Goal: Communication & Community: Answer question/provide support

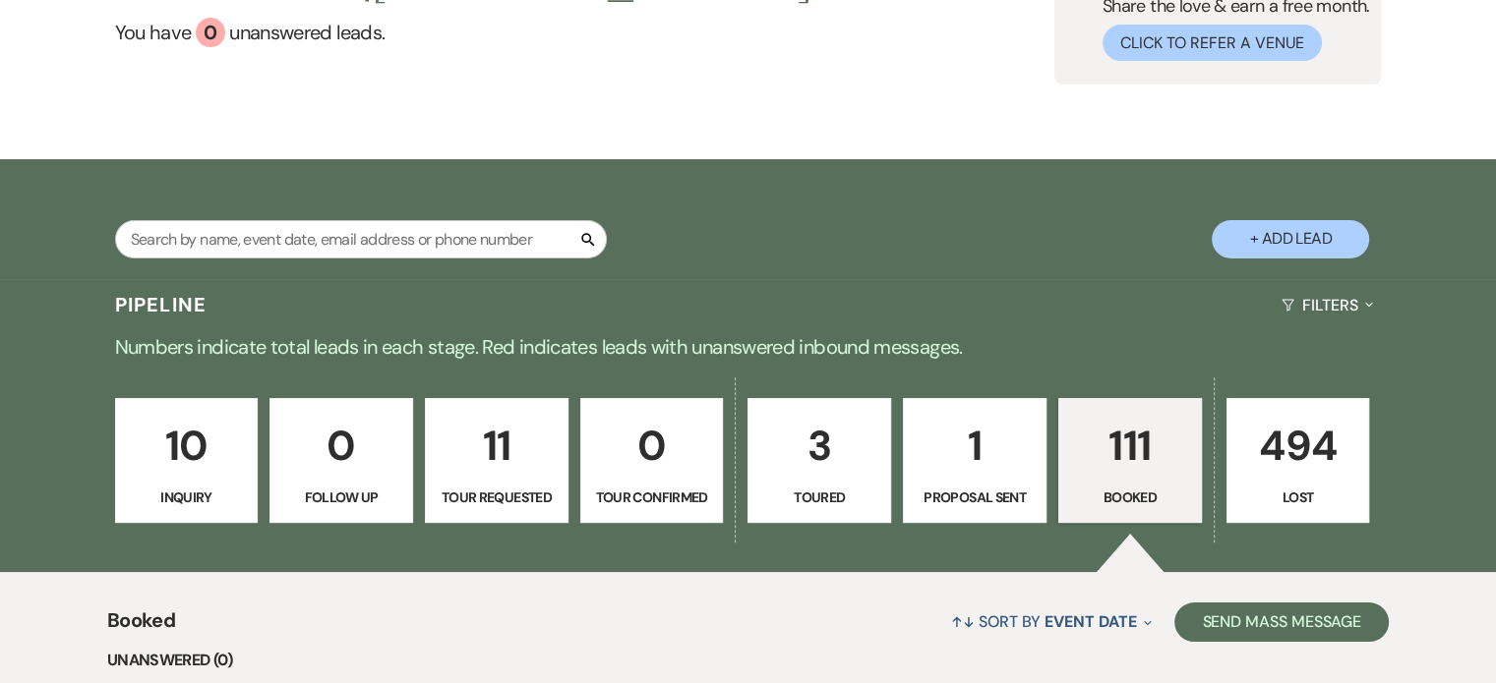
scroll to position [393, 0]
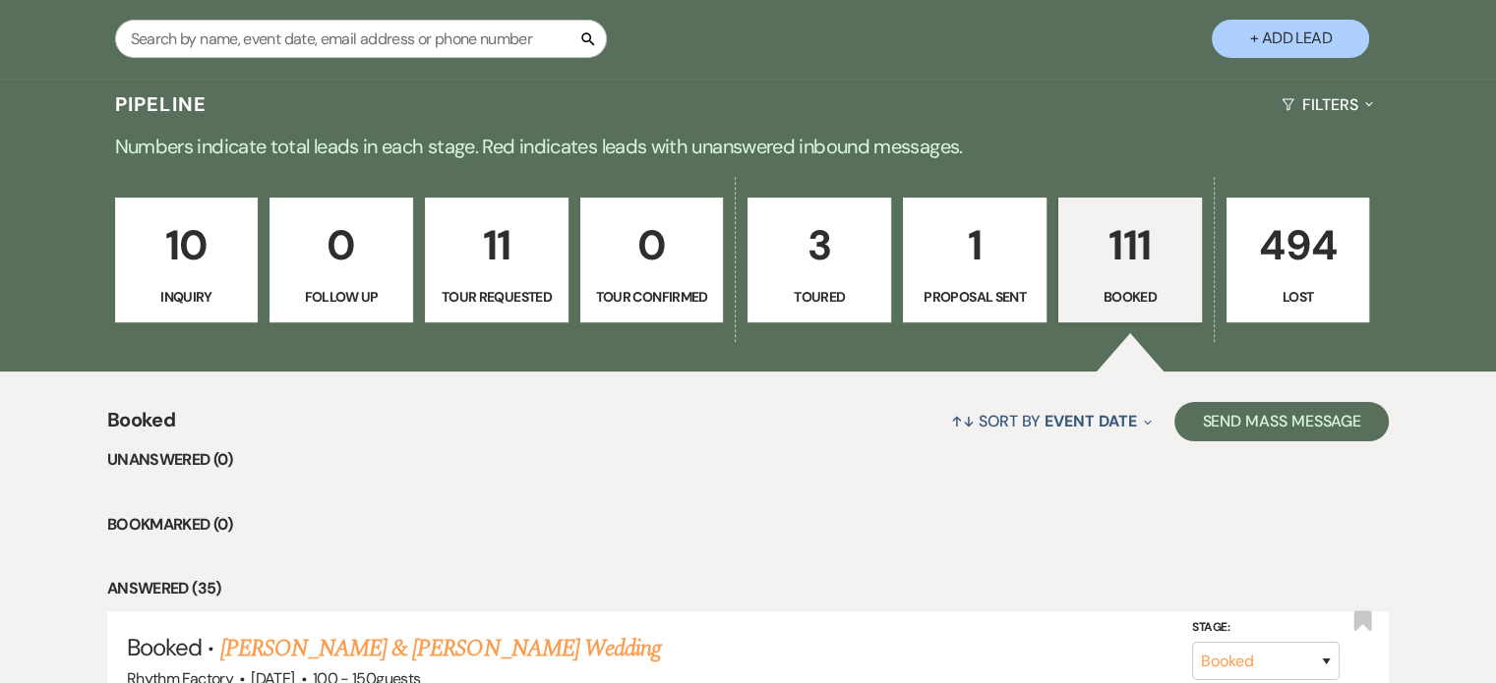
click at [1127, 251] on p "111" at bounding box center [1130, 245] width 118 height 66
click at [1368, 99] on icon "Expand" at bounding box center [1369, 104] width 8 height 16
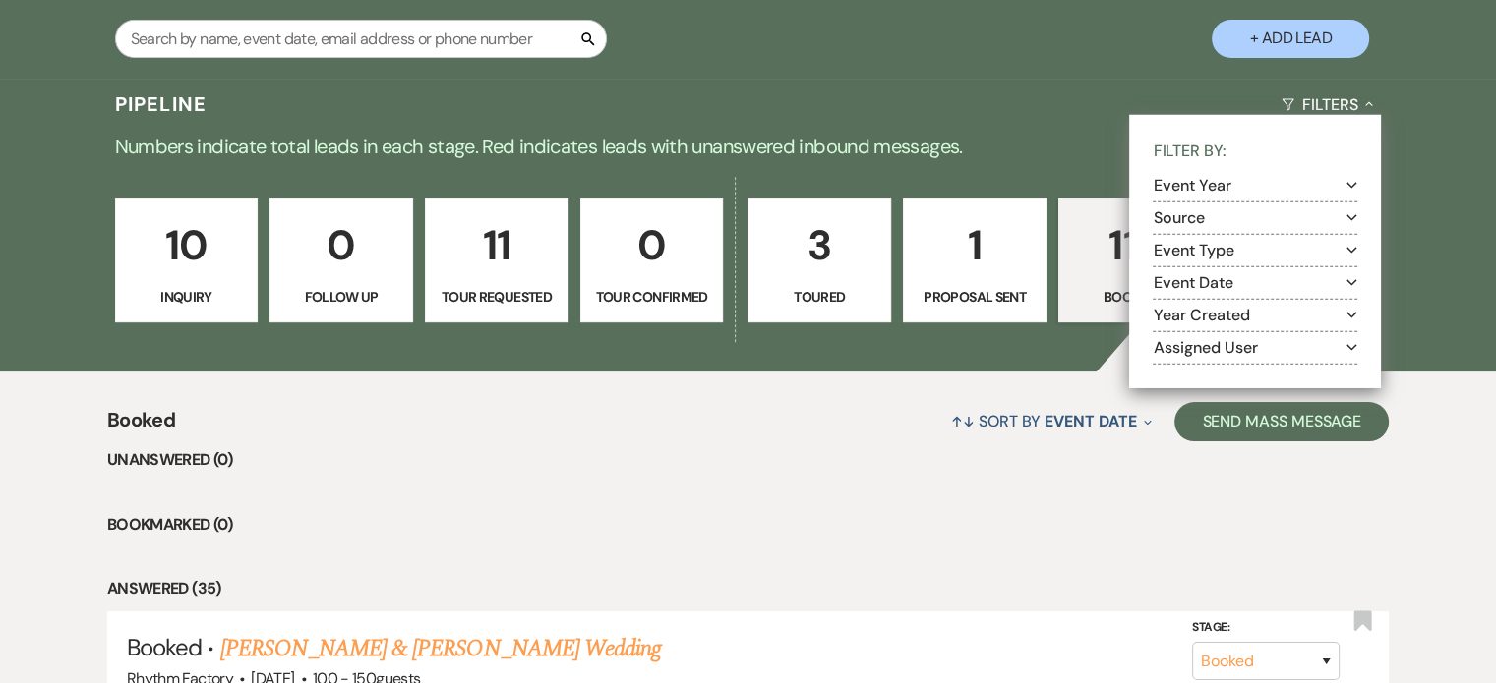
click at [1351, 279] on icon "Expand" at bounding box center [1351, 282] width 11 height 16
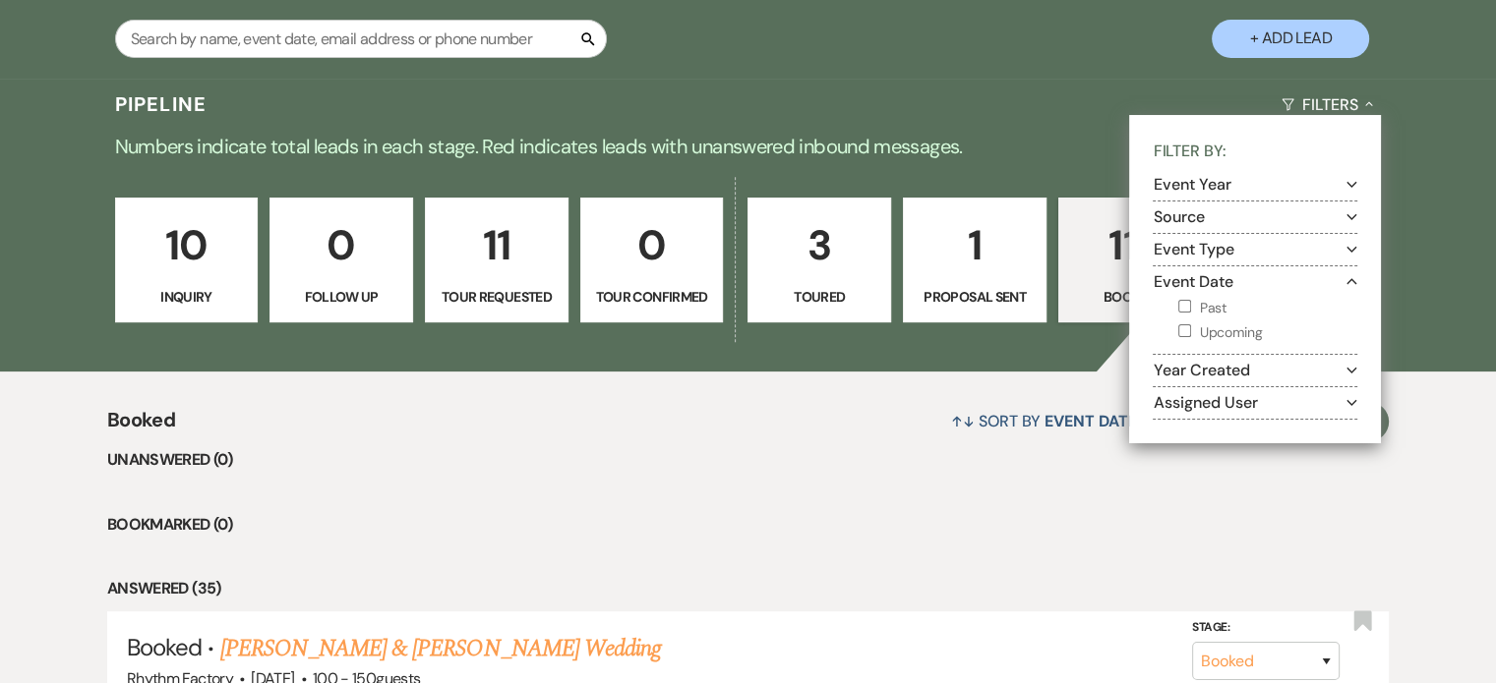
click at [1183, 333] on input "Upcoming" at bounding box center [1184, 331] width 13 height 13
checkbox input "true"
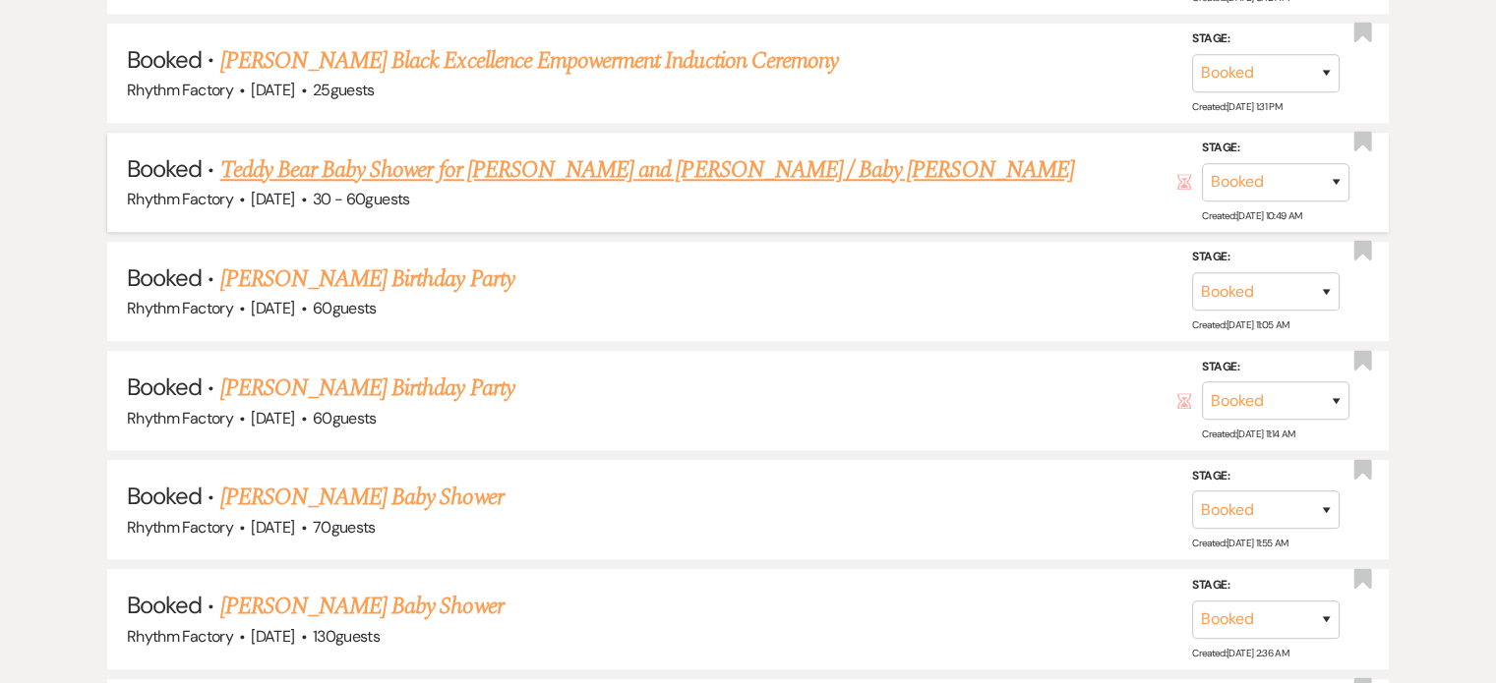
scroll to position [1868, 0]
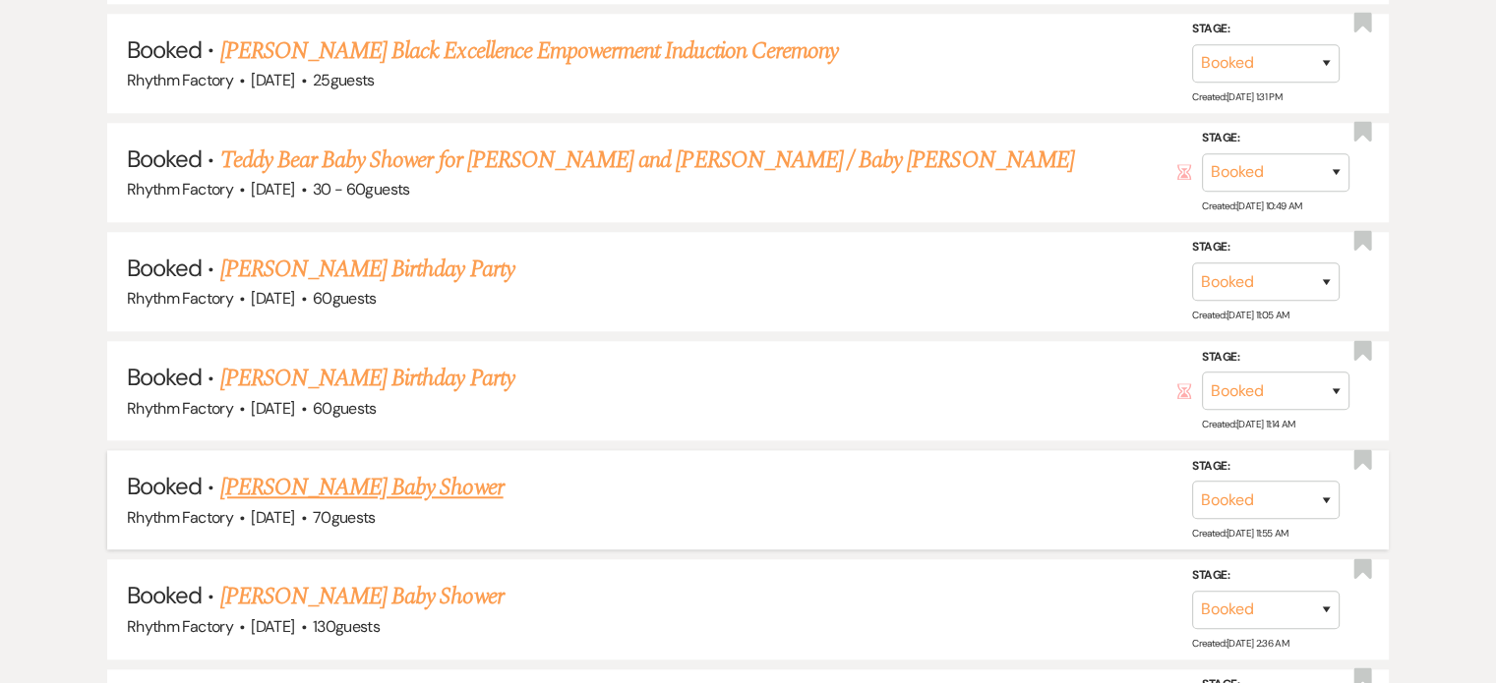
click at [417, 470] on link "[PERSON_NAME] Baby Shower" at bounding box center [361, 487] width 283 height 35
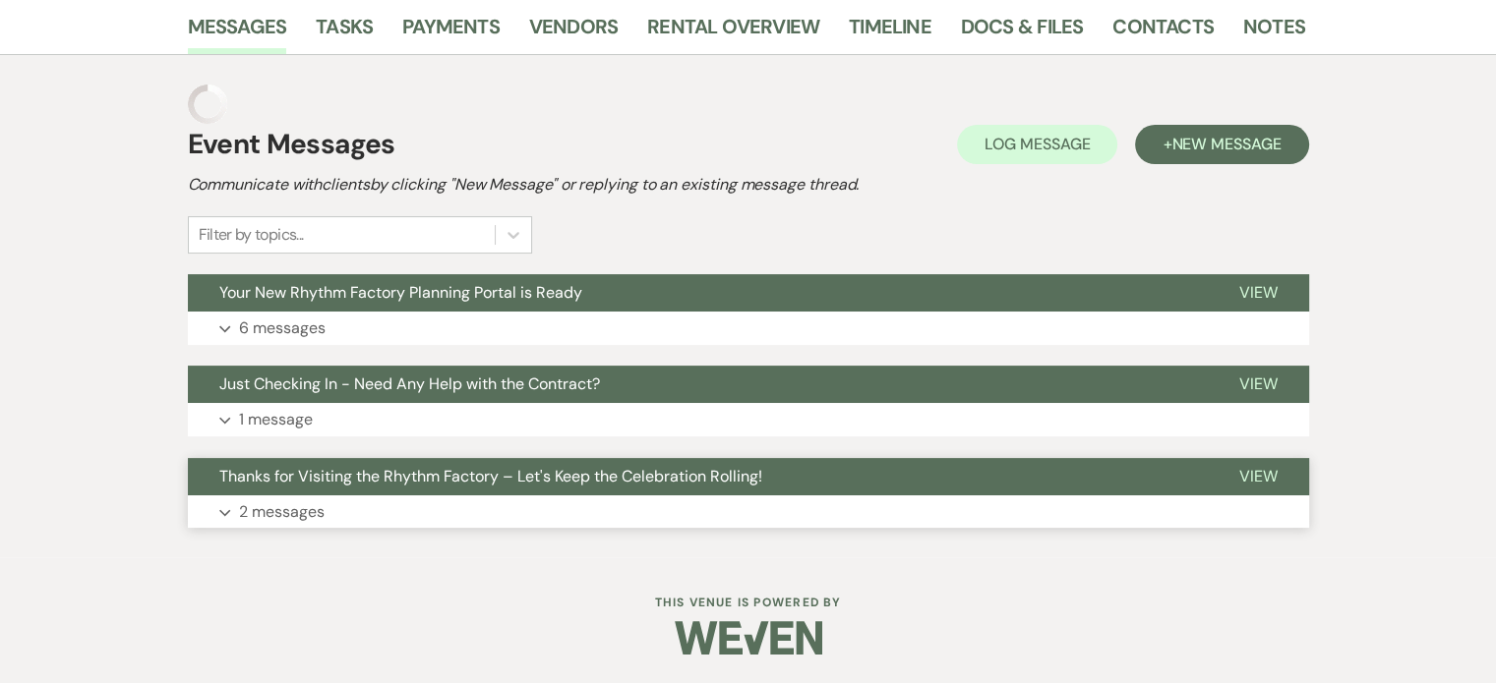
scroll to position [286, 0]
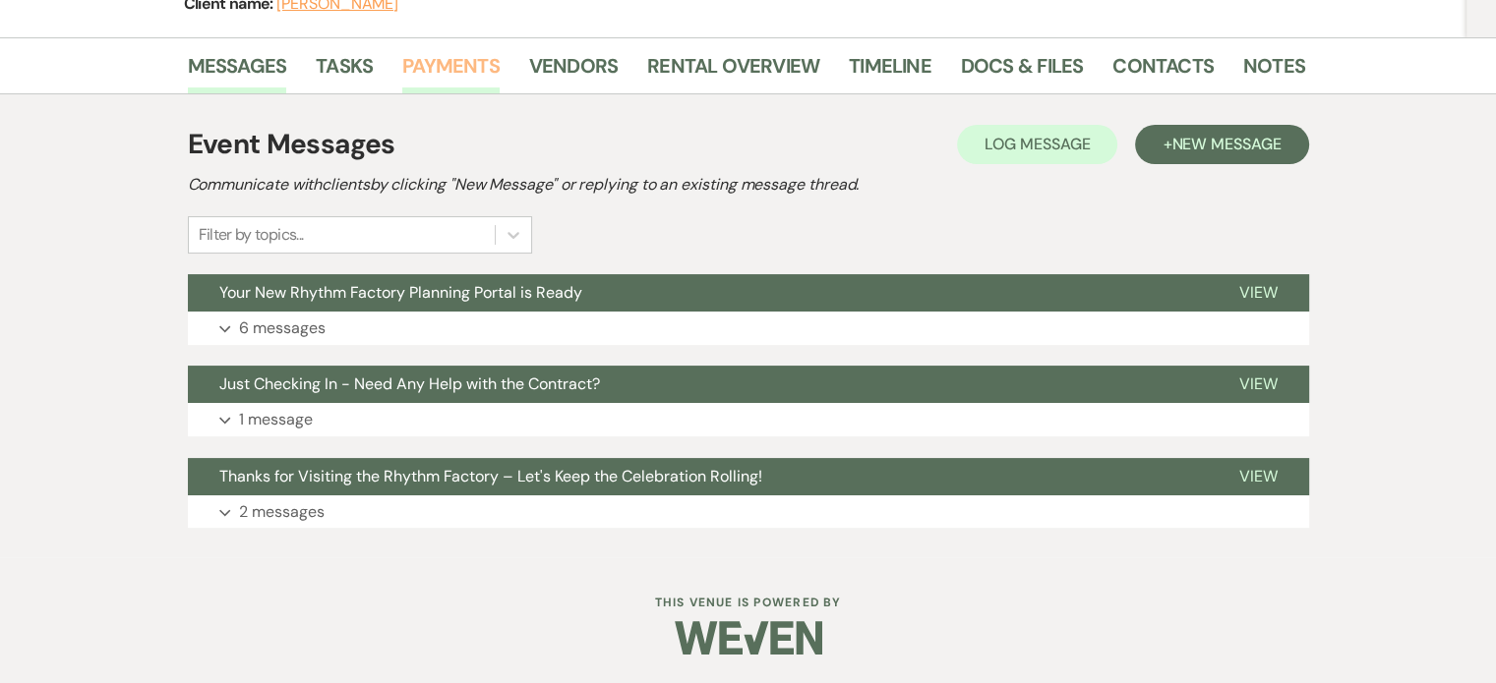
click at [474, 71] on link "Payments" at bounding box center [450, 71] width 97 height 43
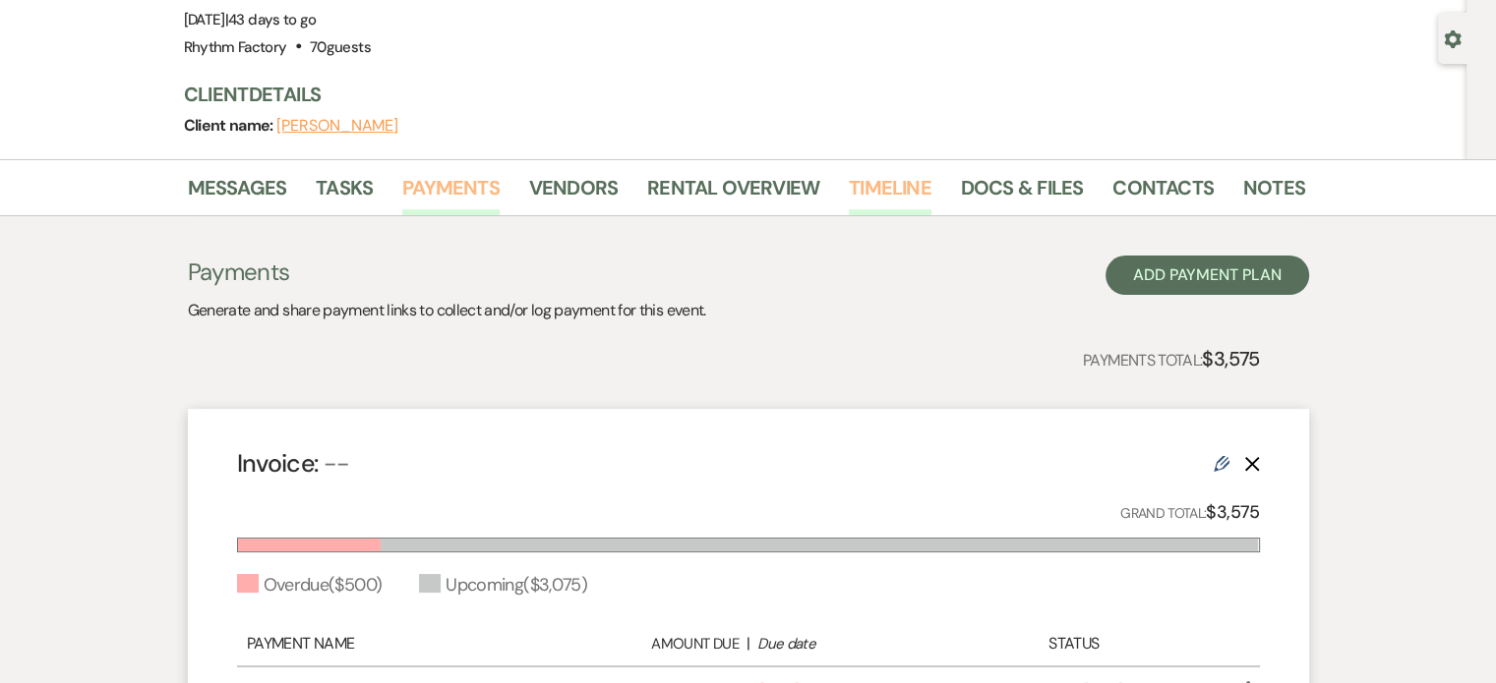
scroll to position [393, 0]
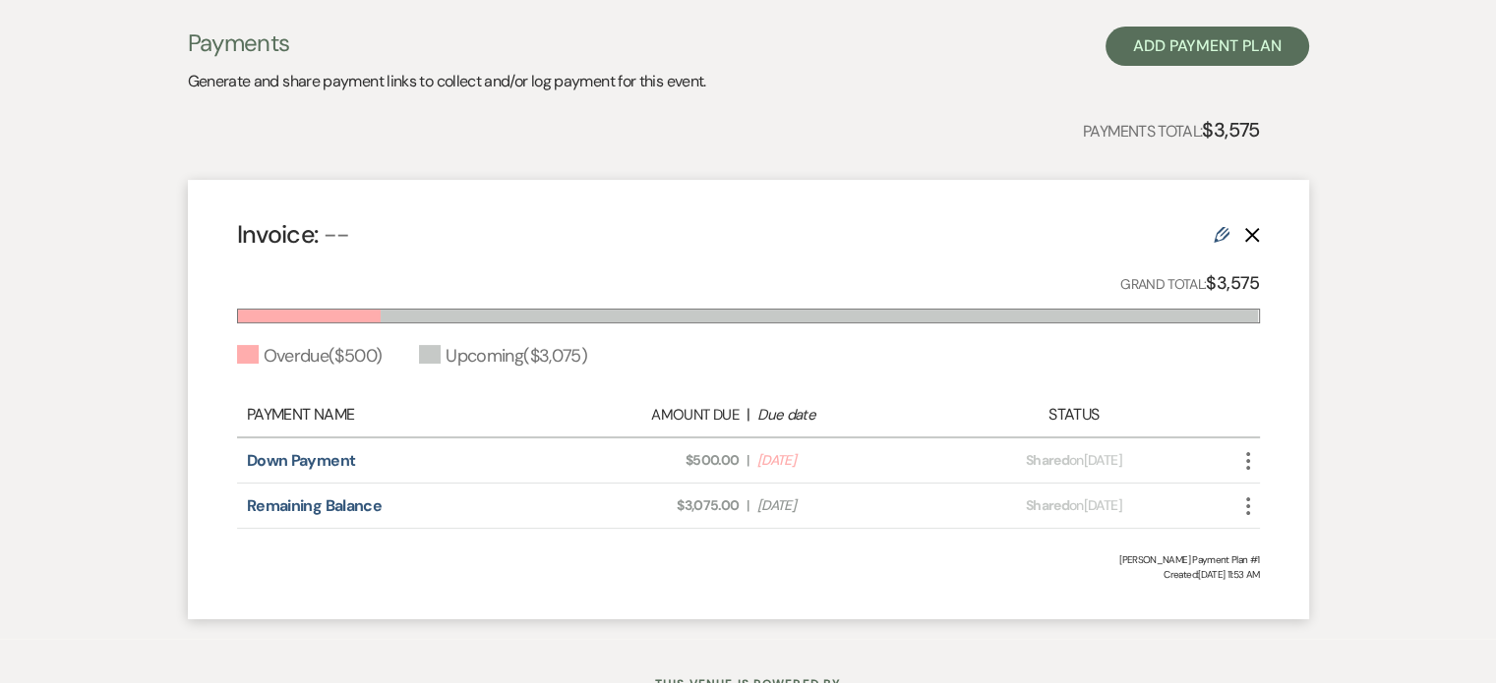
click at [1226, 235] on use at bounding box center [1221, 235] width 16 height 16
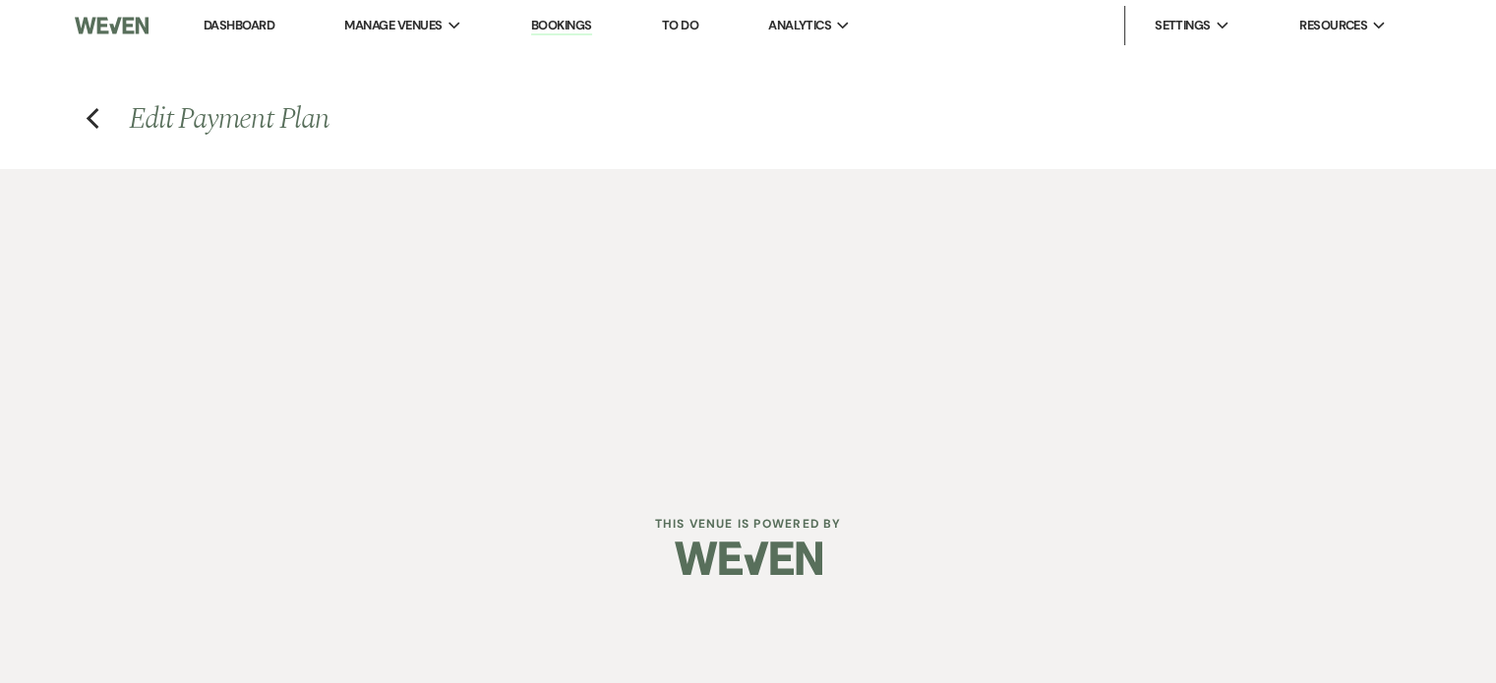
select select "2"
select select "flat"
select select "true"
select select "2"
select select "flat"
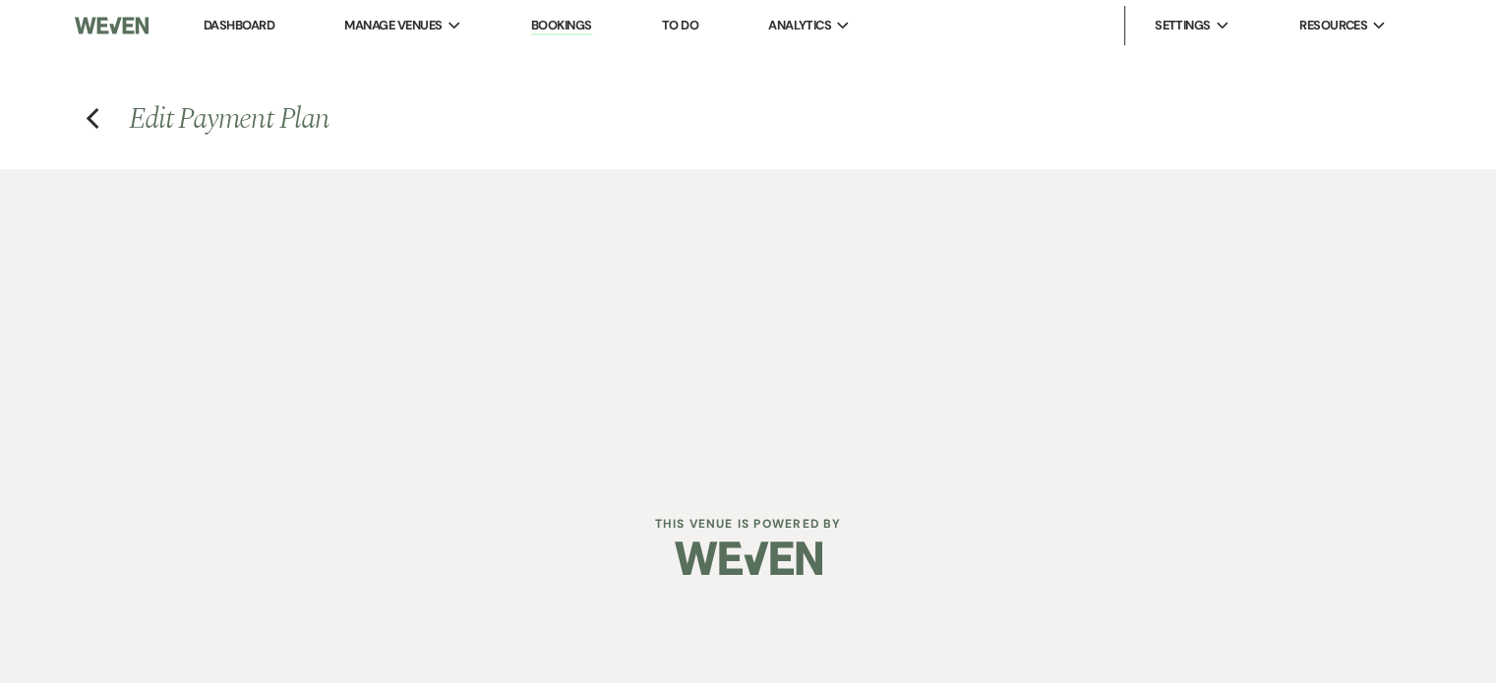
select select "true"
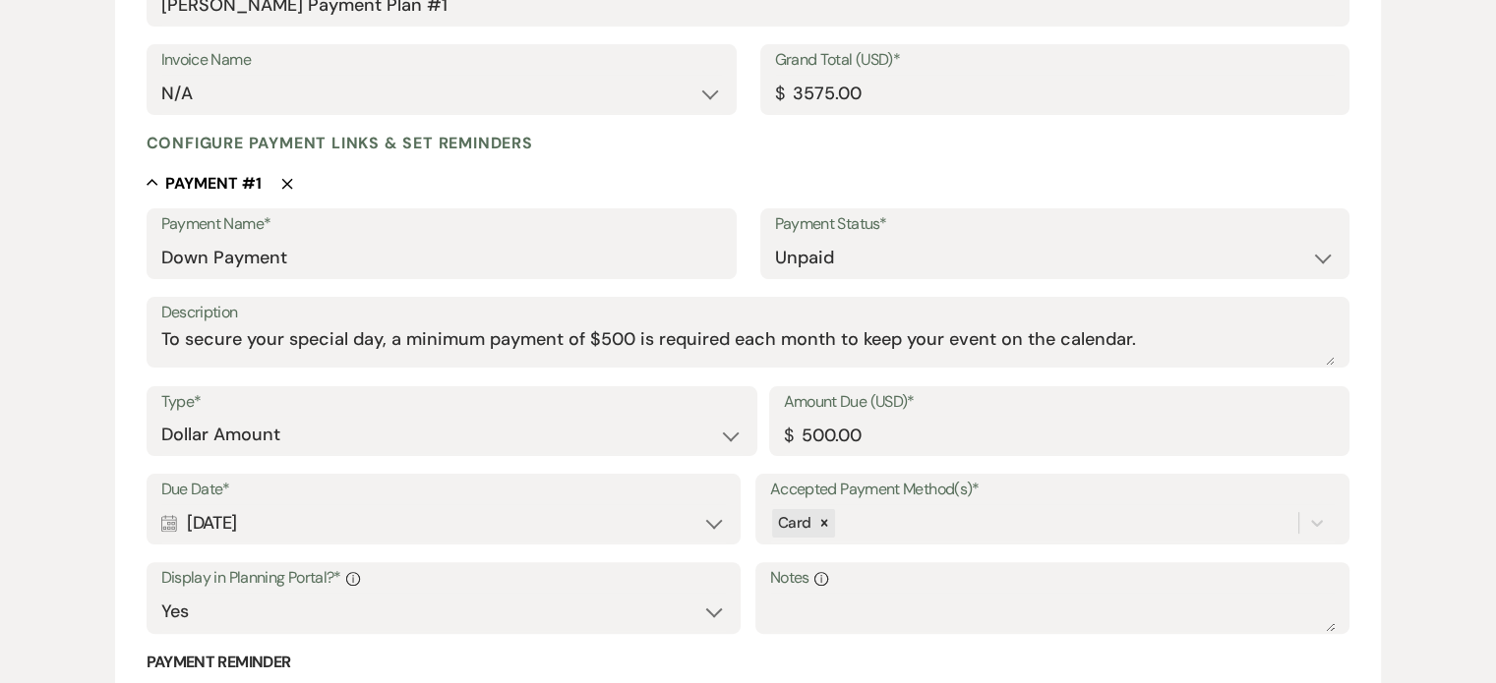
scroll to position [393, 0]
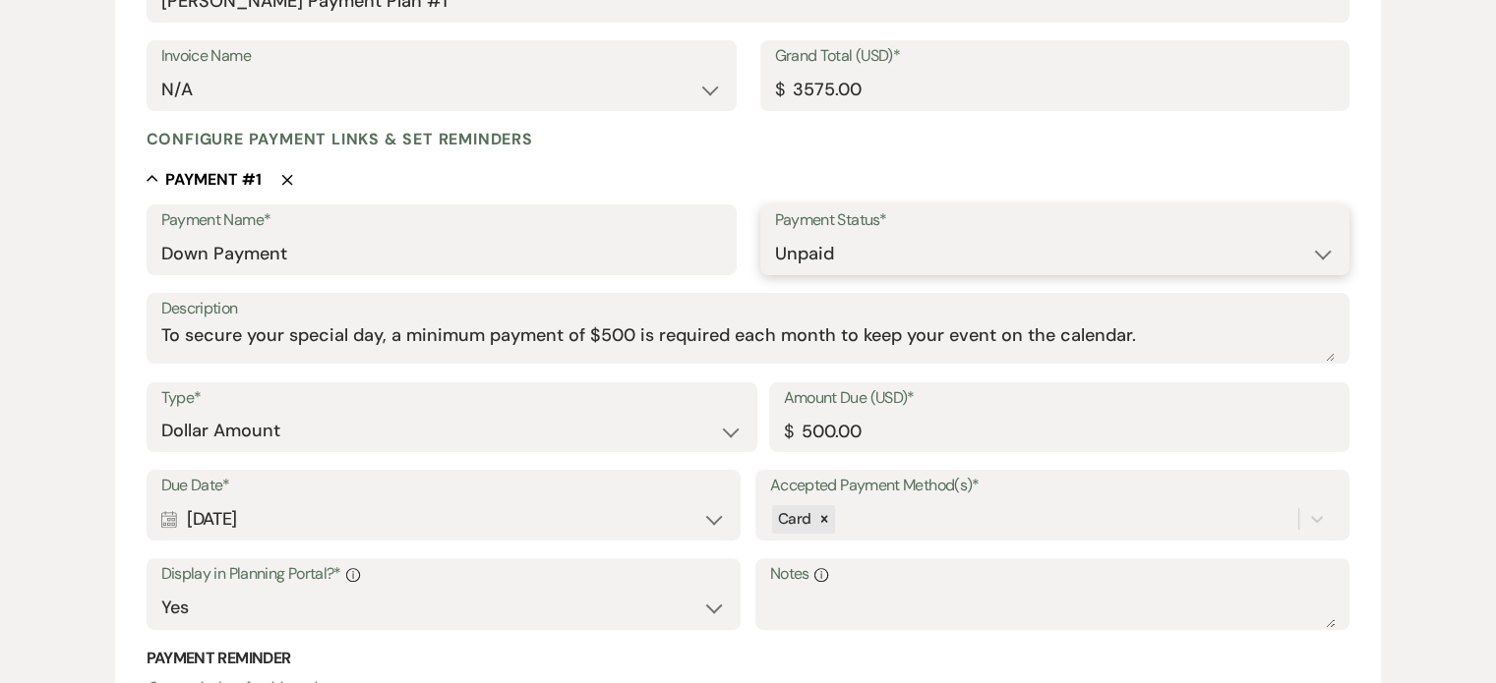
click at [1327, 256] on select "Paid Unpaid" at bounding box center [1055, 254] width 561 height 38
select select "1"
click at [775, 235] on select "Paid Unpaid" at bounding box center [1055, 254] width 561 height 38
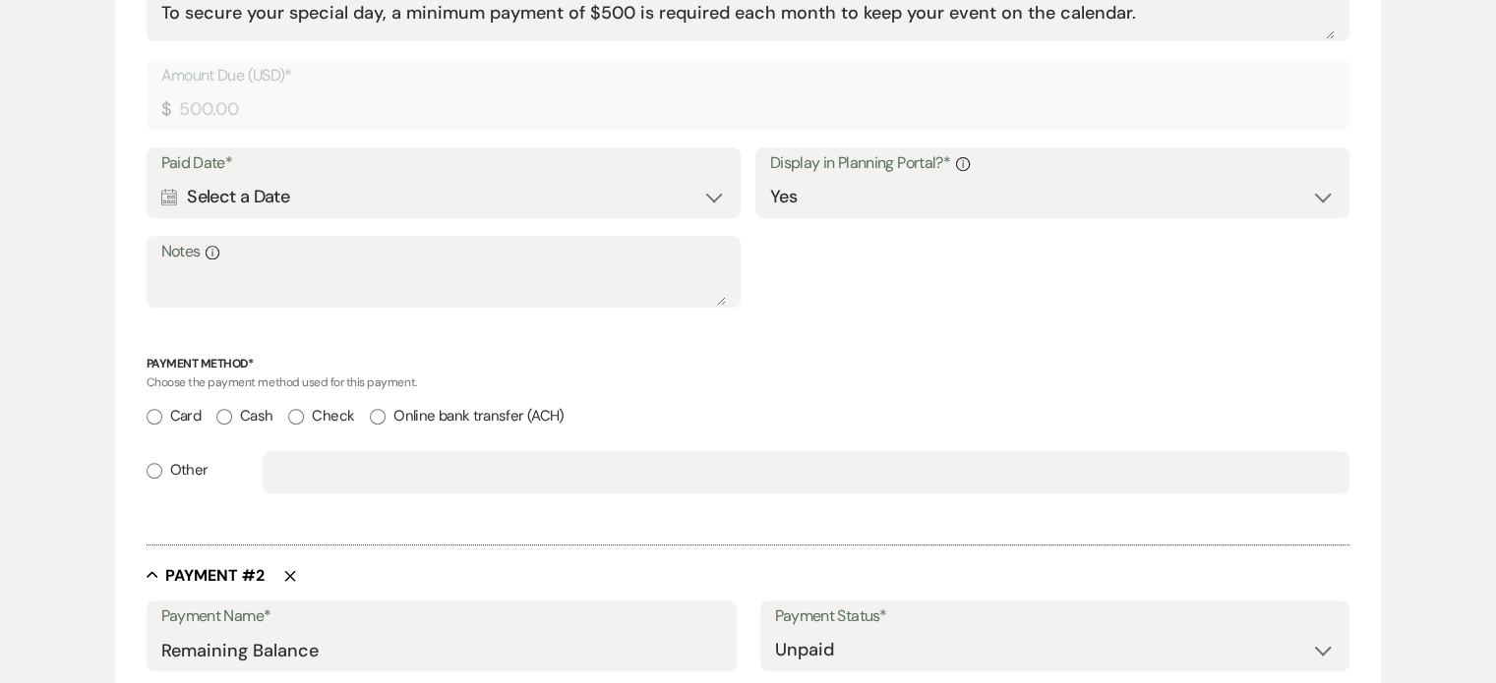
scroll to position [688, 0]
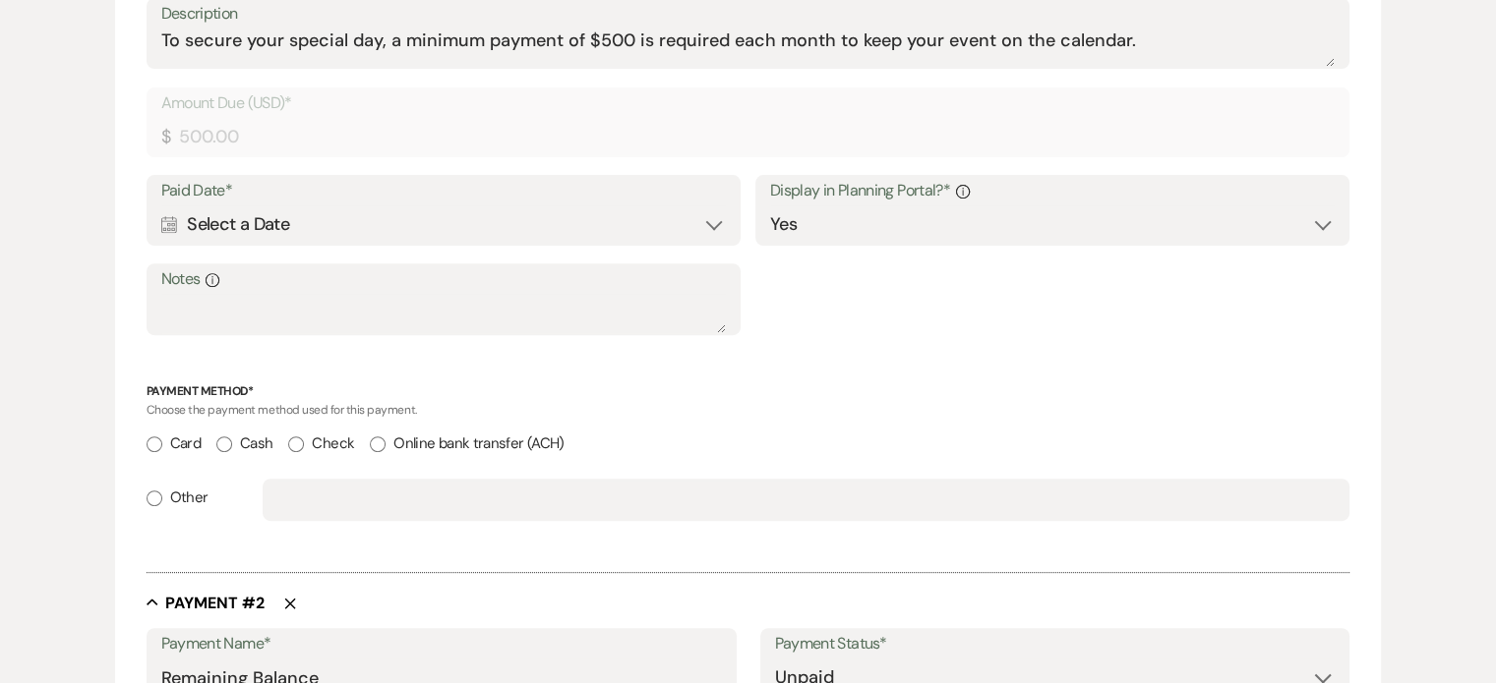
click at [153, 443] on input "Card" at bounding box center [155, 445] width 16 height 16
radio input "true"
click at [303, 219] on div "Calendar Select a Date Expand" at bounding box center [443, 225] width 565 height 38
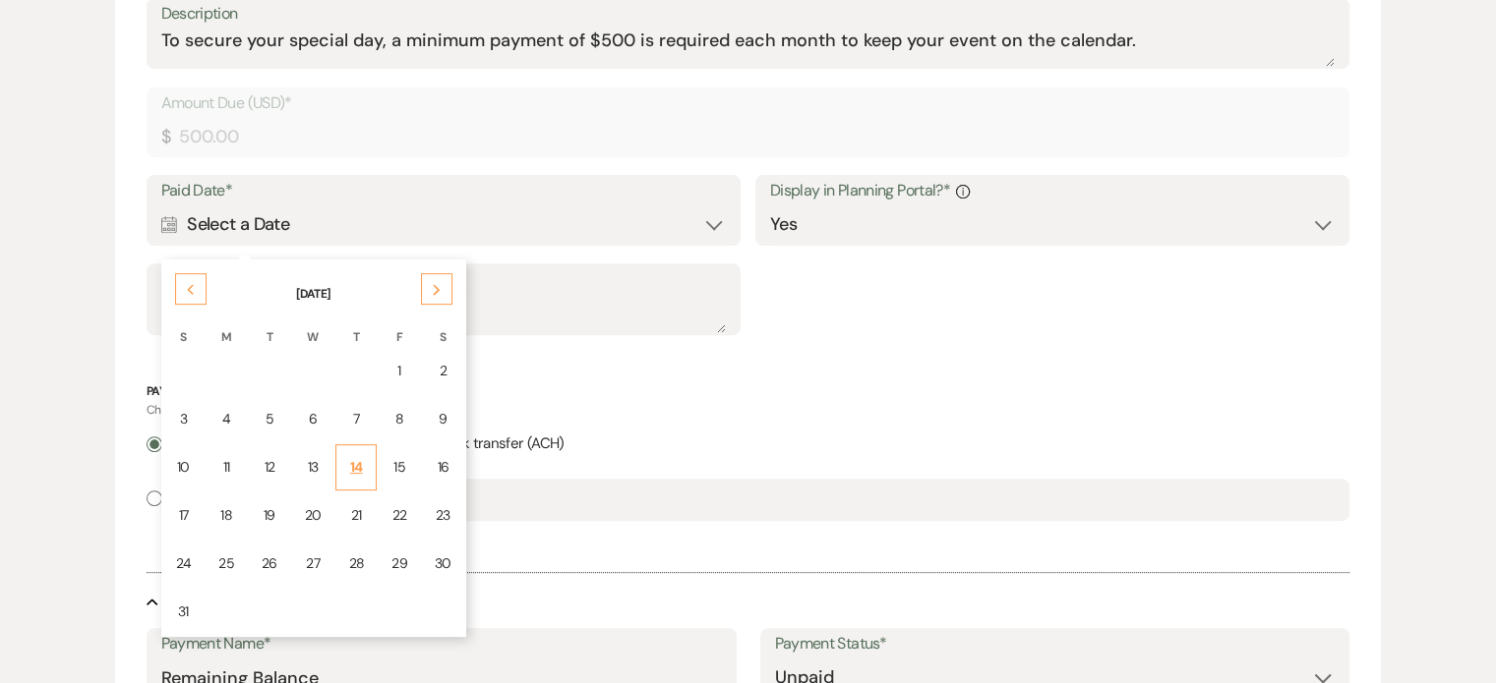
click at [350, 464] on div "14" at bounding box center [356, 467] width 16 height 21
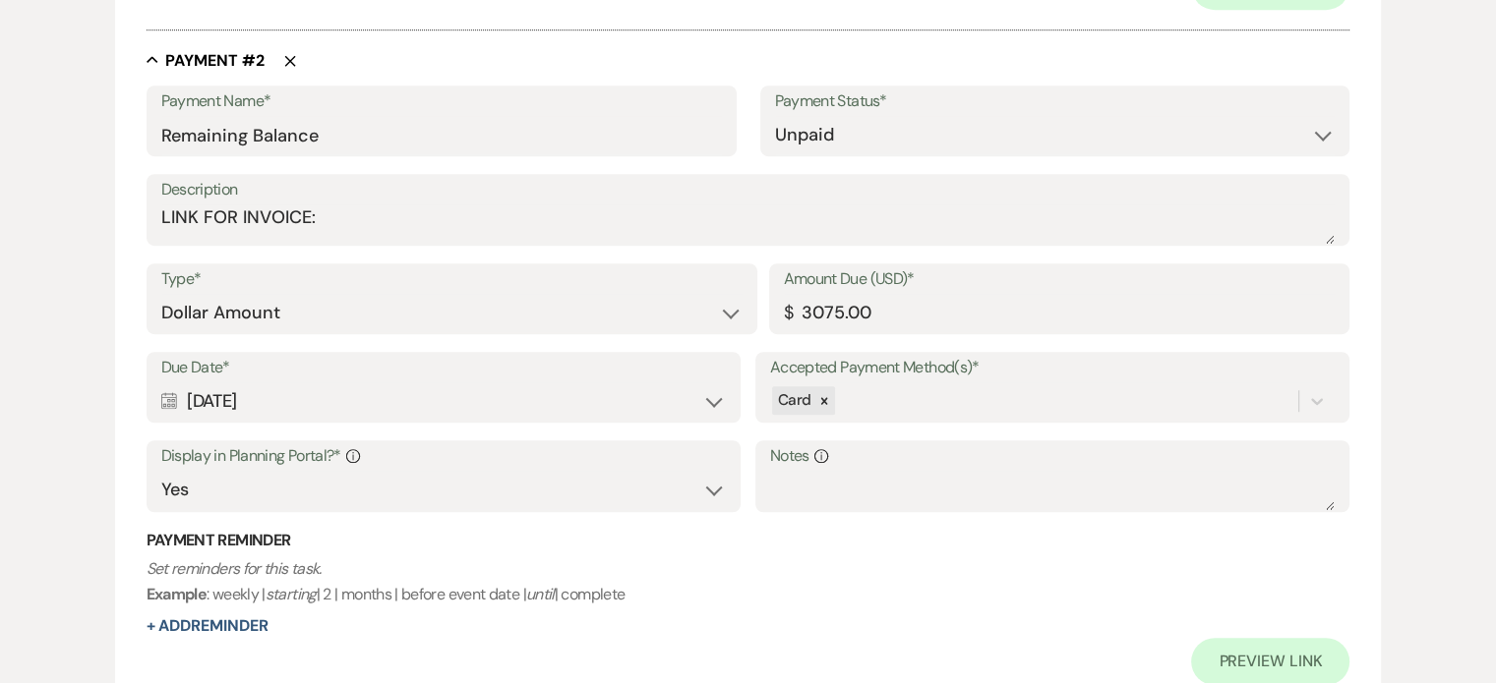
scroll to position [1539, 0]
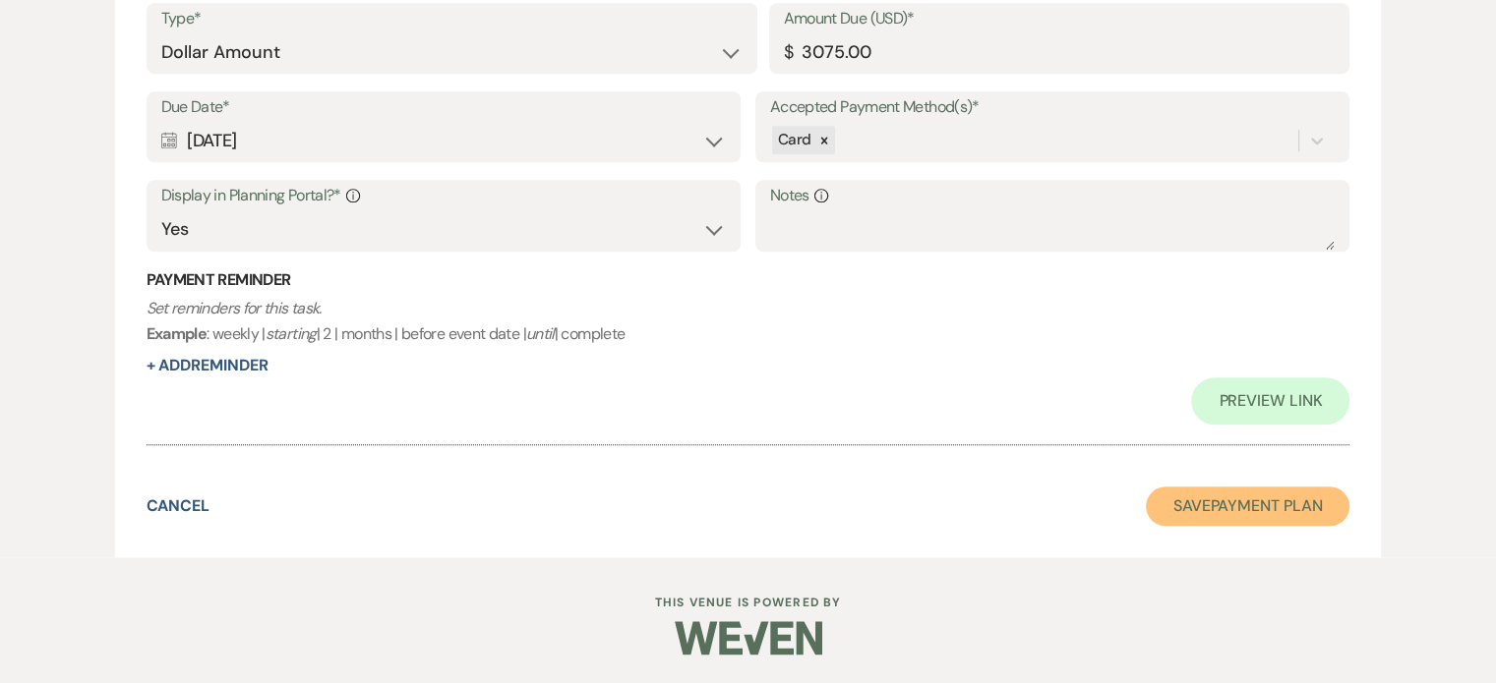
click at [1237, 504] on button "Save Payment Plan" at bounding box center [1248, 506] width 205 height 39
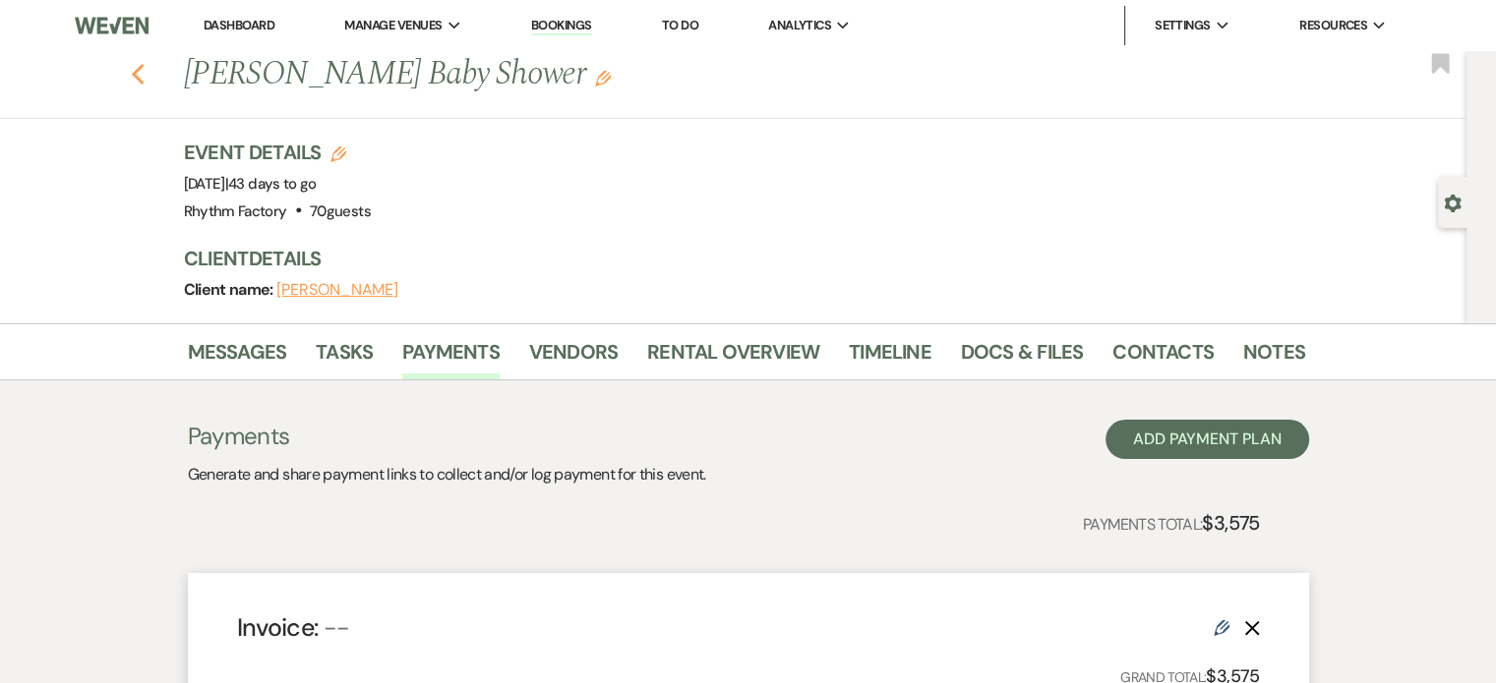
click at [146, 72] on icon "Previous" at bounding box center [138, 75] width 15 height 24
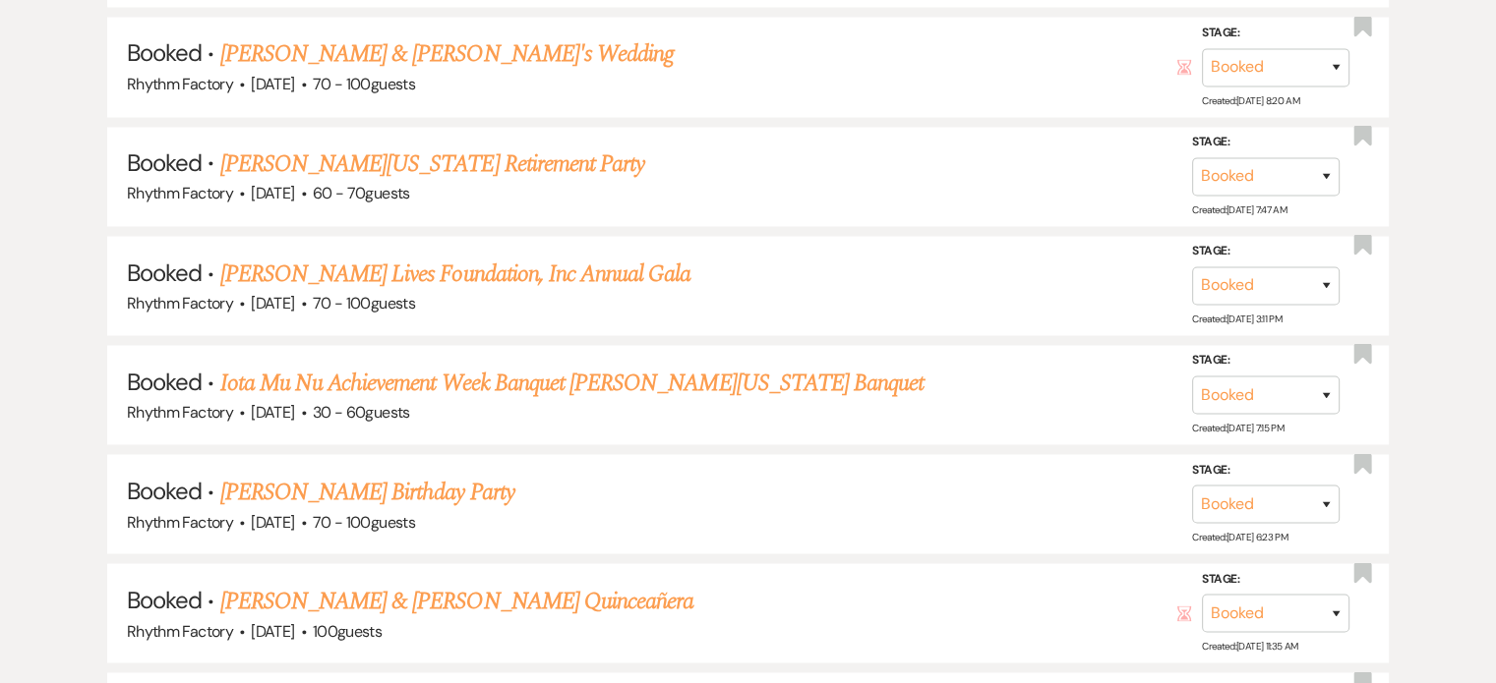
scroll to position [3540, 0]
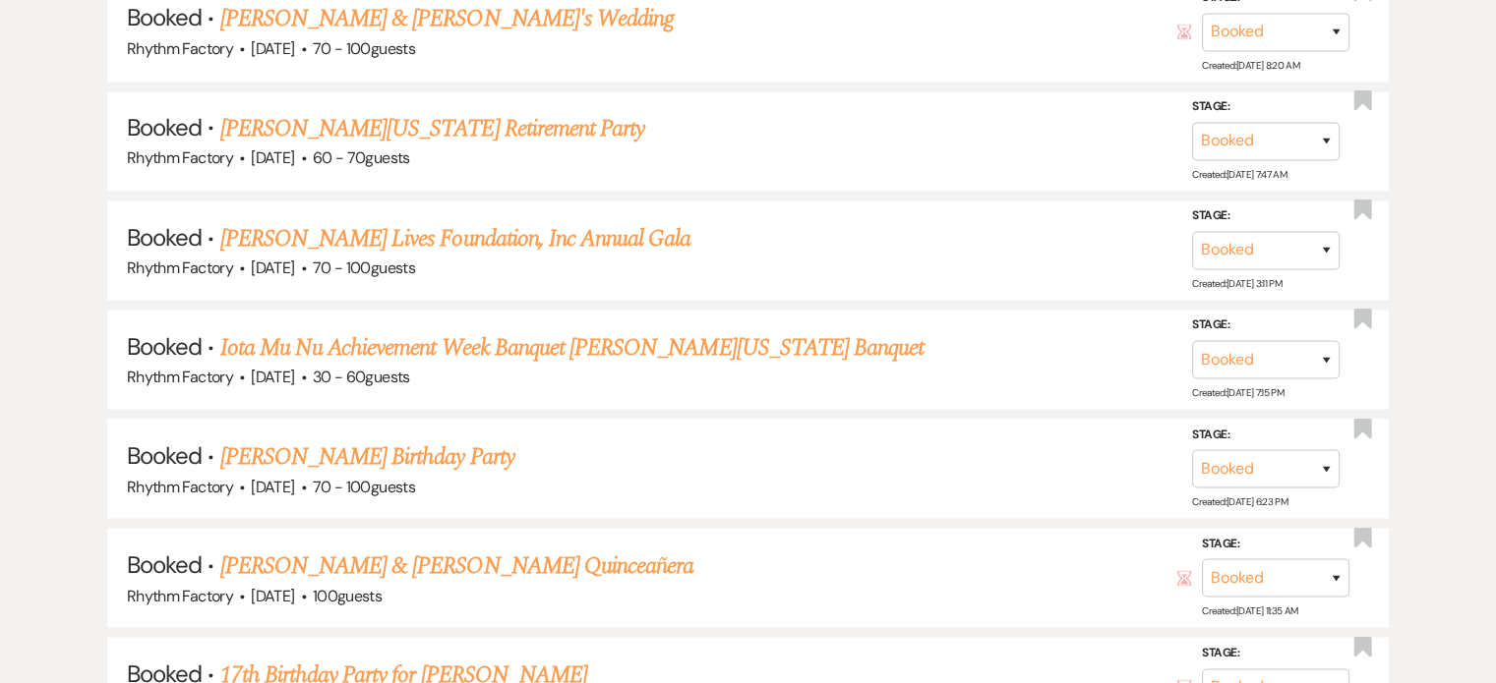
click at [382, 439] on link "[PERSON_NAME] Birthday Party" at bounding box center [367, 456] width 294 height 35
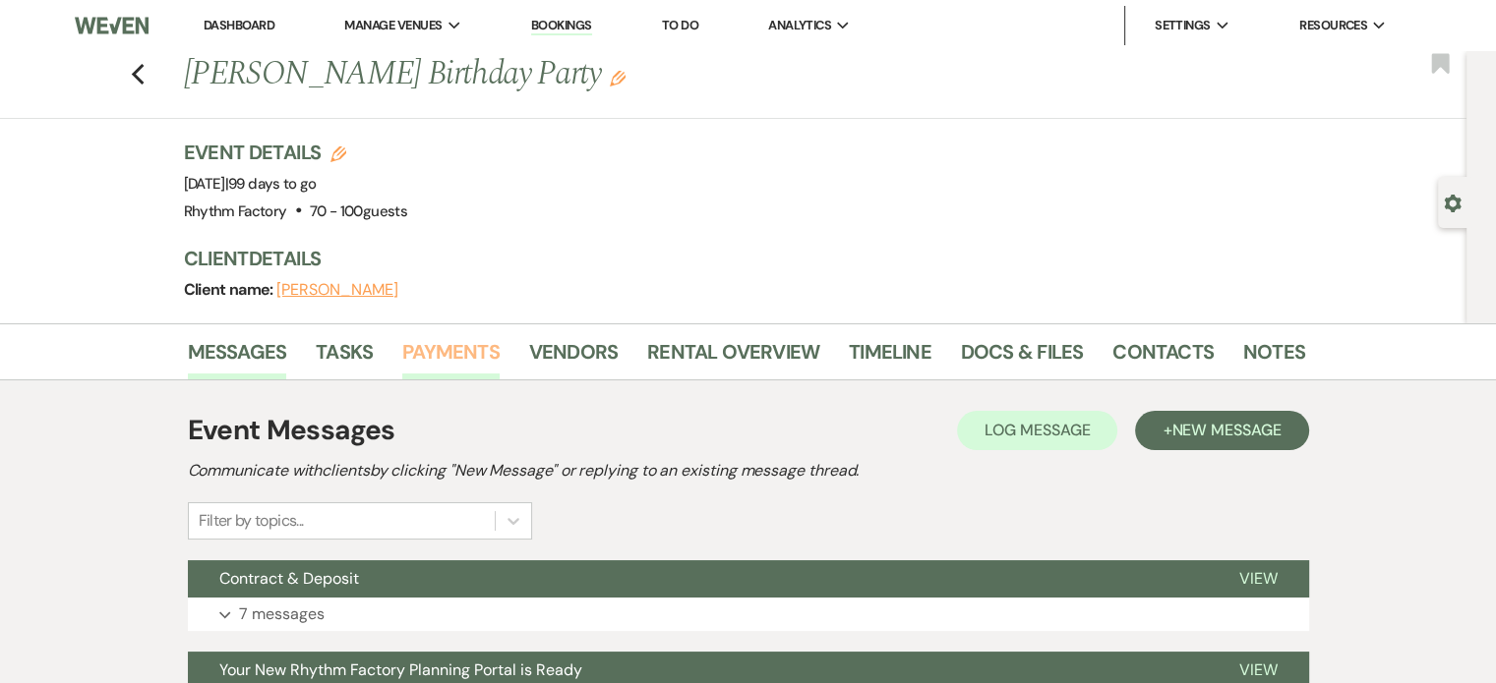
click at [494, 347] on link "Payments" at bounding box center [450, 357] width 97 height 43
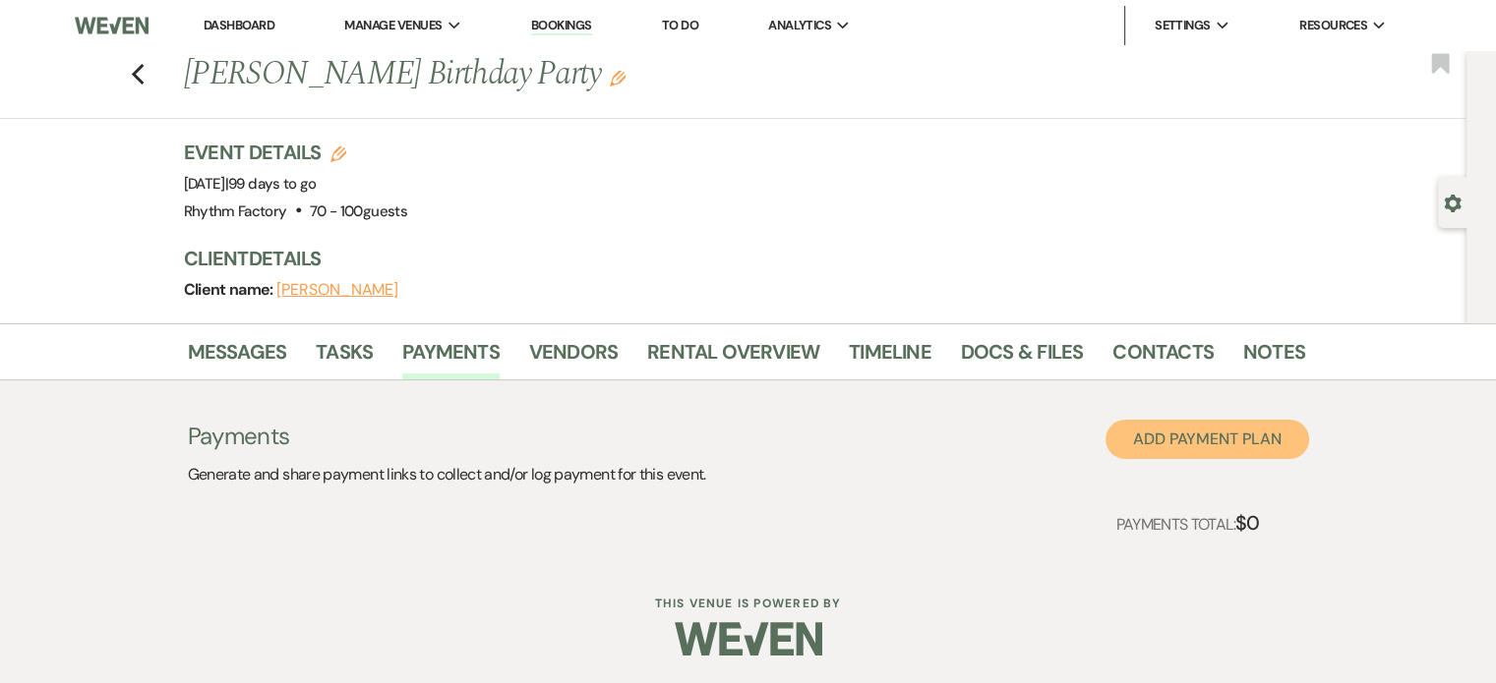
click at [1247, 440] on button "Add Payment Plan" at bounding box center [1207, 439] width 204 height 39
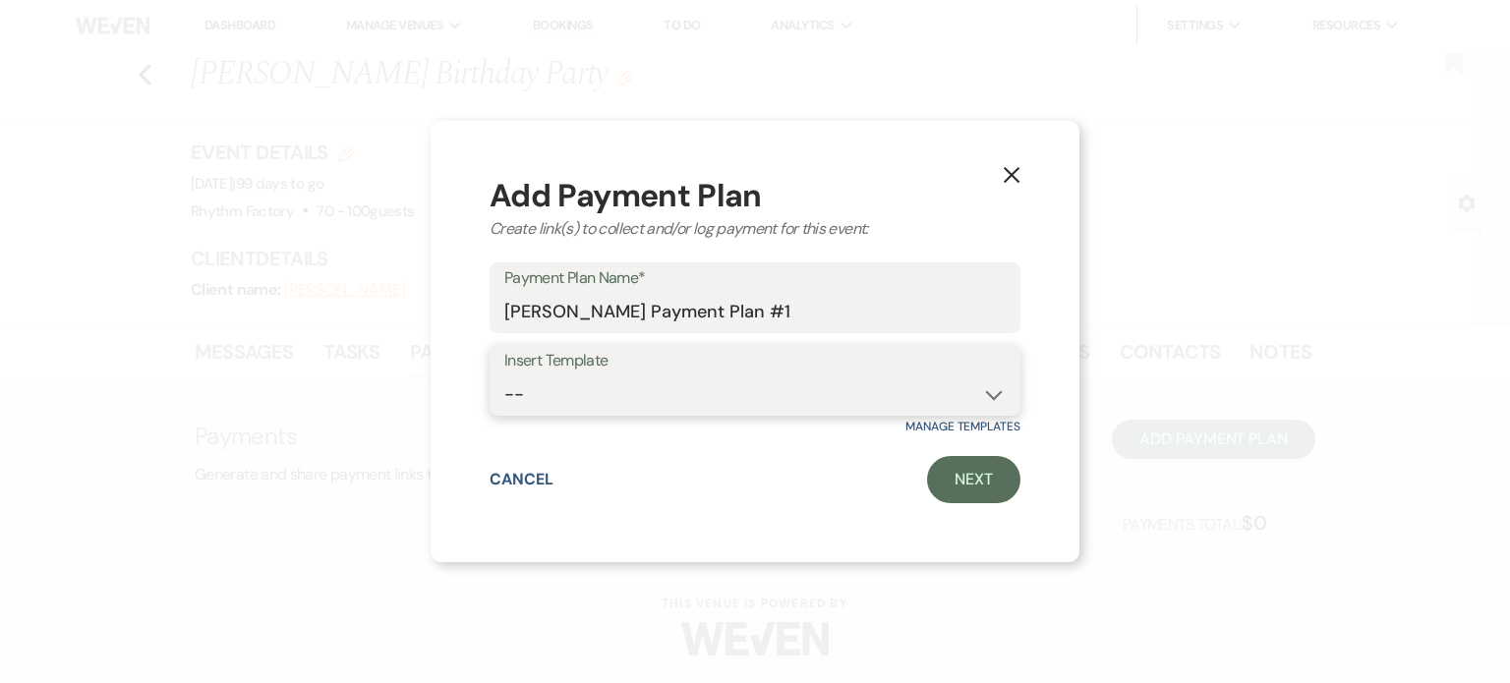
click at [995, 392] on select "-- WEDDING Payment Plan ALTO Payment Plan TENOR Payment Plan Quinceañera Paymen…" at bounding box center [755, 395] width 502 height 38
select select "140"
click at [504, 376] on select "-- WEDDING Payment Plan ALTO Payment Plan TENOR Payment Plan Quinceañera Paymen…" at bounding box center [755, 395] width 502 height 38
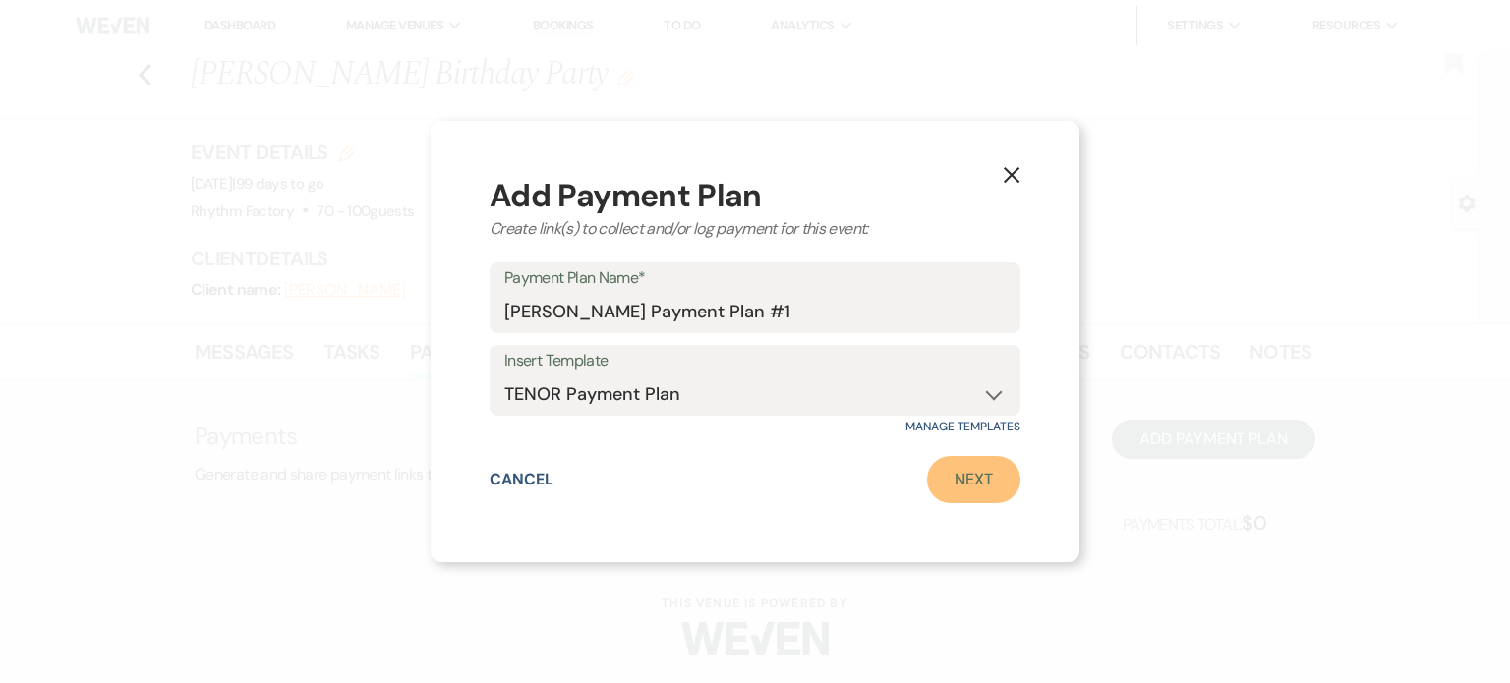
click at [965, 484] on link "Next" at bounding box center [973, 479] width 93 height 47
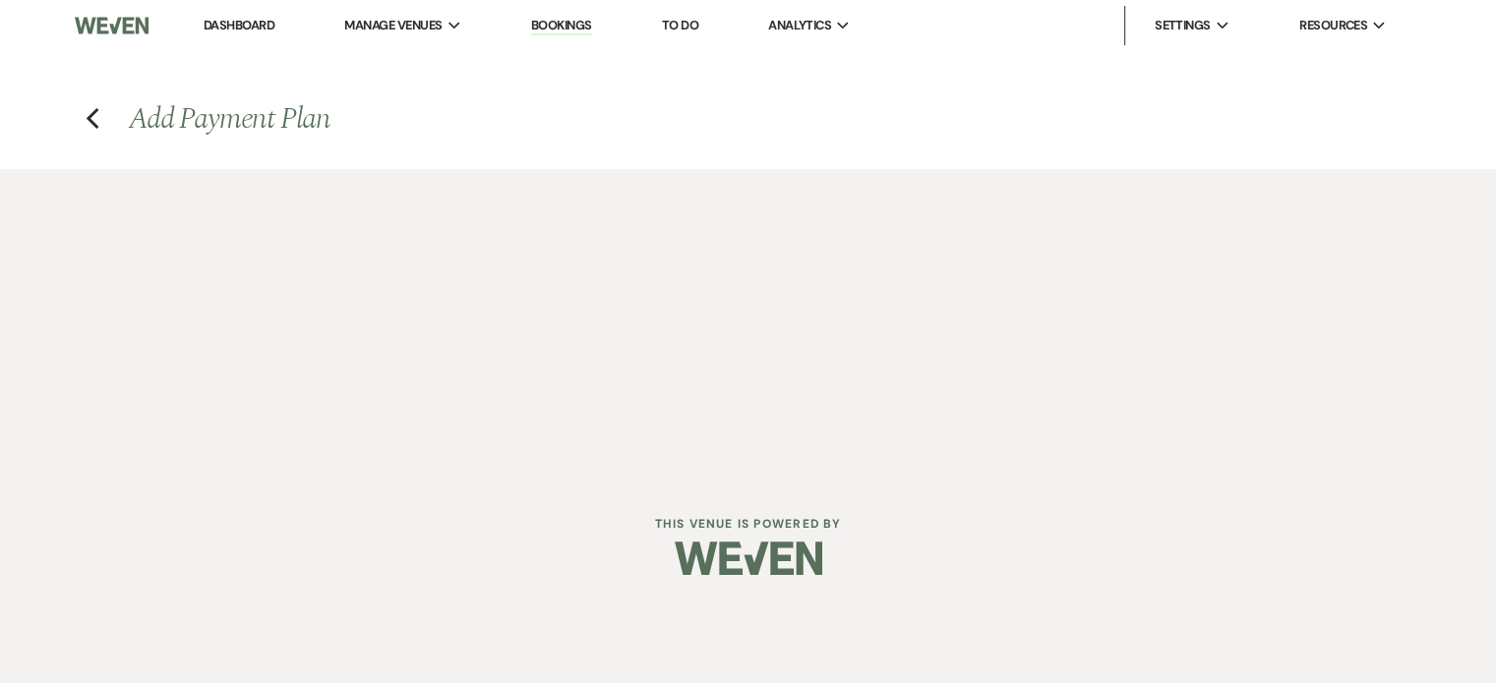
select select "2"
select select "flat"
select select "true"
select select "2"
select select "flat"
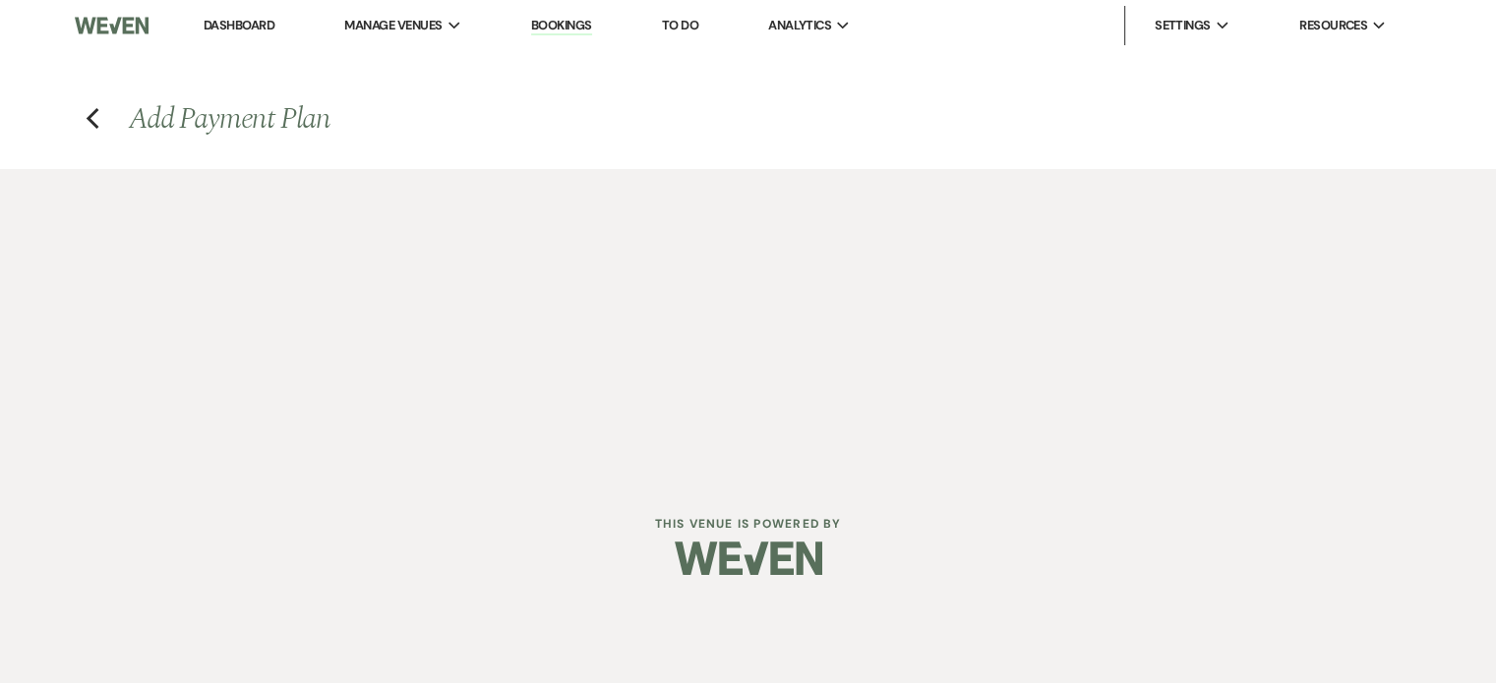
select select "true"
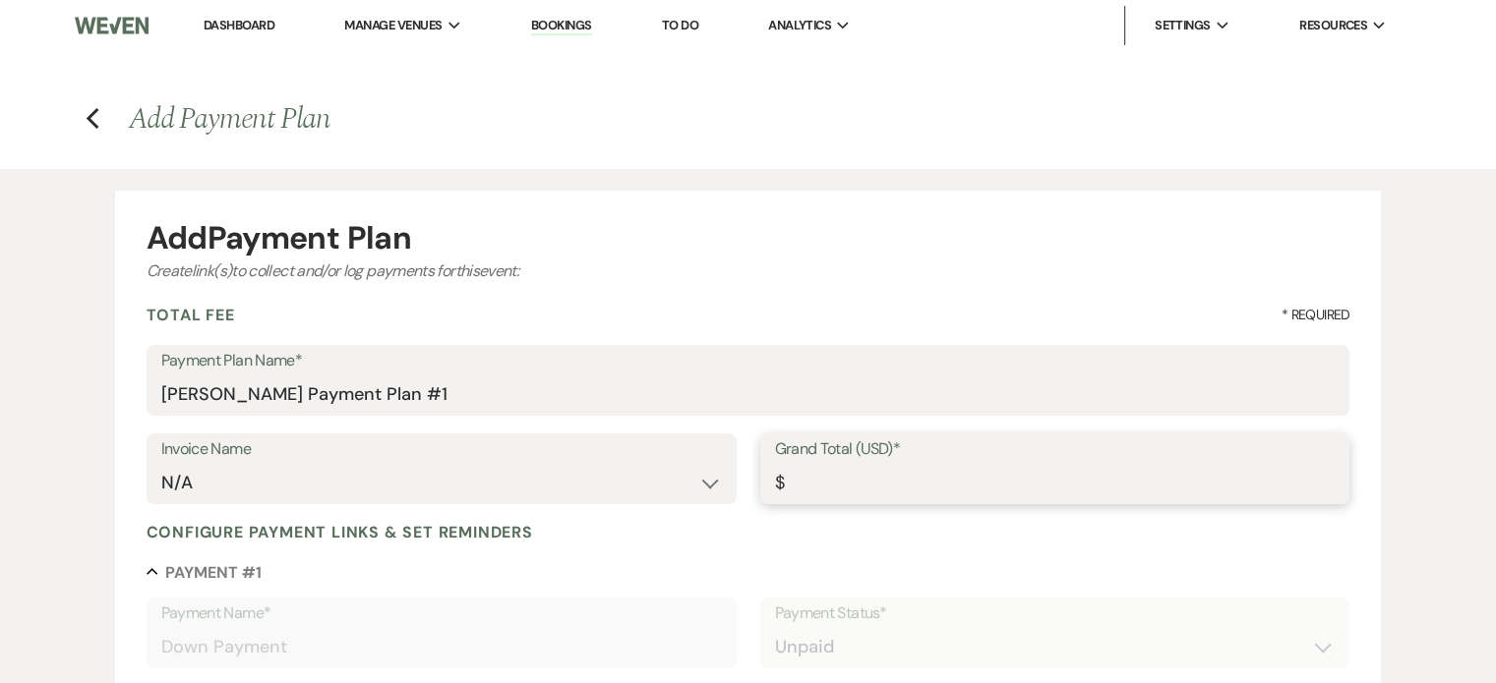
click at [873, 483] on input "Grand Total (USD)*" at bounding box center [1055, 483] width 561 height 38
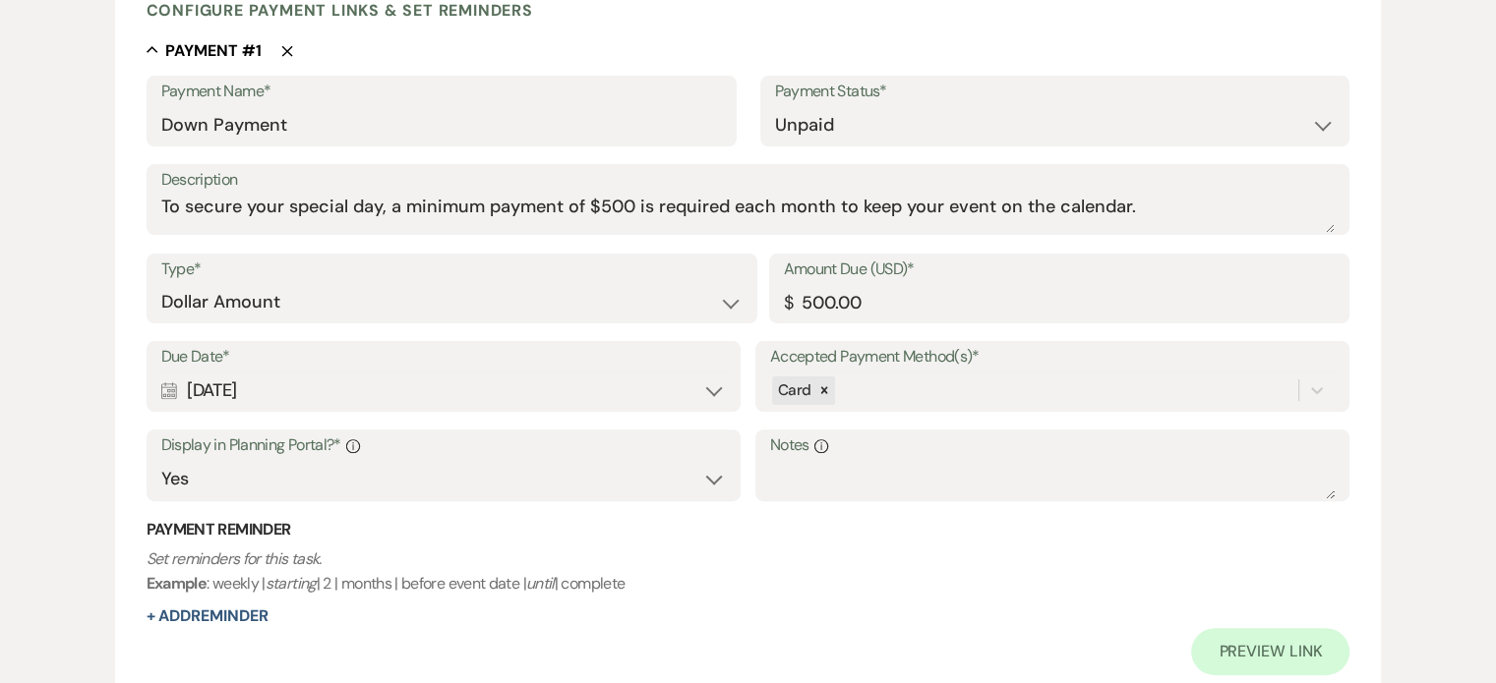
scroll to position [492, 0]
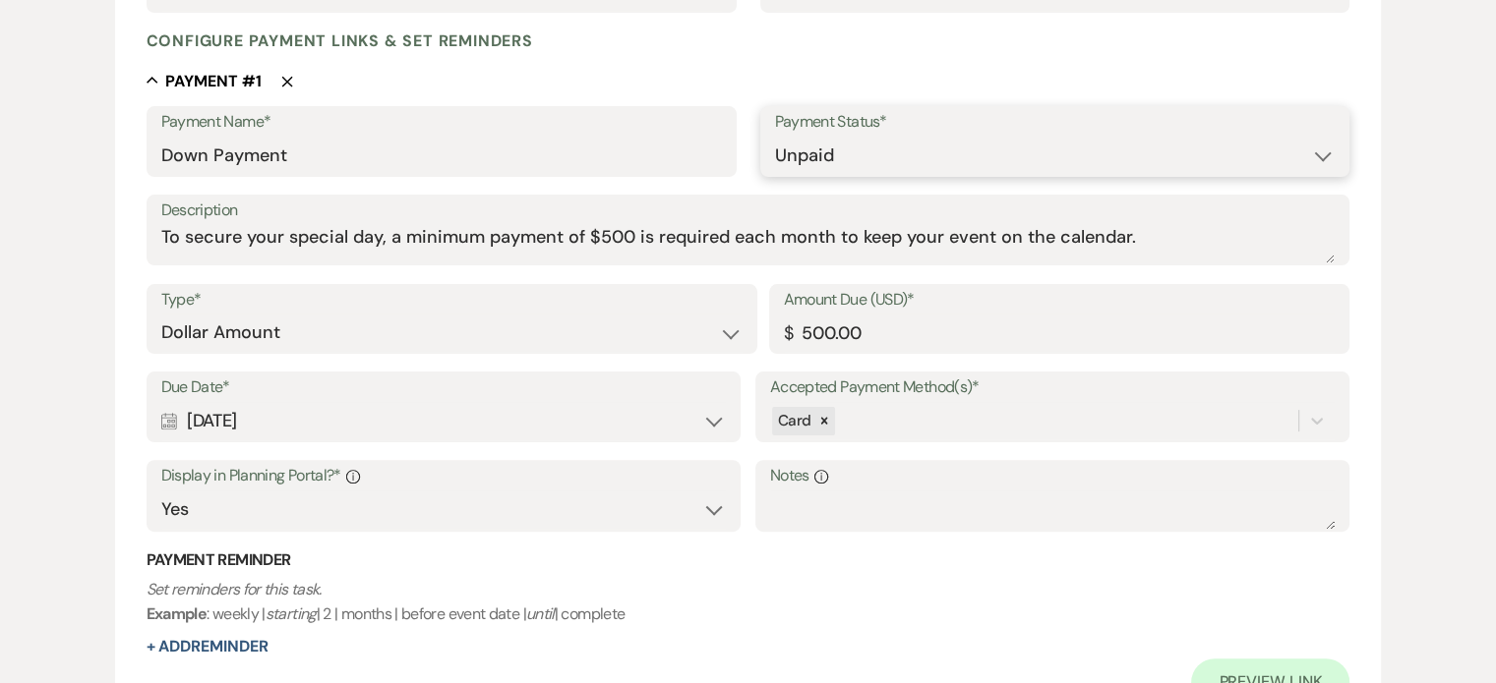
type input "5455.00"
click at [1329, 158] on select "Paid Unpaid" at bounding box center [1055, 156] width 561 height 38
select select "1"
click at [775, 137] on select "Paid Unpaid" at bounding box center [1055, 156] width 561 height 38
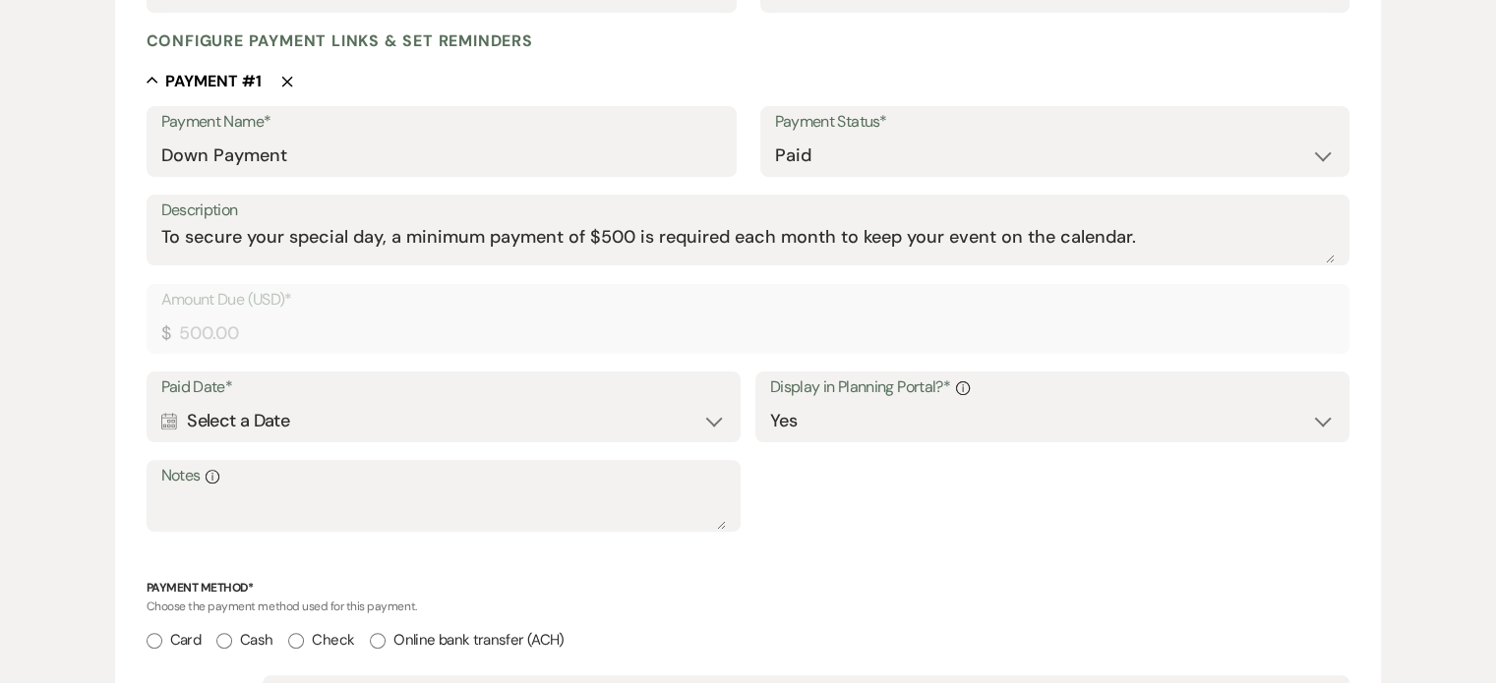
click at [231, 413] on div "Calendar Select a Date Expand" at bounding box center [443, 421] width 565 height 38
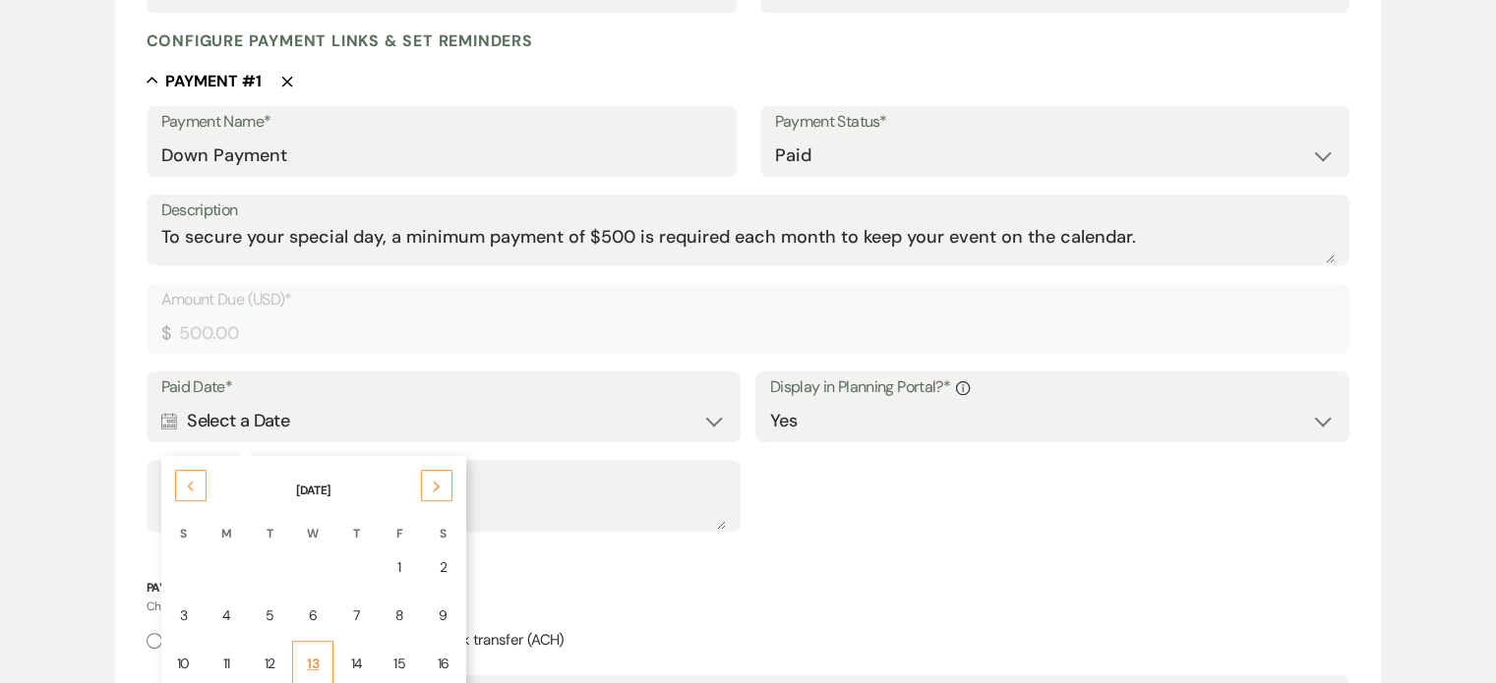
click at [313, 660] on div "13" at bounding box center [313, 664] width 17 height 21
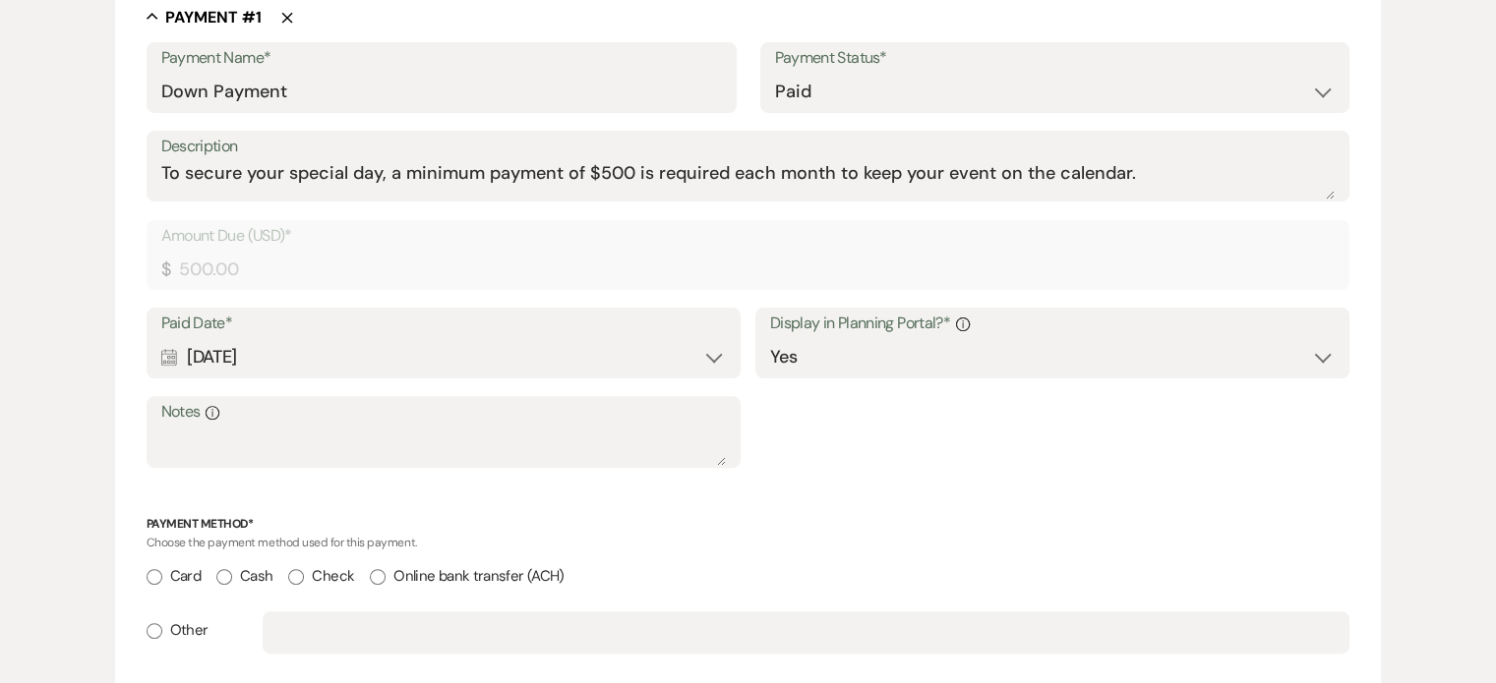
scroll to position [590, 0]
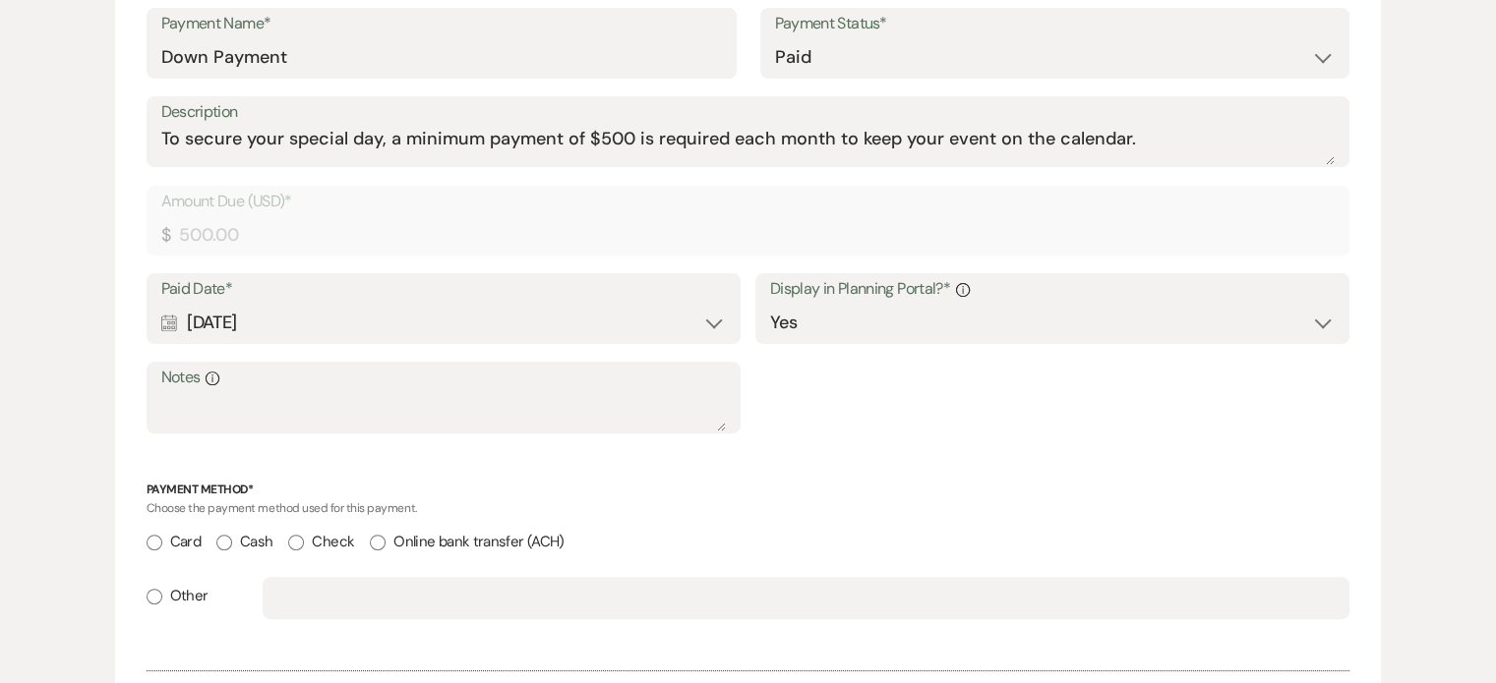
drag, startPoint x: 153, startPoint y: 542, endPoint x: 185, endPoint y: 538, distance: 31.7
click at [154, 541] on input "Card" at bounding box center [155, 543] width 16 height 16
radio input "true"
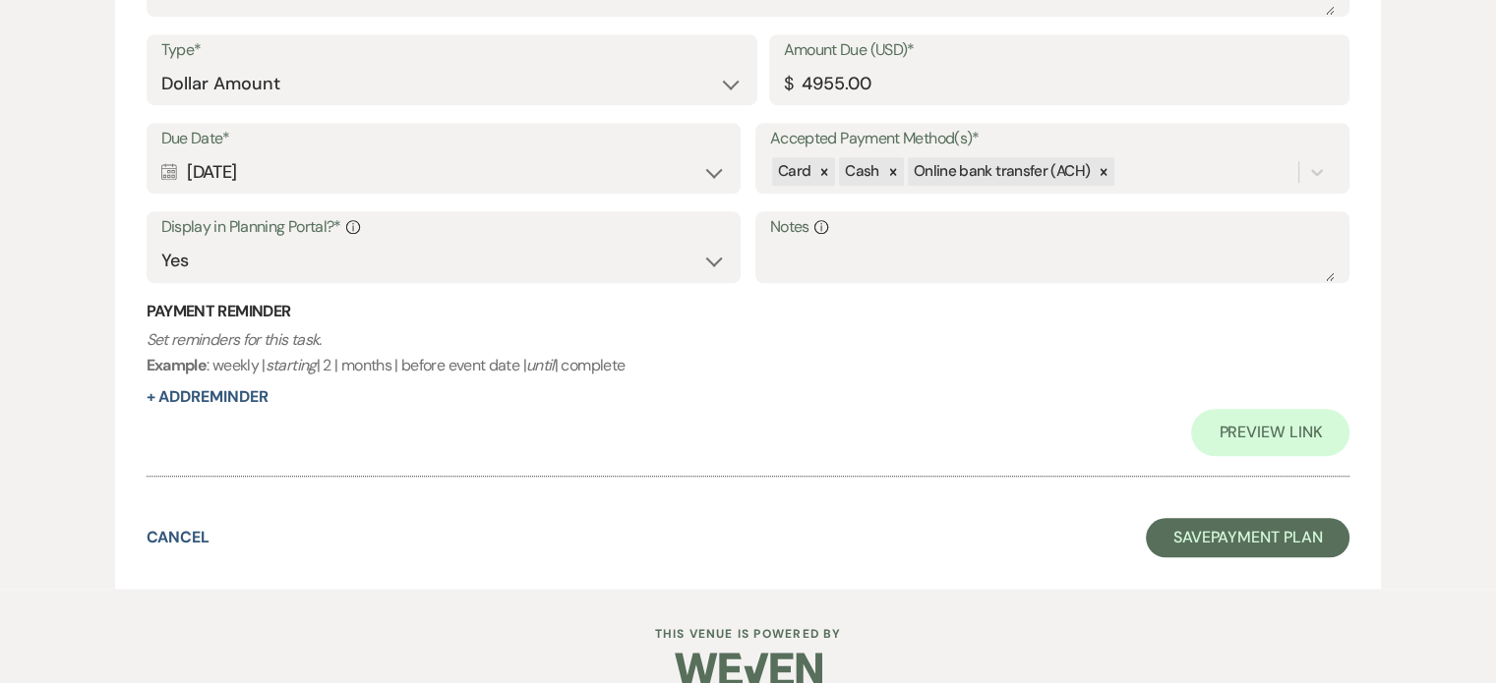
scroll to position [1539, 0]
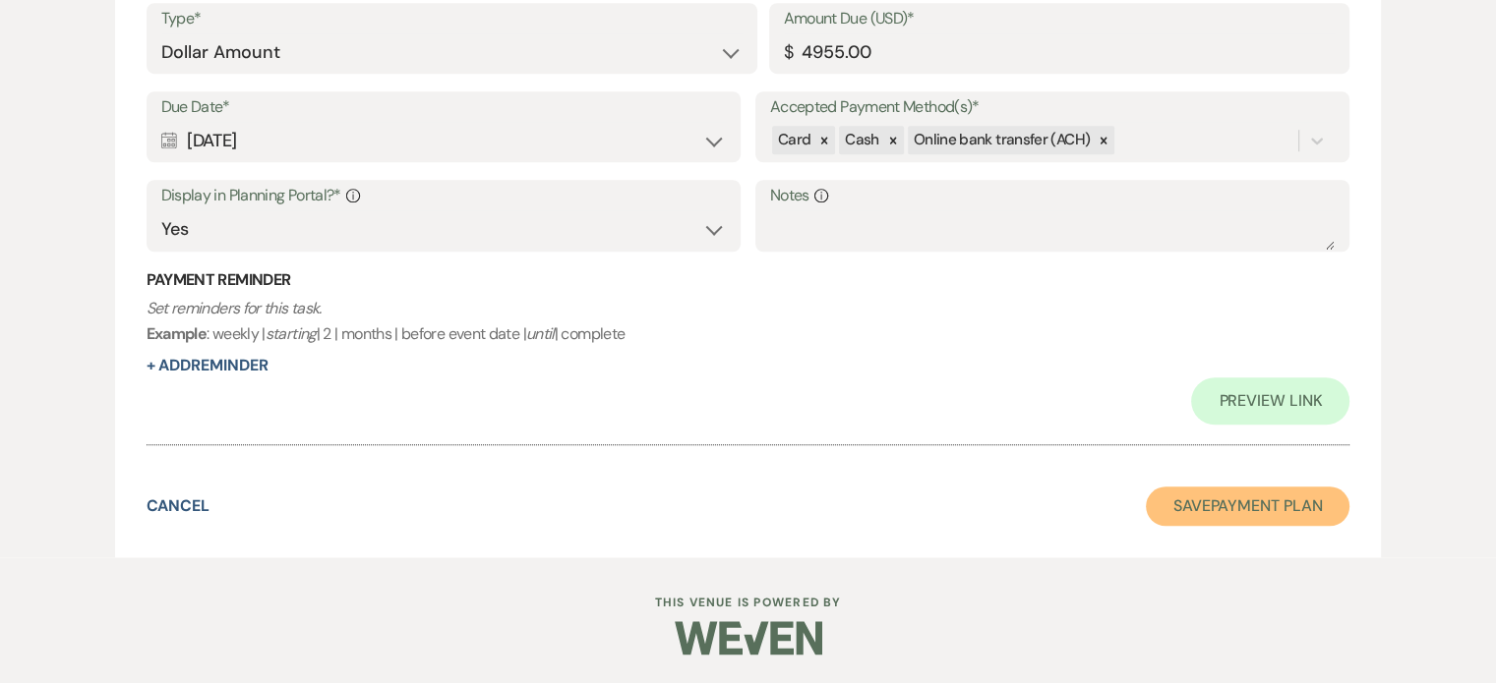
click at [1228, 504] on button "Save Payment Plan" at bounding box center [1248, 506] width 205 height 39
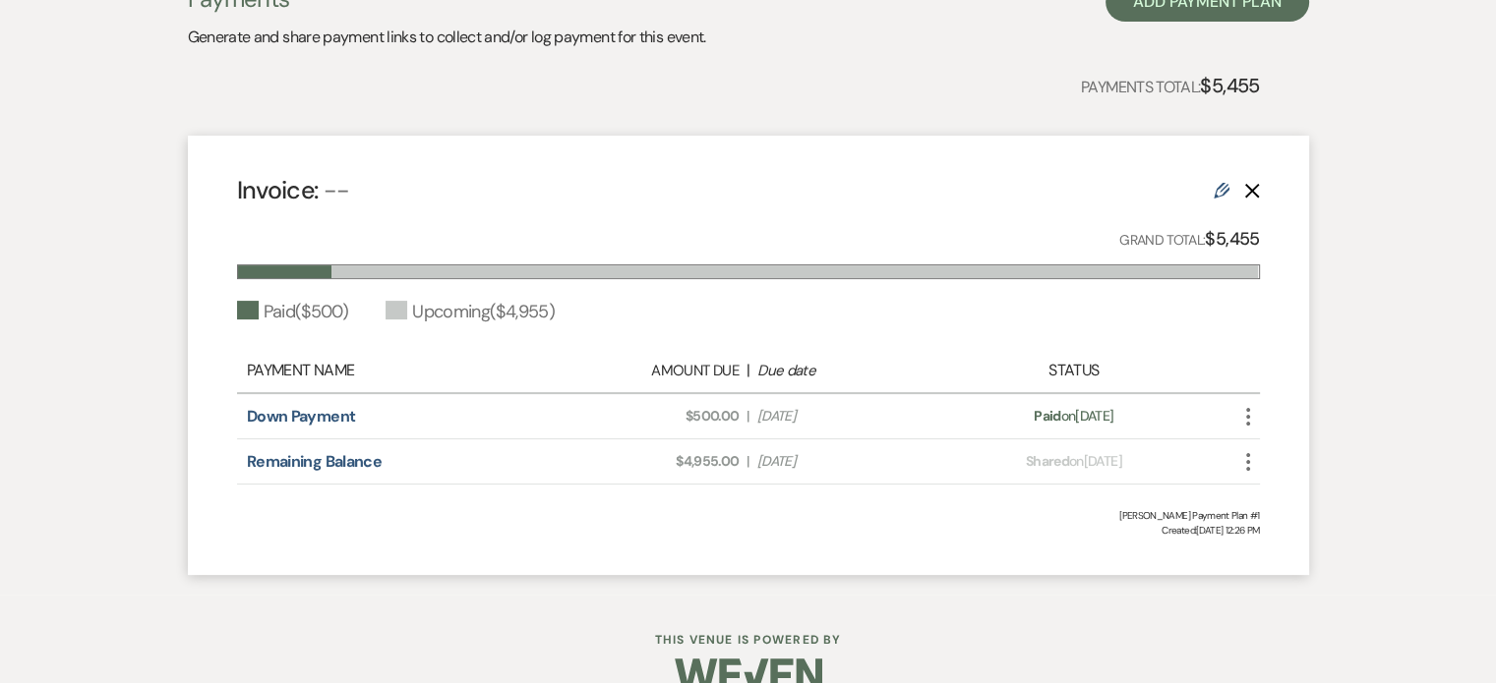
scroll to position [474, 0]
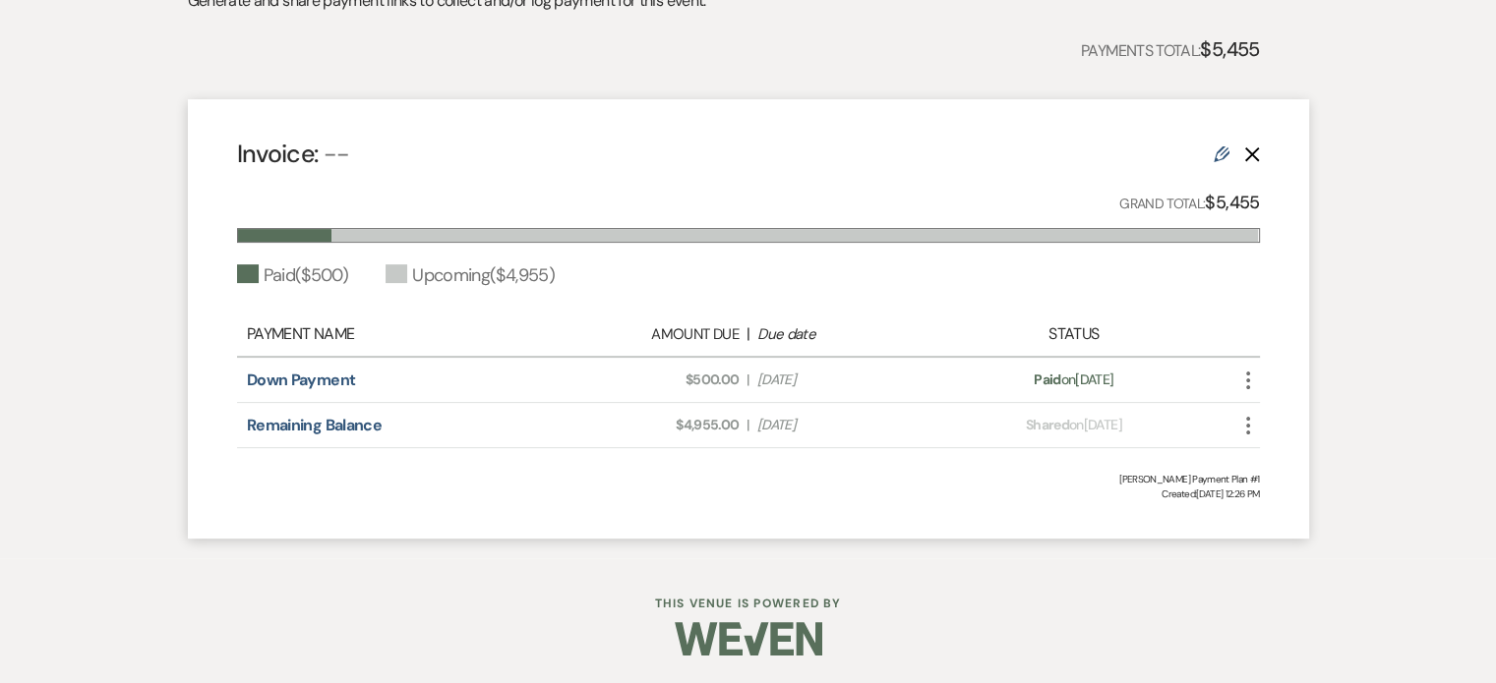
click at [1222, 153] on icon "Edit" at bounding box center [1221, 155] width 16 height 16
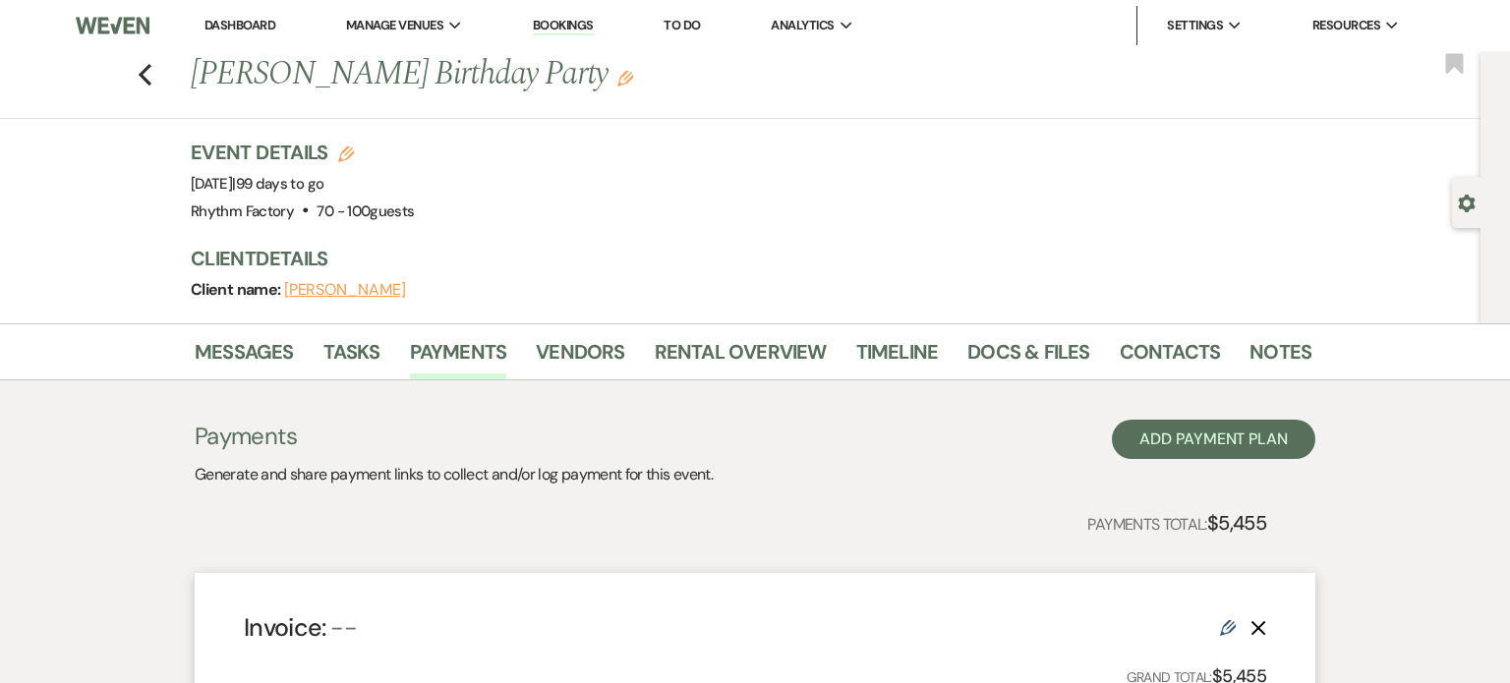
select select "1"
select select "true"
select select "2"
select select "flat"
select select "true"
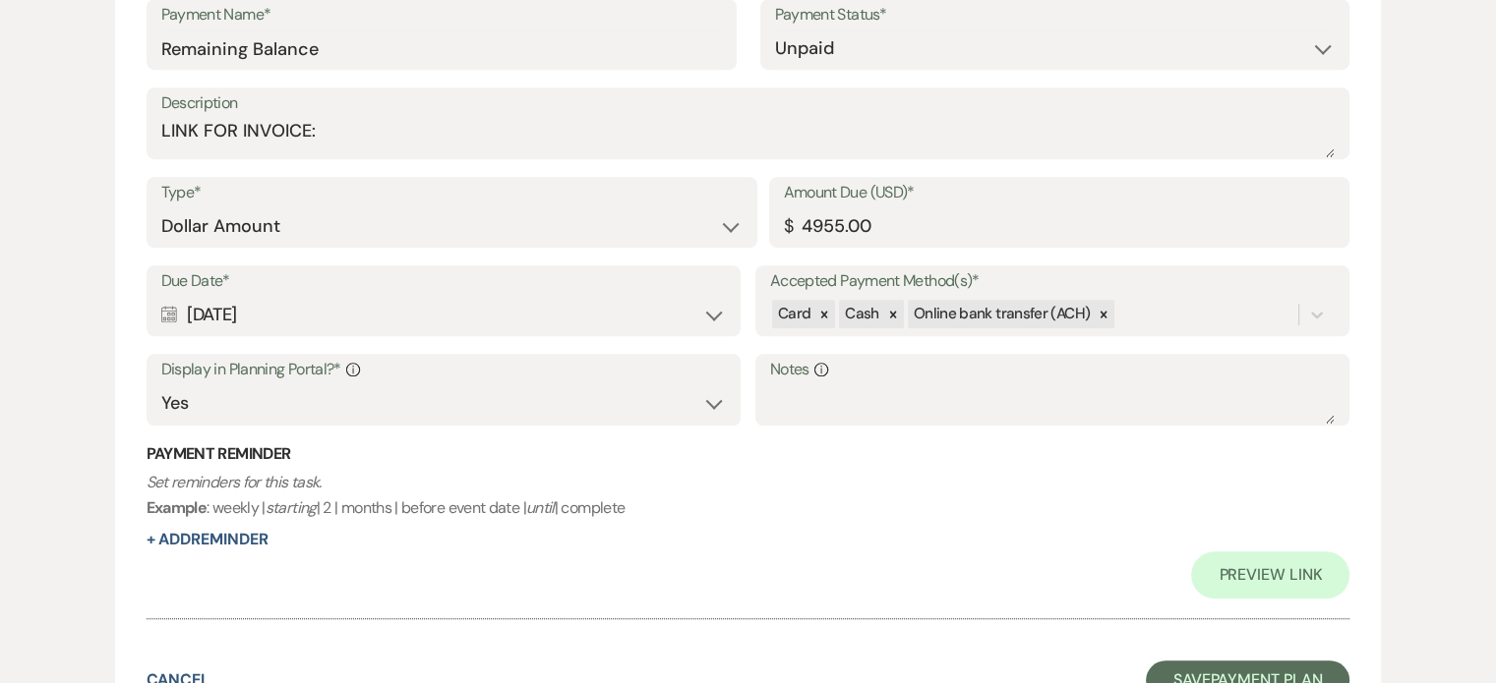
scroll to position [1377, 0]
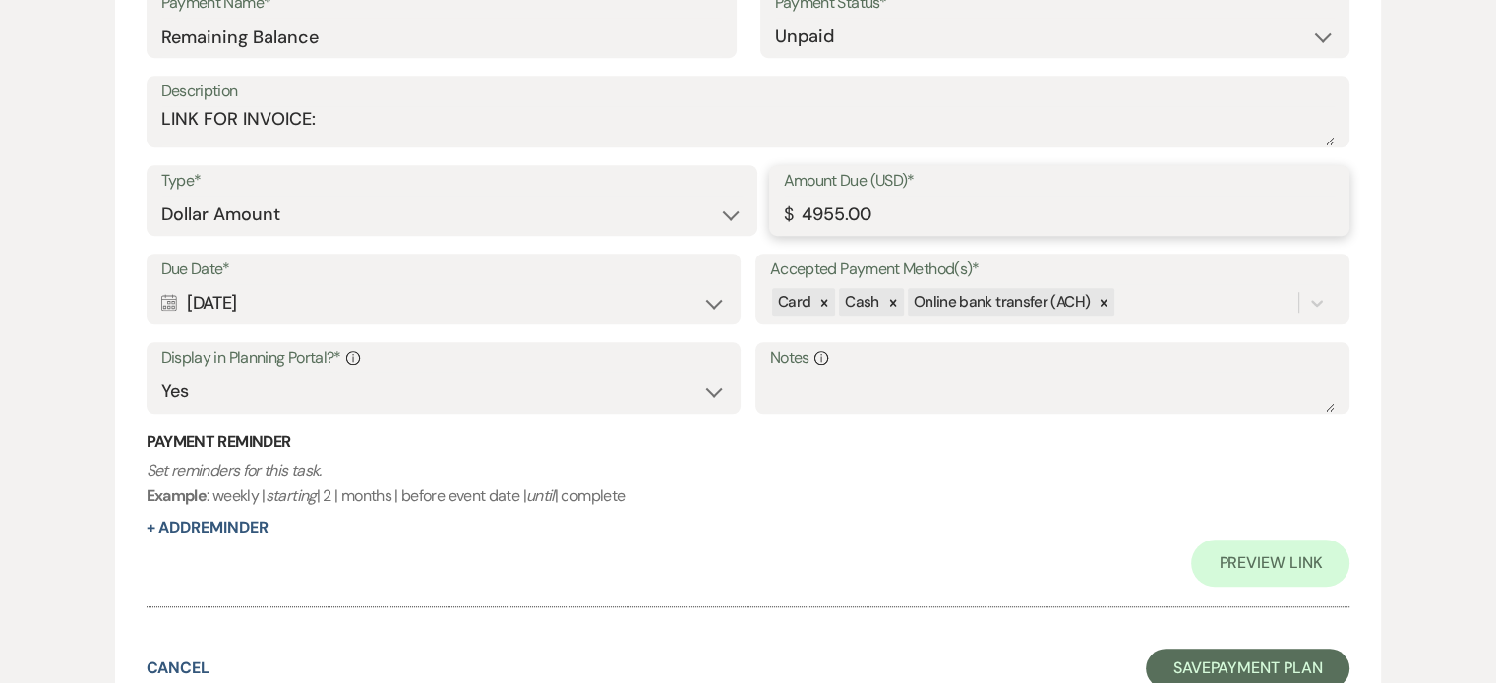
click at [811, 212] on input "4955.00" at bounding box center [1060, 215] width 552 height 38
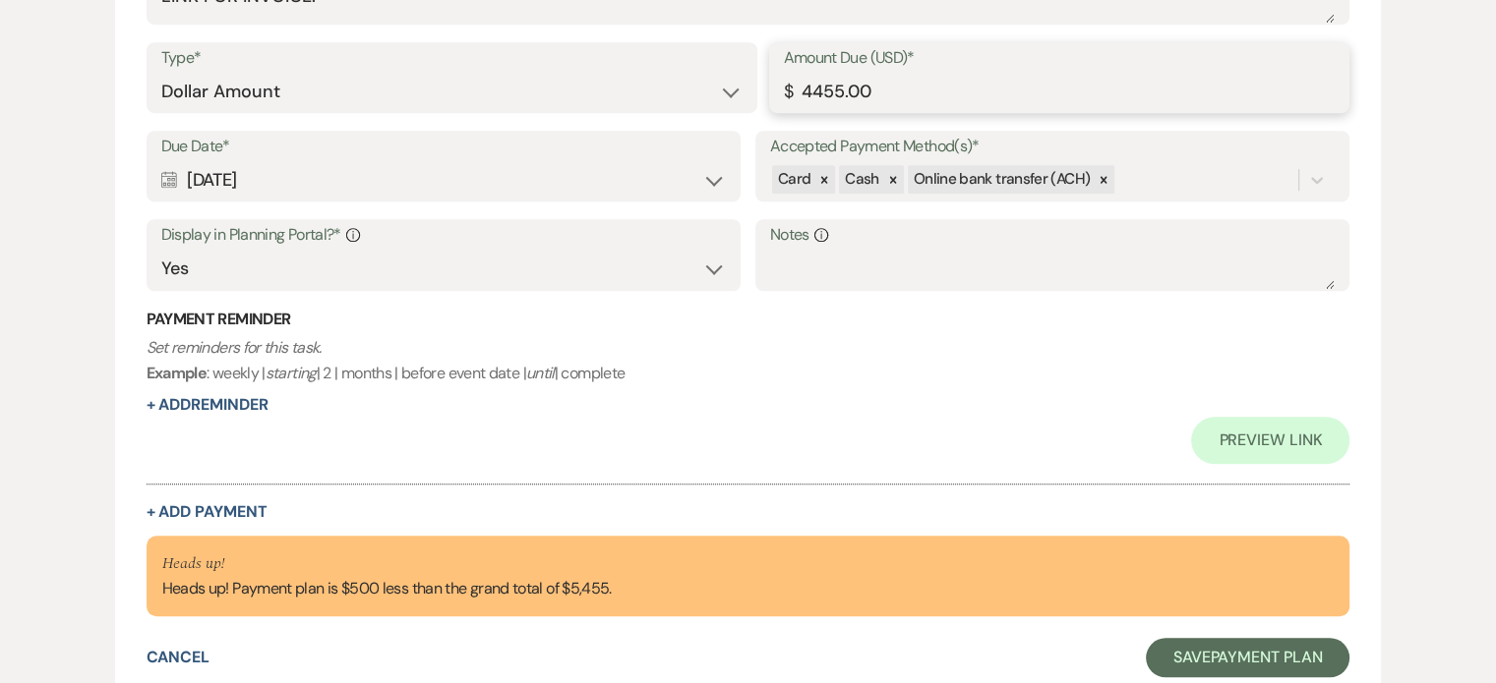
scroll to position [1651, 0]
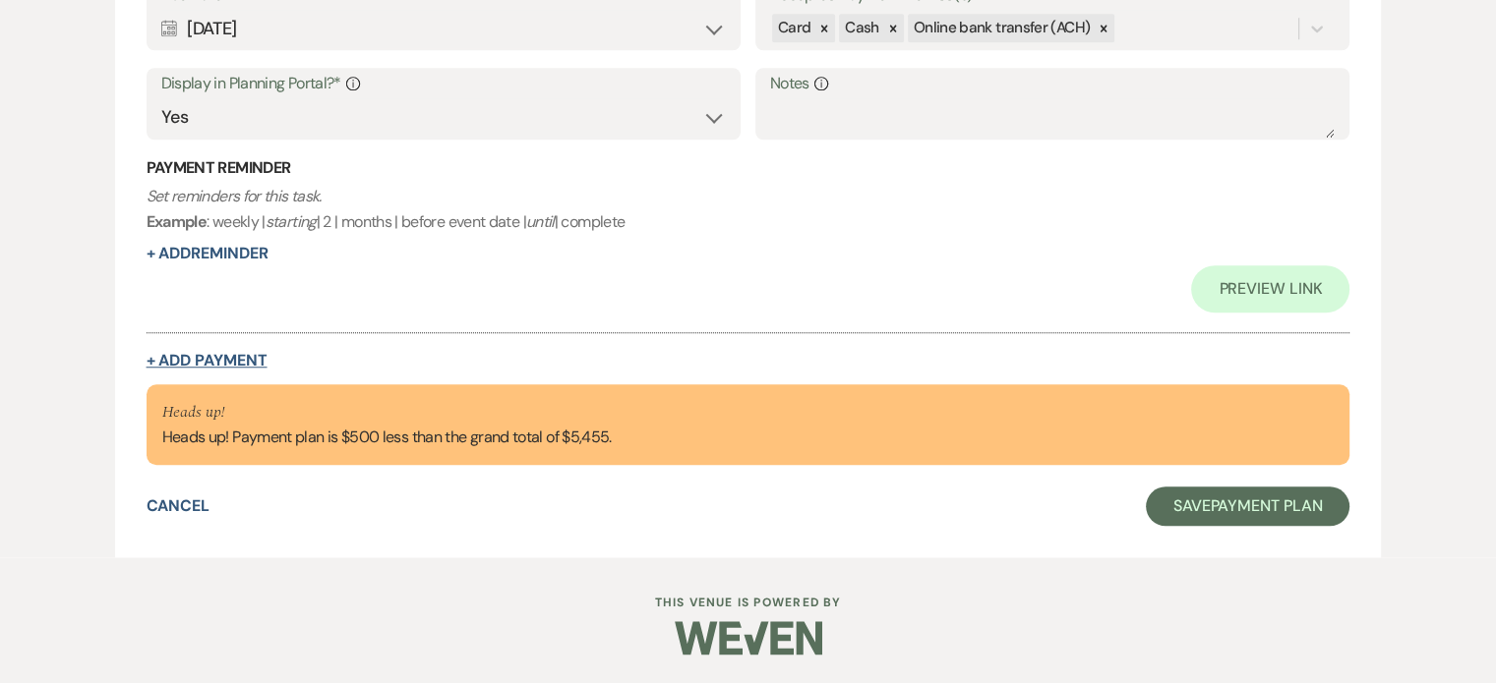
type input "4455.00"
click at [251, 361] on button "+ Add Payment" at bounding box center [207, 361] width 121 height 16
select select "2"
select select "flat"
select select "true"
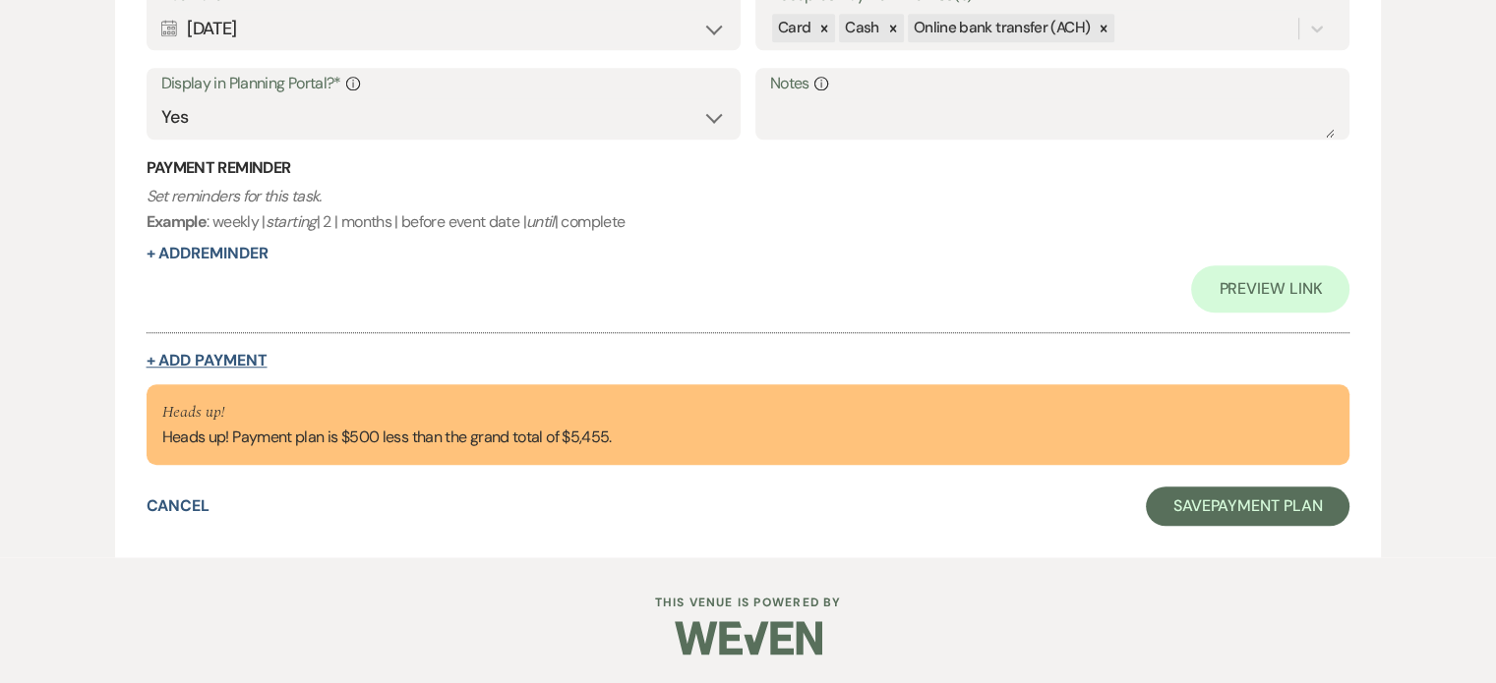
select select "client"
select select "weeks"
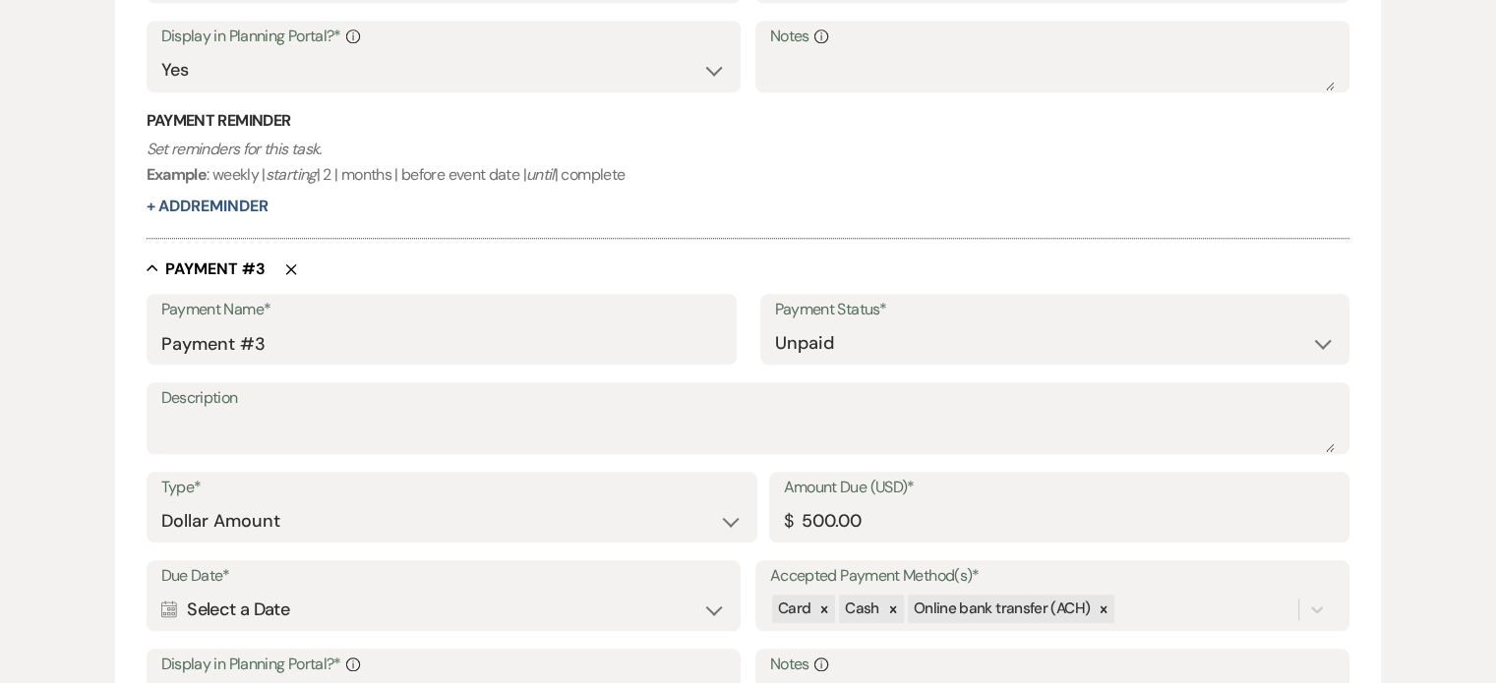
scroll to position [1604, 0]
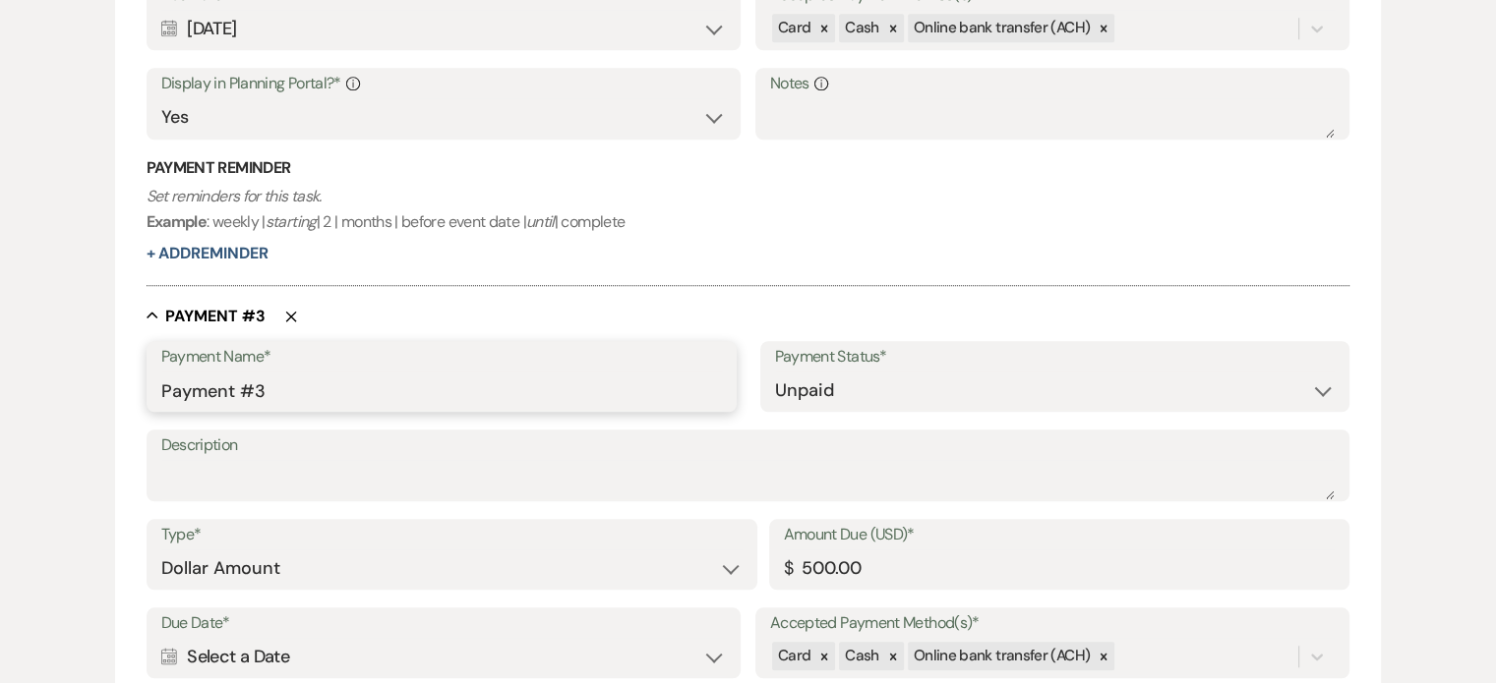
drag, startPoint x: 323, startPoint y: 392, endPoint x: 38, endPoint y: 373, distance: 284.9
type input "Down Payment Match Discount"
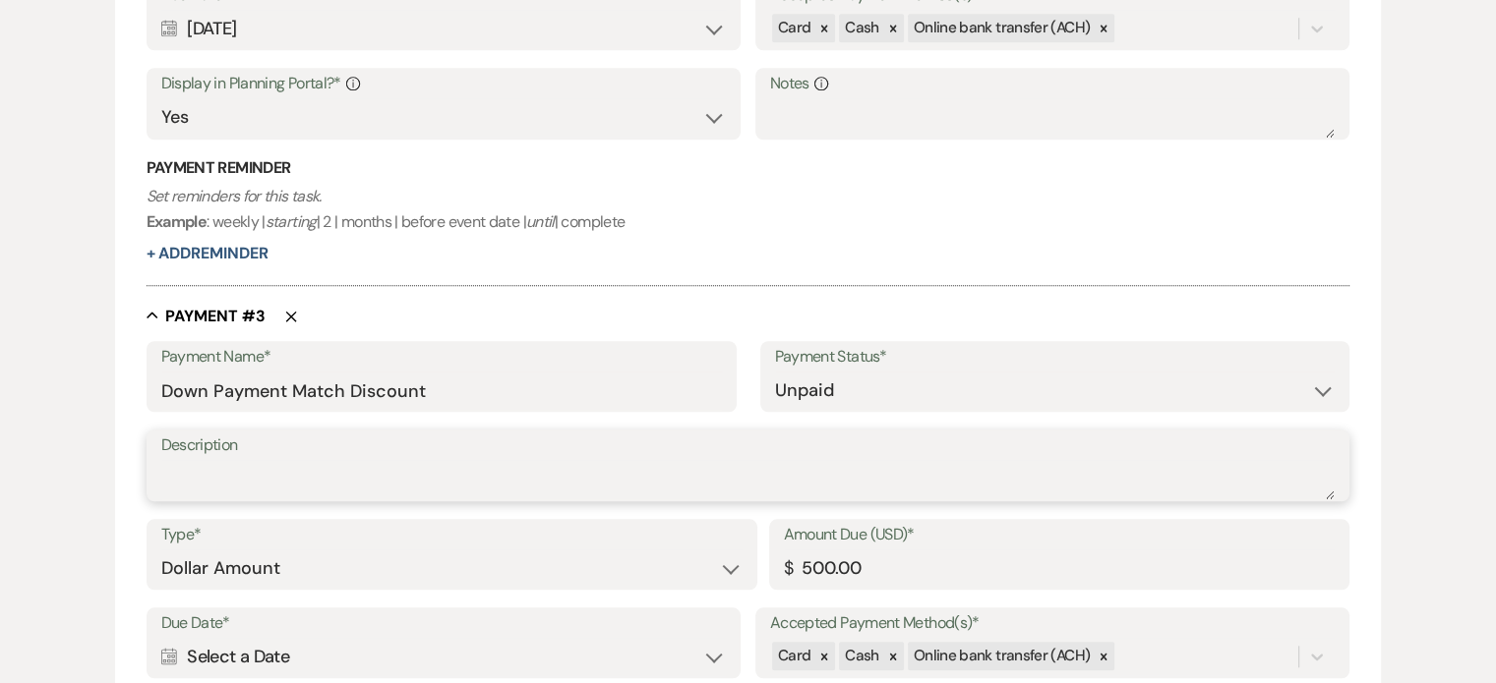
click at [224, 483] on textarea "Description" at bounding box center [748, 479] width 1174 height 39
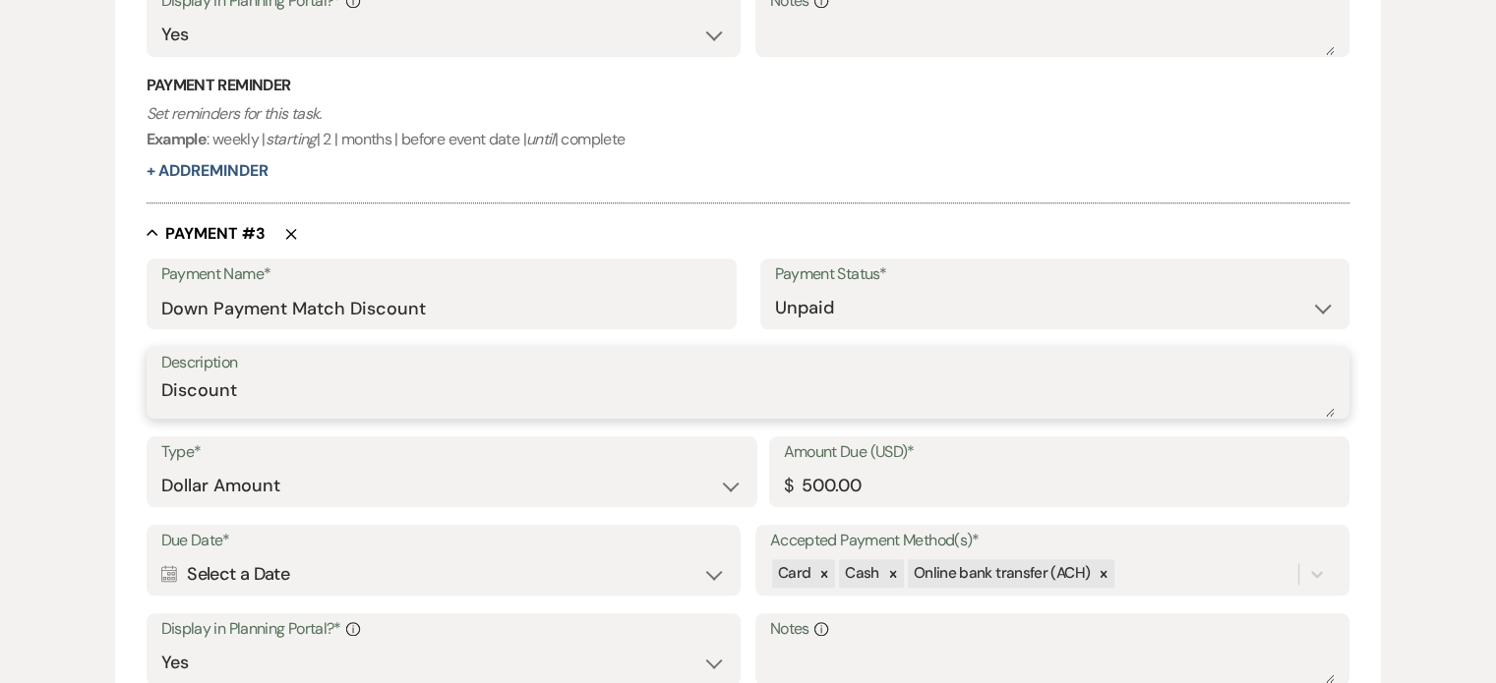
scroll to position [1800, 0]
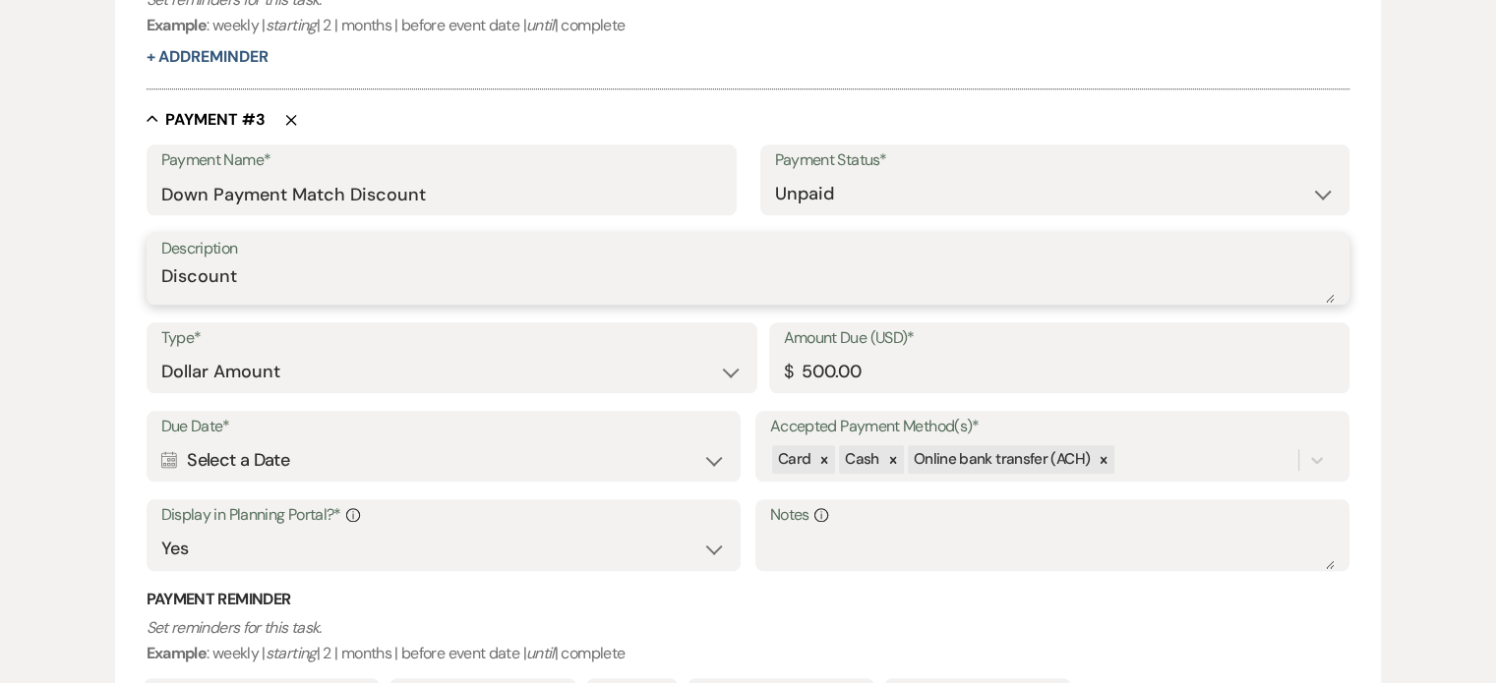
type textarea "Discount"
click at [239, 462] on div "Calendar Select a Date Expand" at bounding box center [443, 461] width 565 height 38
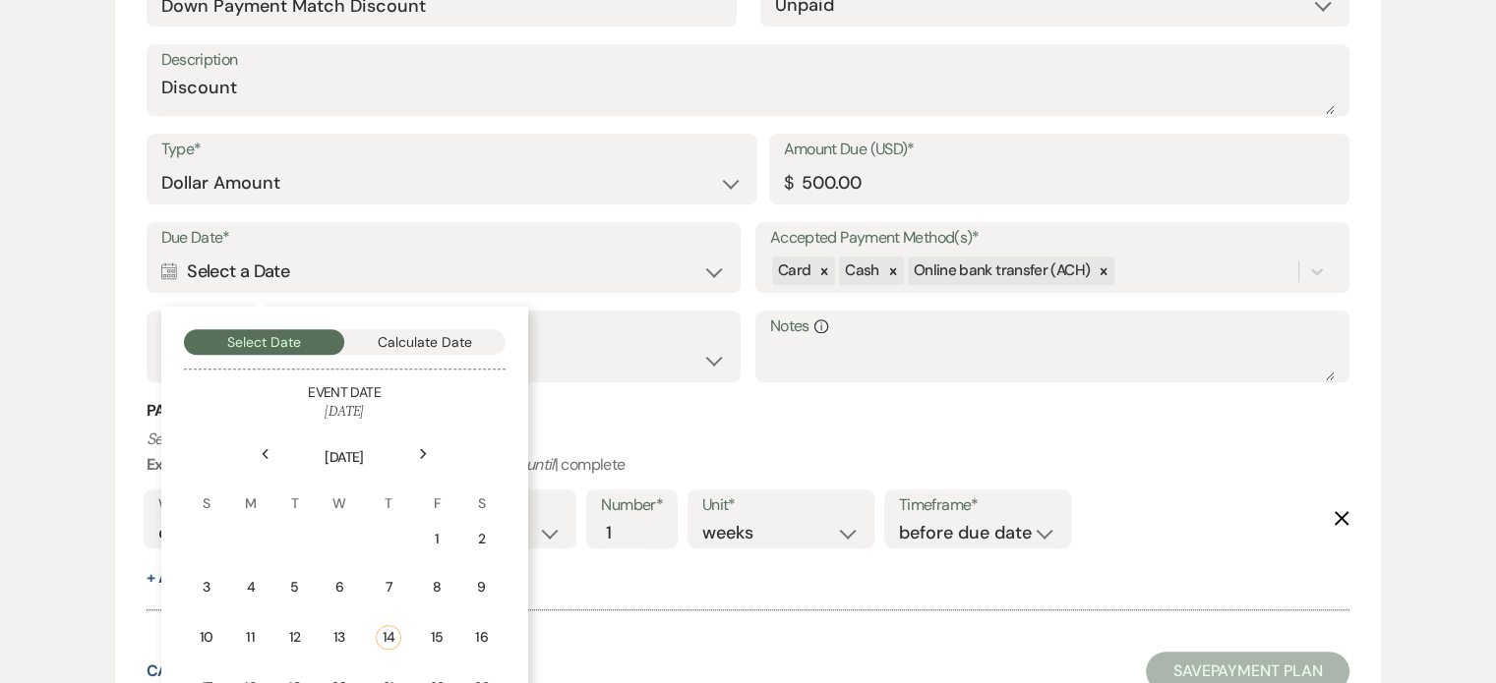
scroll to position [1997, 0]
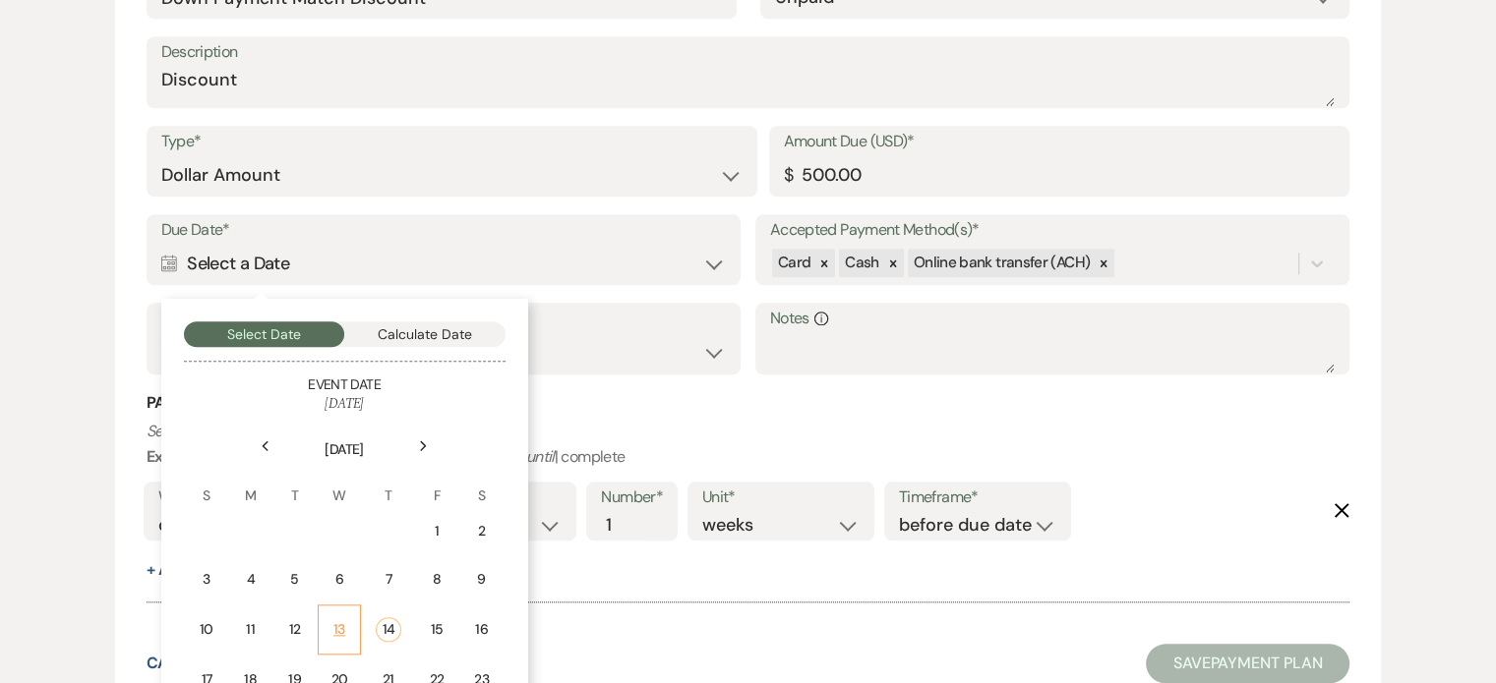
click at [344, 623] on div "13" at bounding box center [339, 630] width 18 height 21
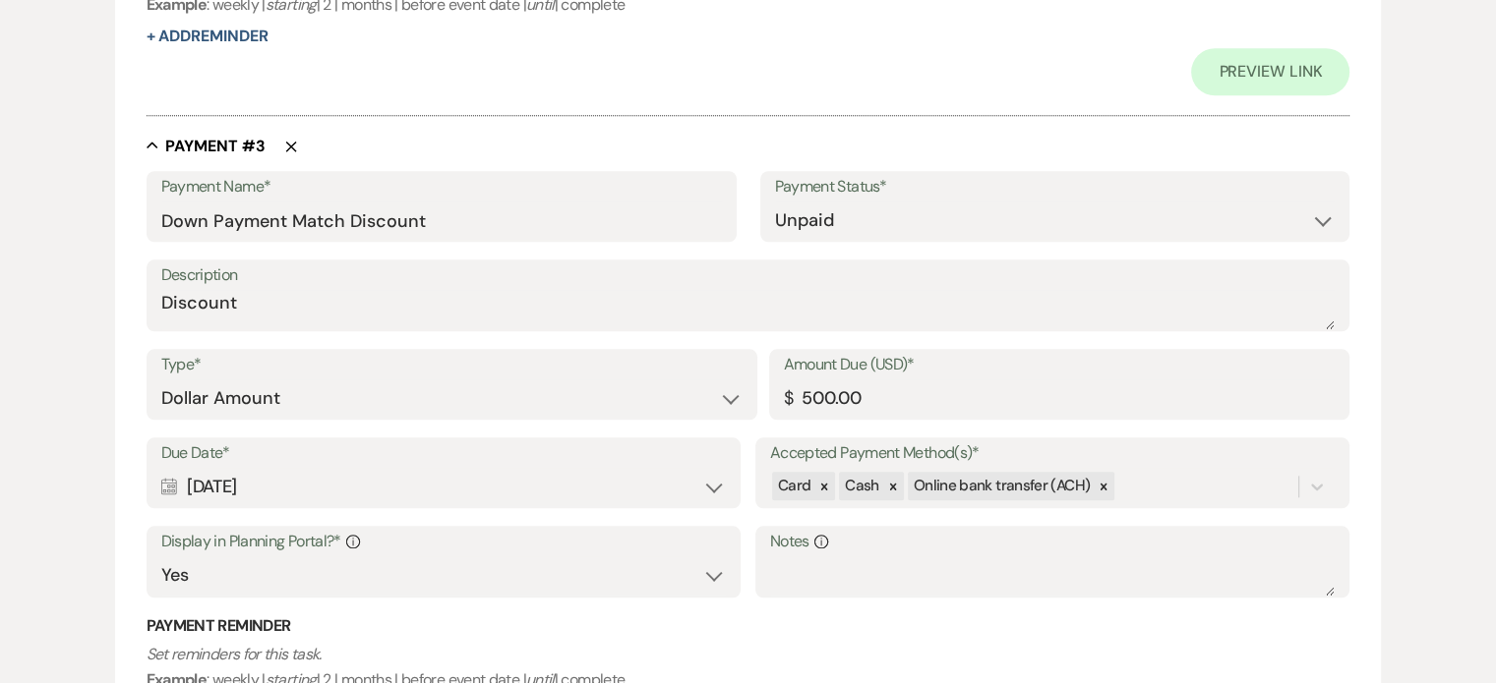
scroll to position [1903, 0]
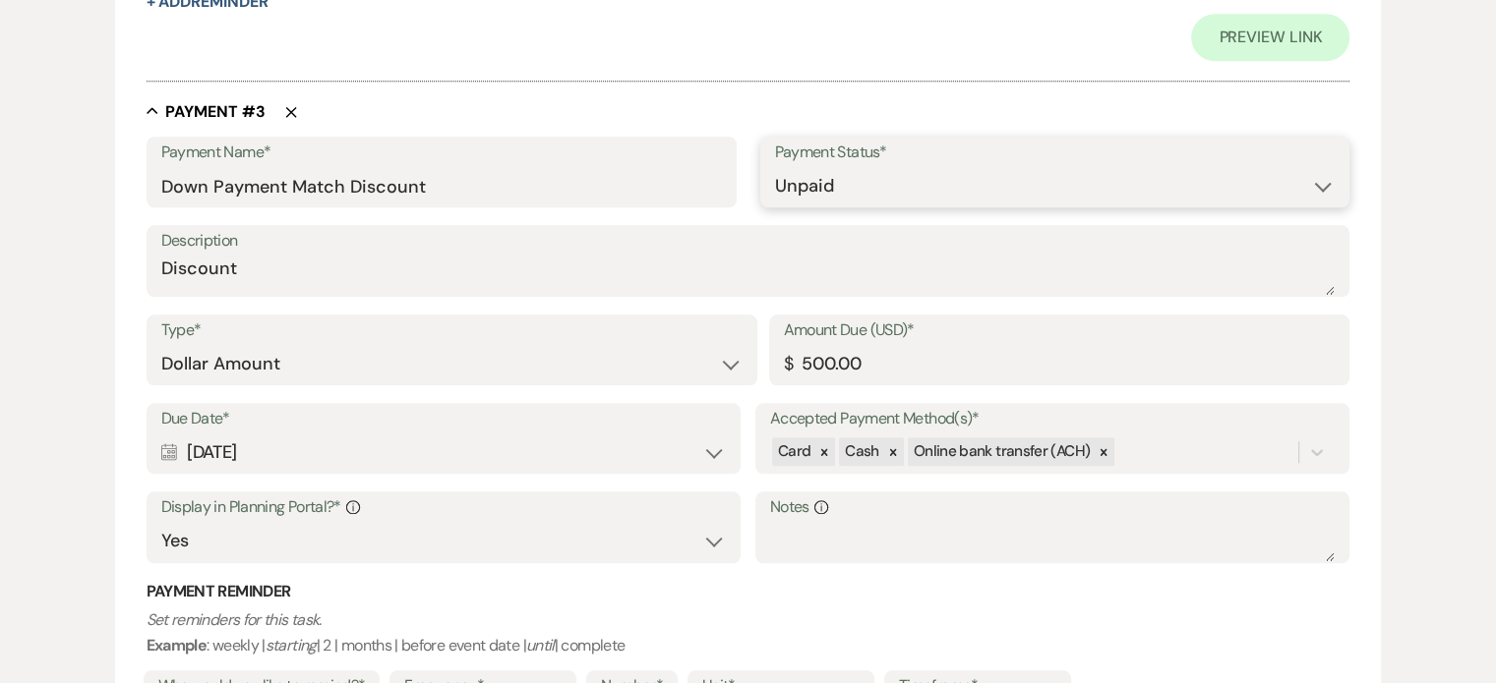
click at [1322, 187] on select "Paid Unpaid" at bounding box center [1055, 186] width 561 height 38
select select "1"
click at [775, 167] on select "Paid Unpaid" at bounding box center [1055, 186] width 561 height 38
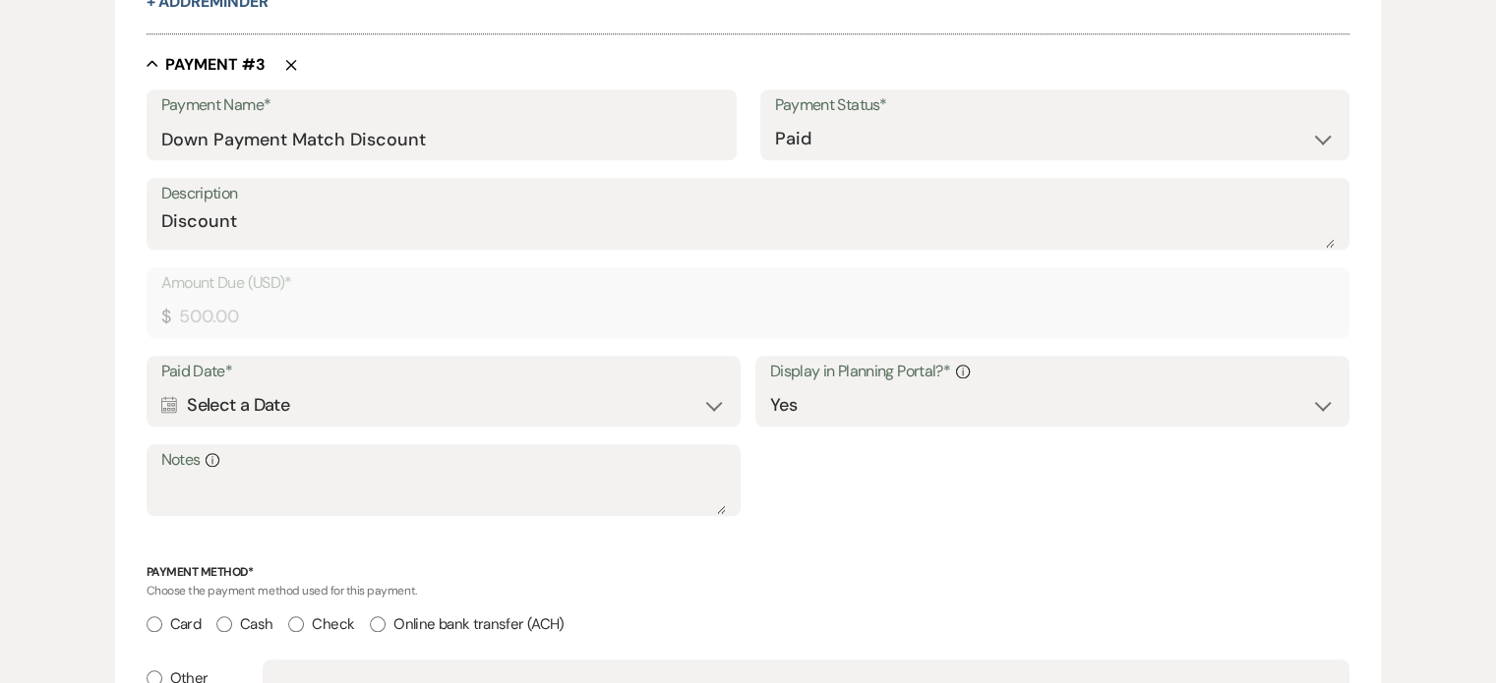
click at [230, 404] on div "Calendar Select a Date Expand" at bounding box center [443, 405] width 565 height 38
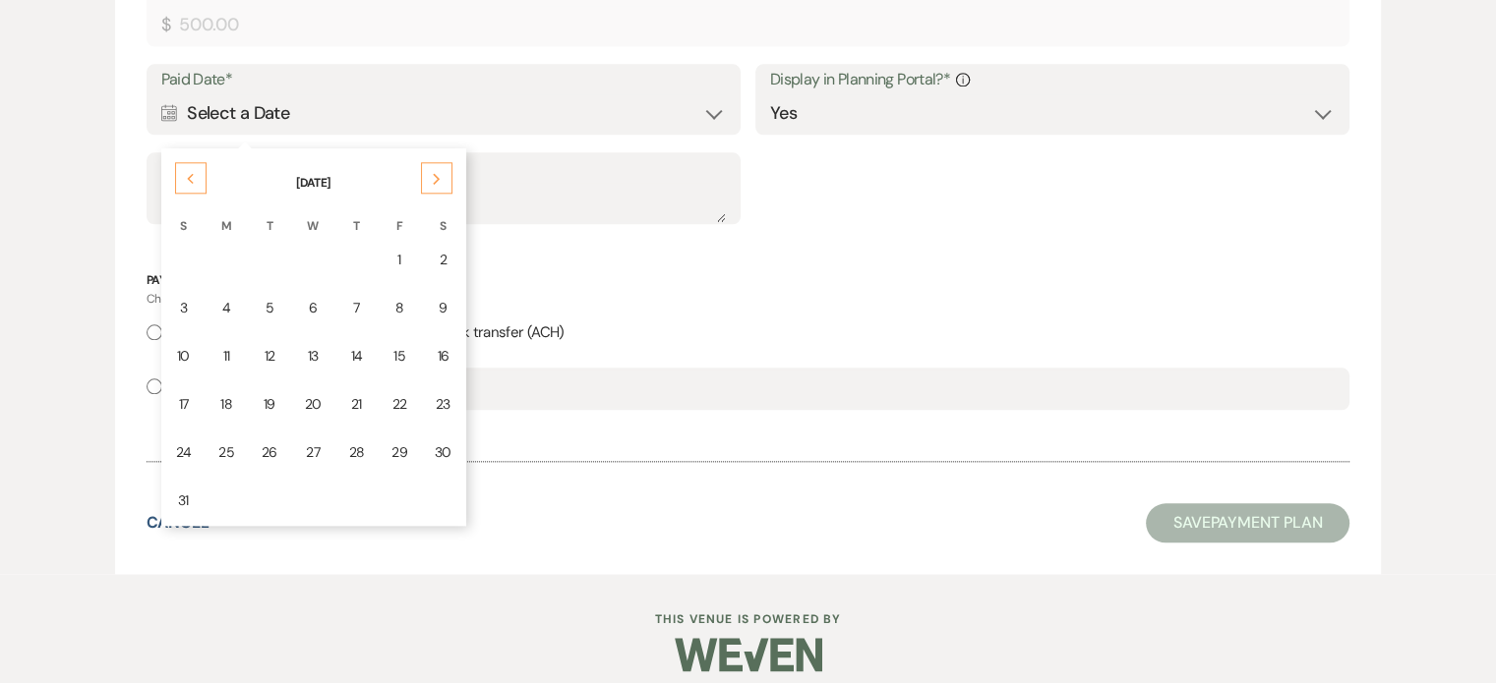
scroll to position [2151, 0]
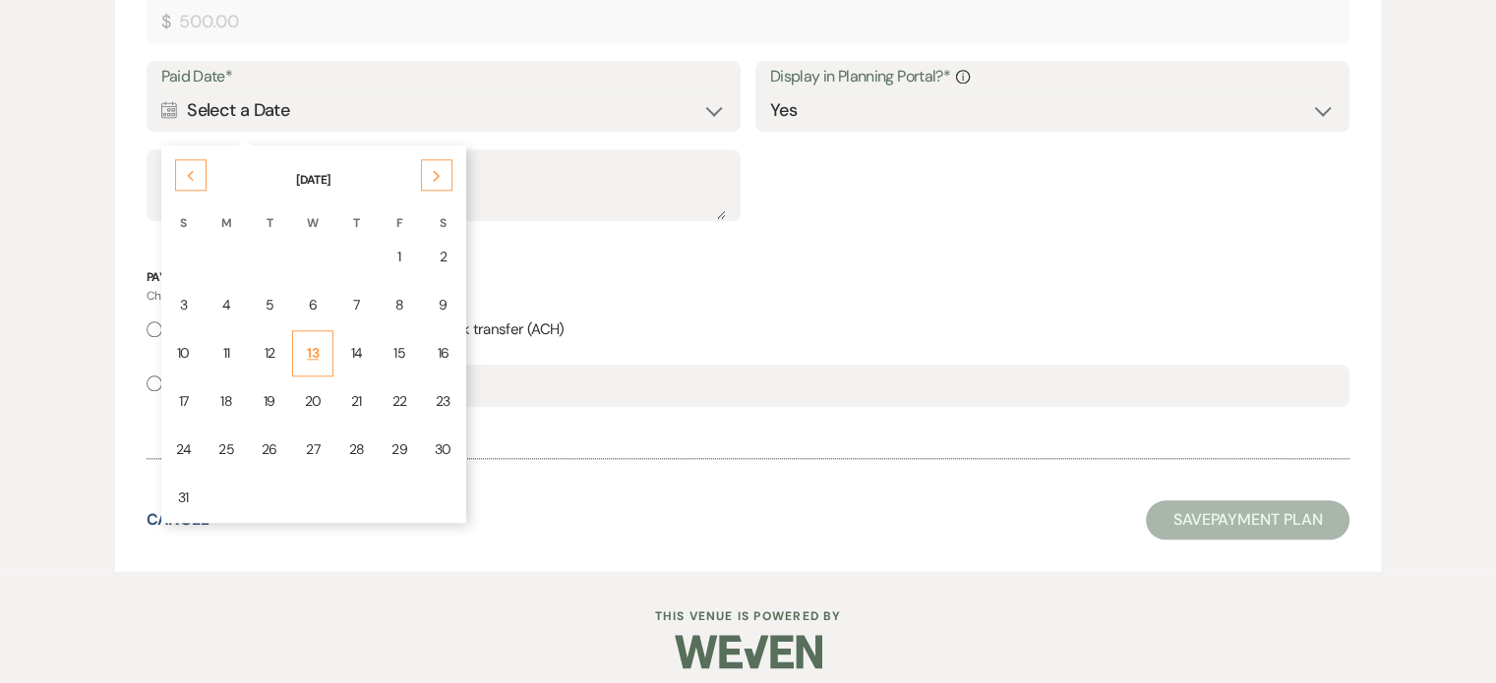
click at [307, 347] on div "13" at bounding box center [313, 353] width 17 height 21
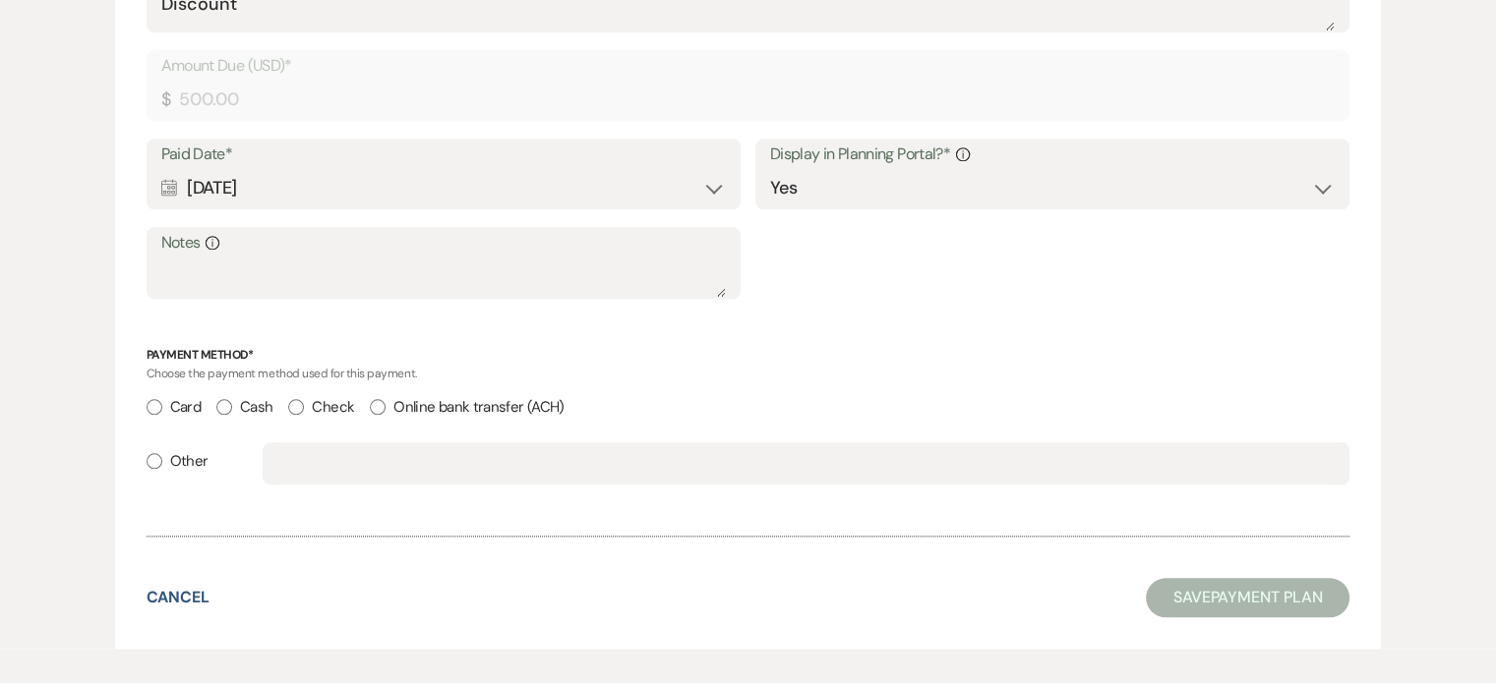
scroll to position [1954, 0]
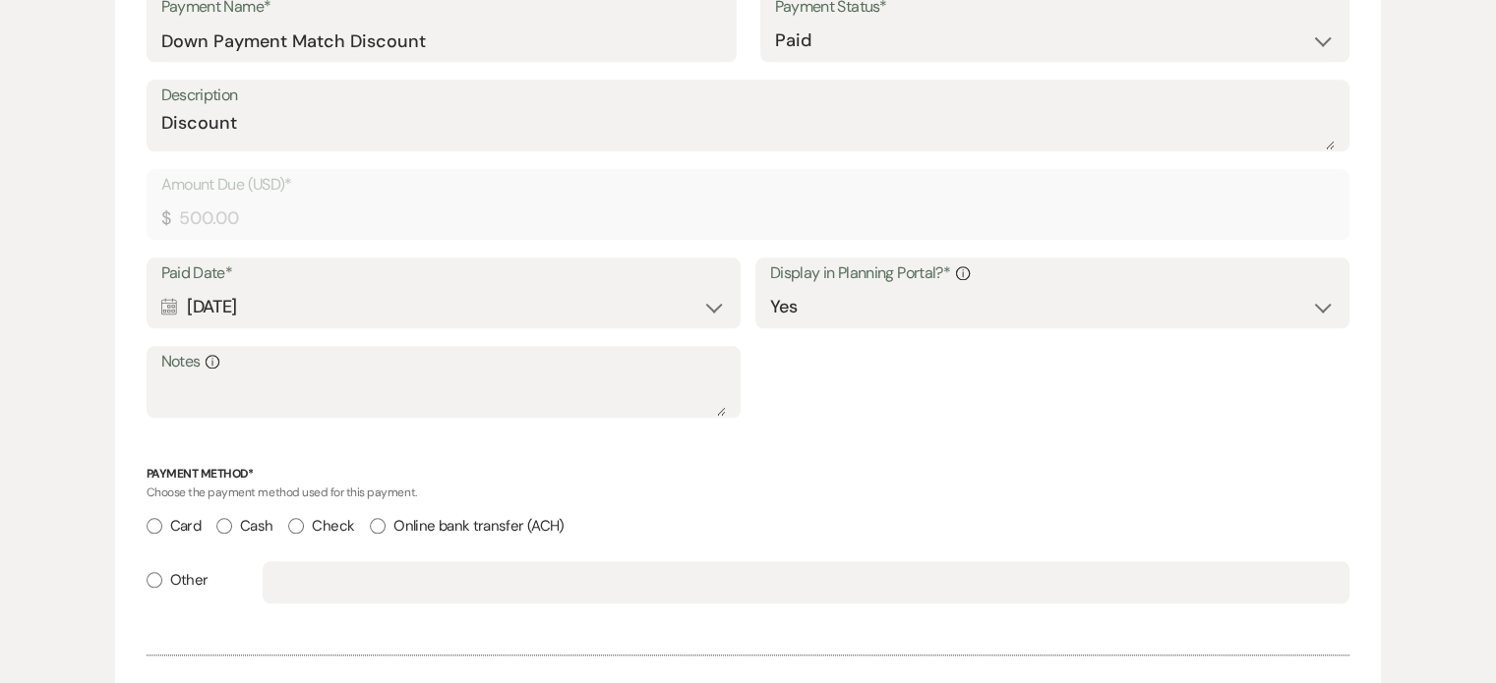
click at [157, 577] on input "Other" at bounding box center [155, 580] width 16 height 16
radio input "true"
click at [316, 583] on input "text" at bounding box center [805, 582] width 1057 height 38
type input "Discount"
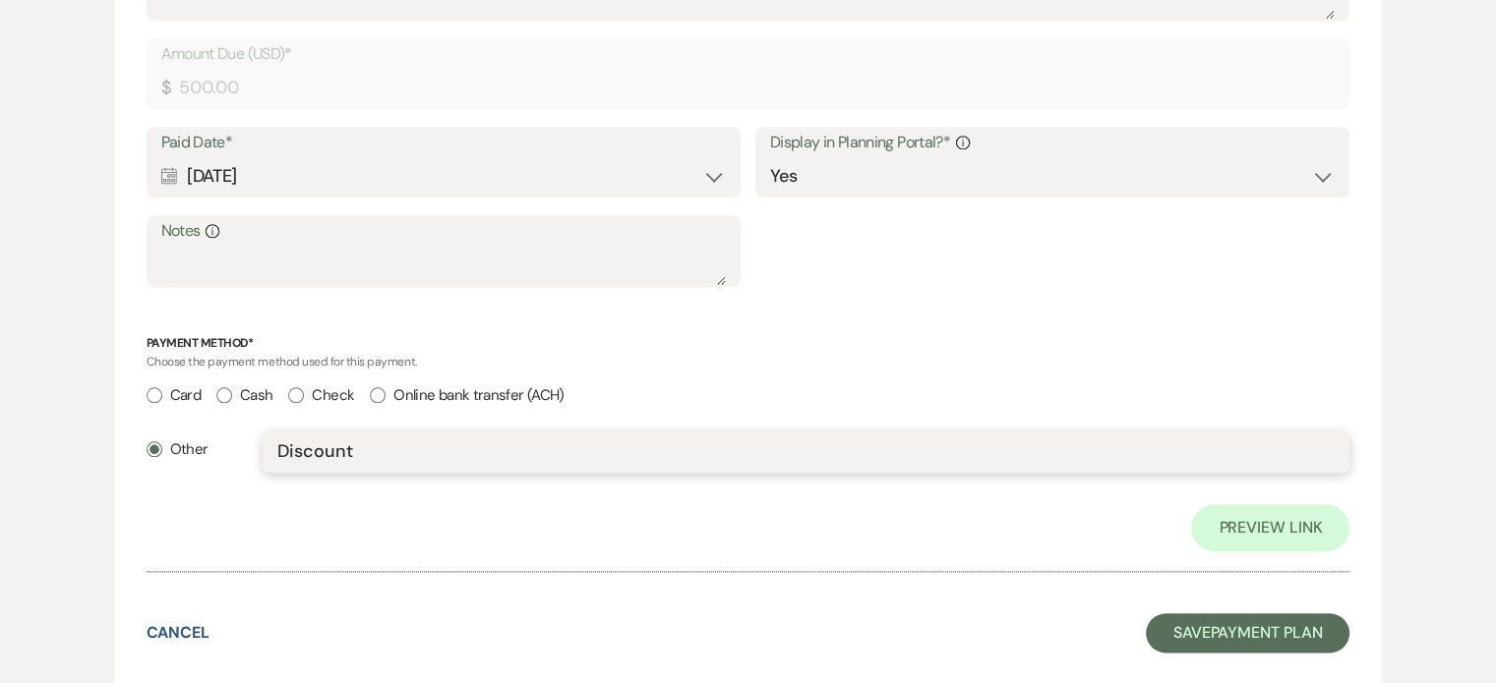
scroll to position [2245, 0]
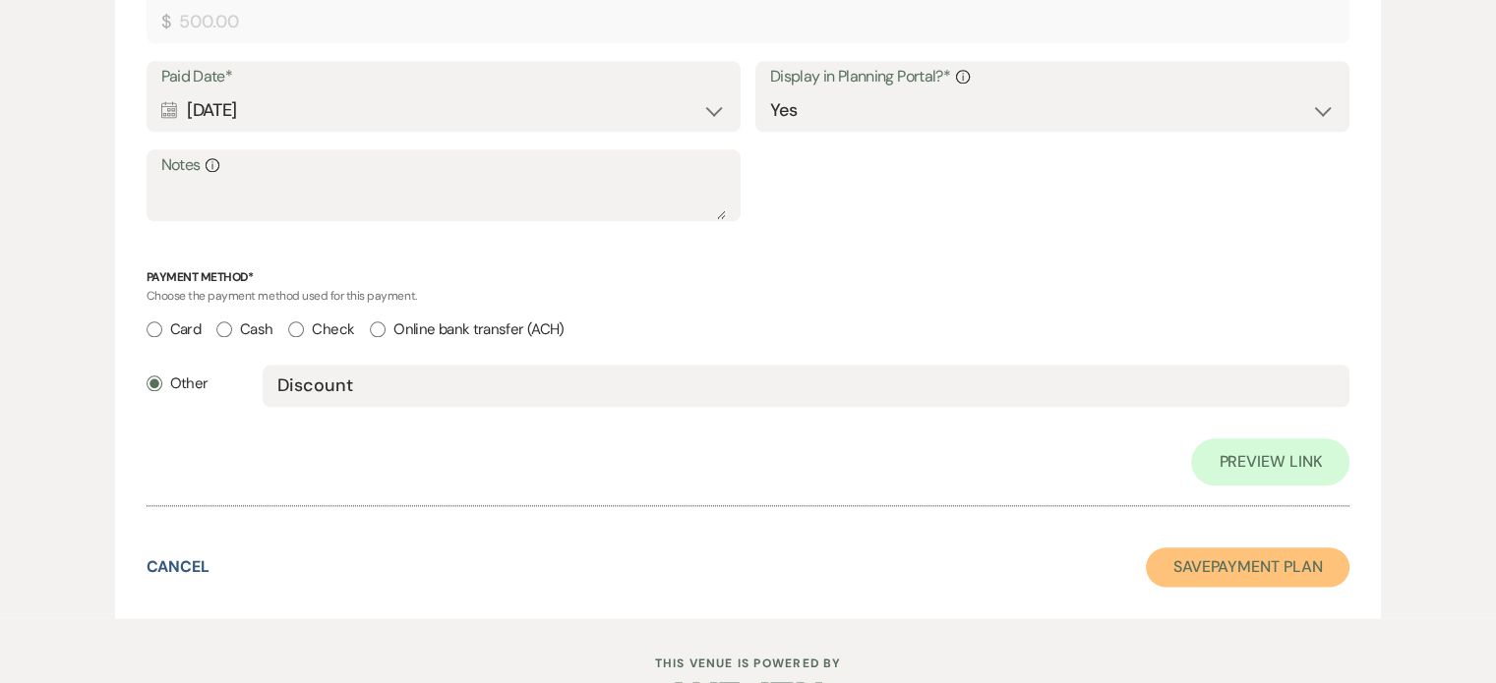
click at [1290, 577] on button "Save Payment Plan" at bounding box center [1248, 567] width 205 height 39
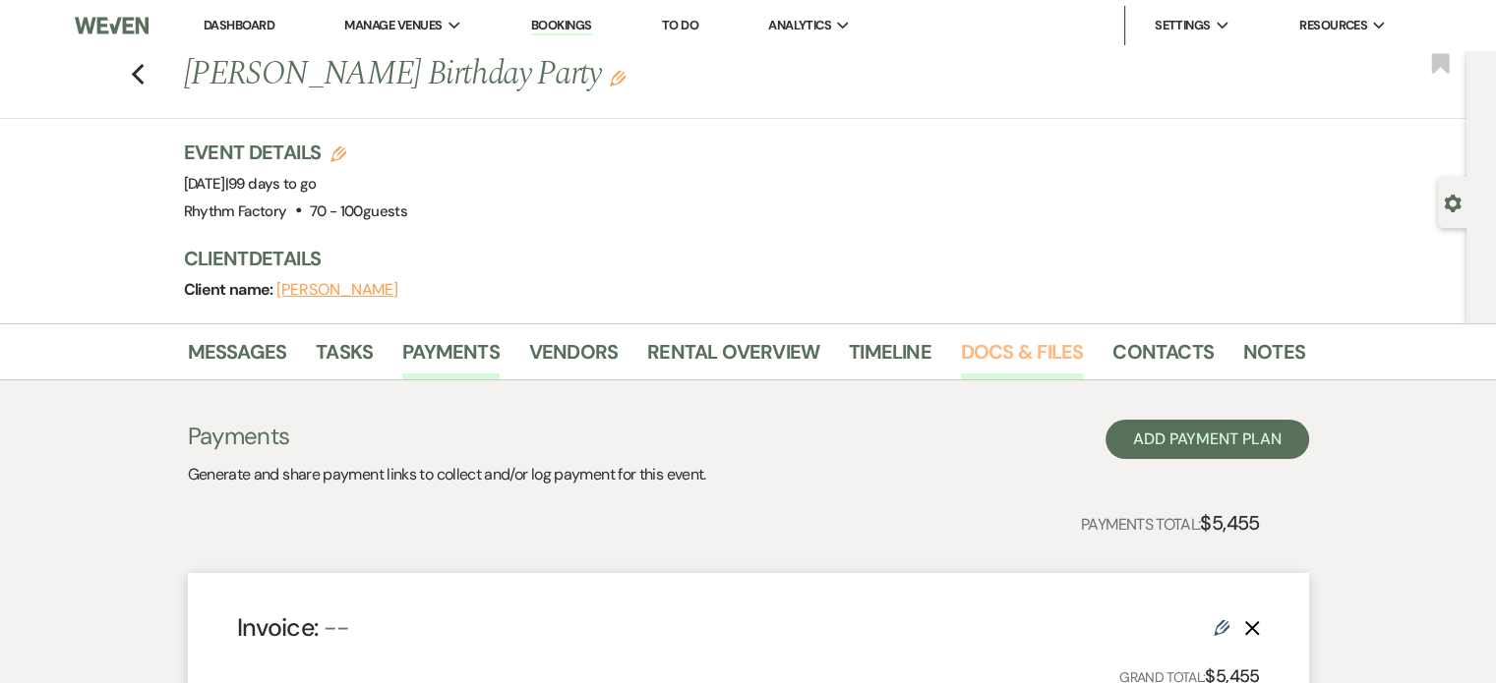
click at [1024, 356] on link "Docs & Files" at bounding box center [1022, 357] width 122 height 43
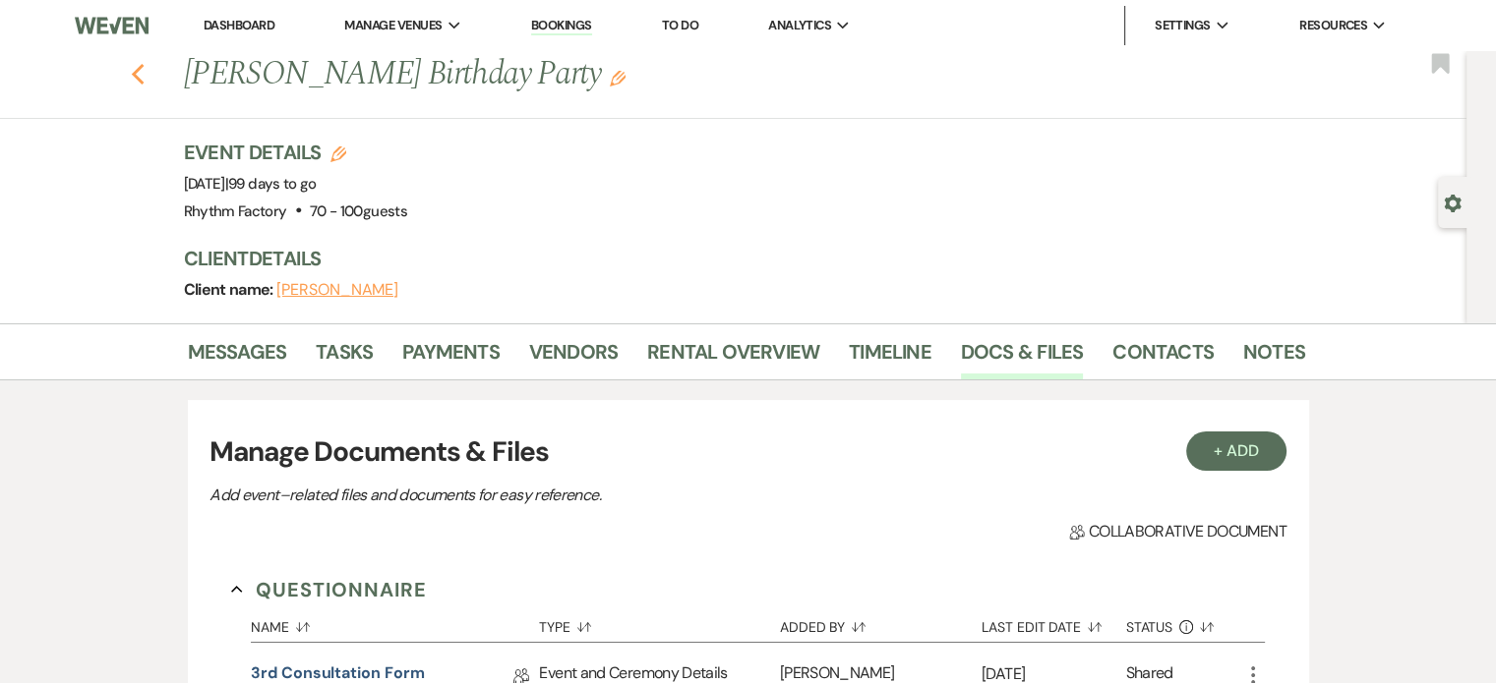
click at [145, 73] on icon "Previous" at bounding box center [138, 75] width 15 height 24
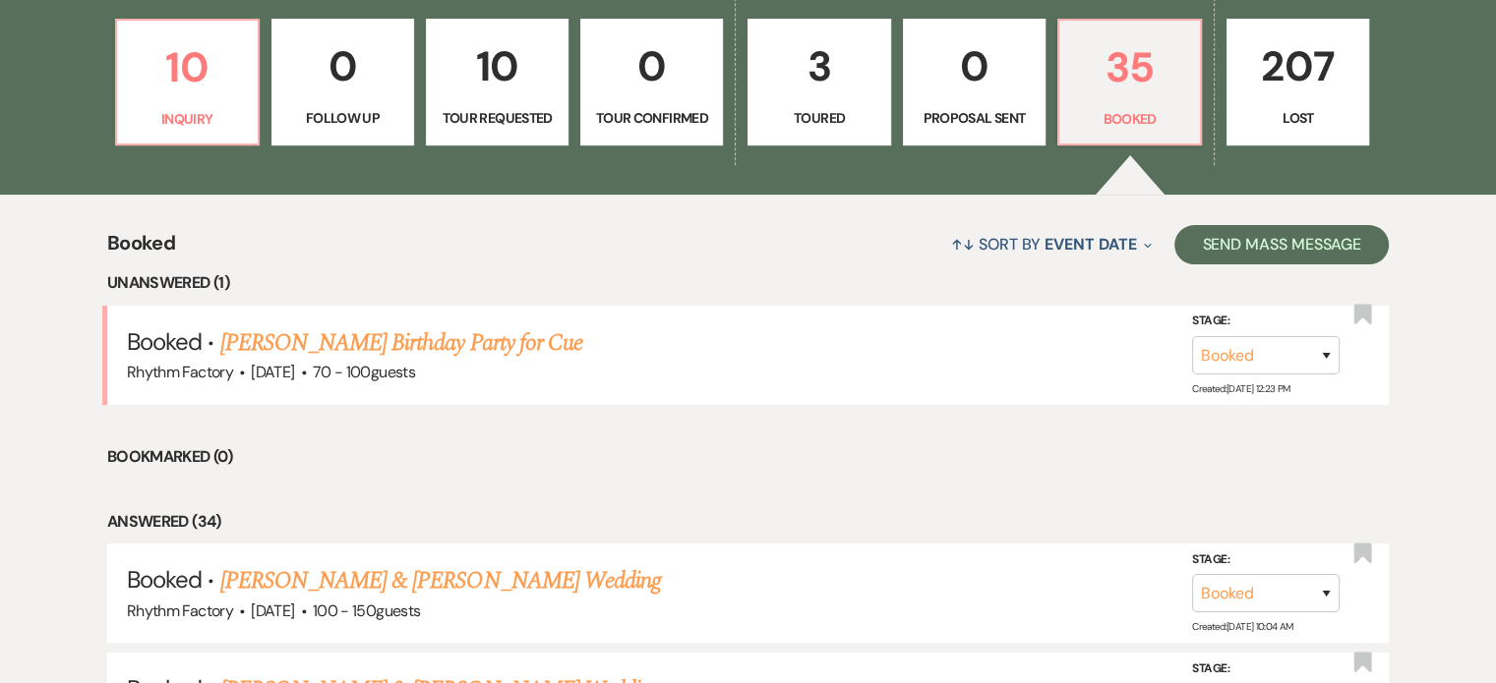
scroll to position [295, 0]
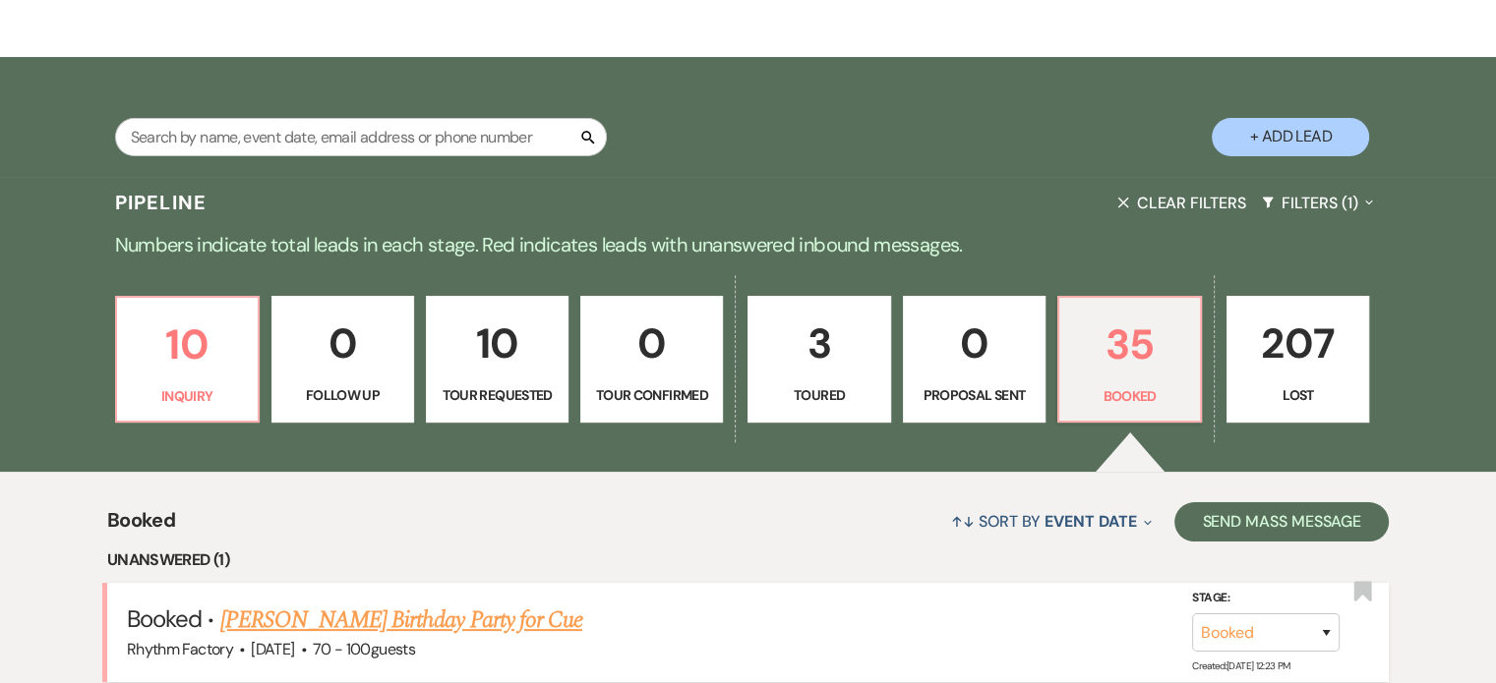
click at [381, 619] on link "[PERSON_NAME] Birthday Party for Cue" at bounding box center [401, 620] width 362 height 35
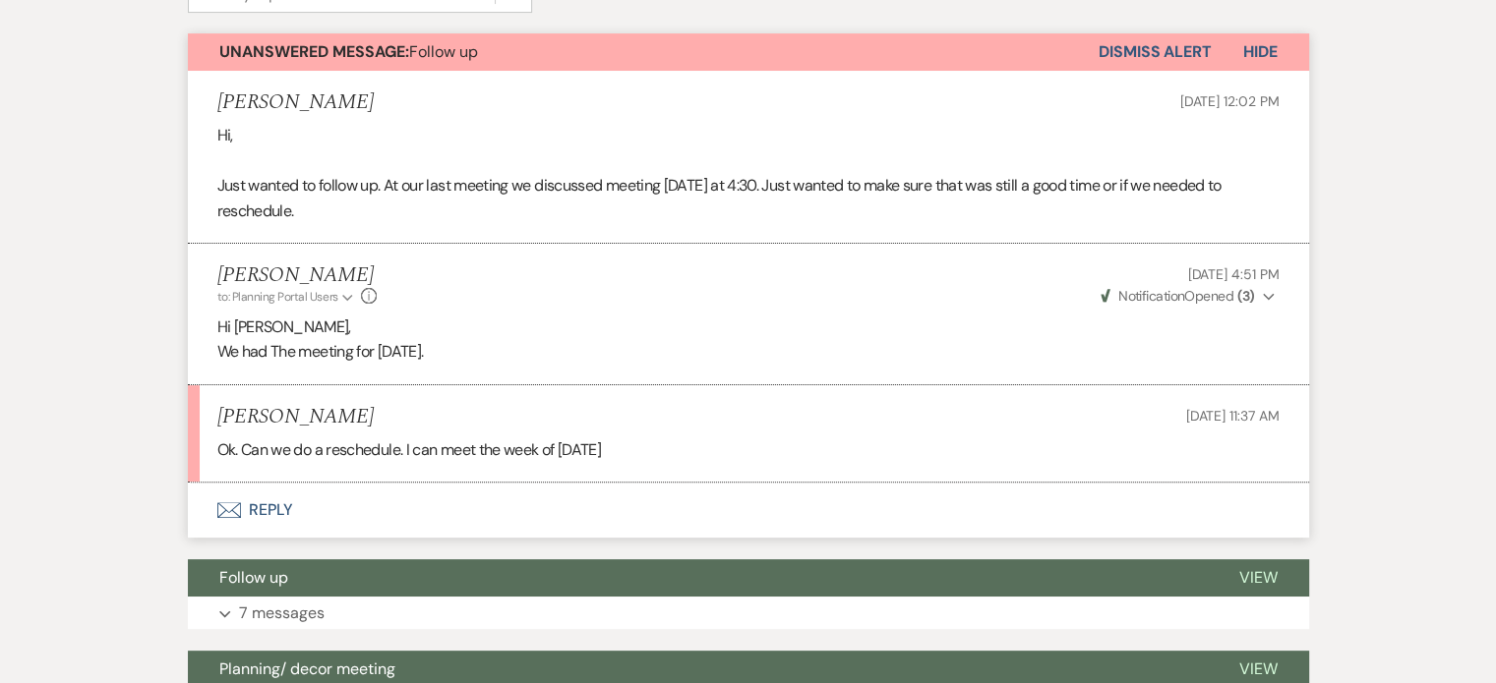
scroll to position [787, 0]
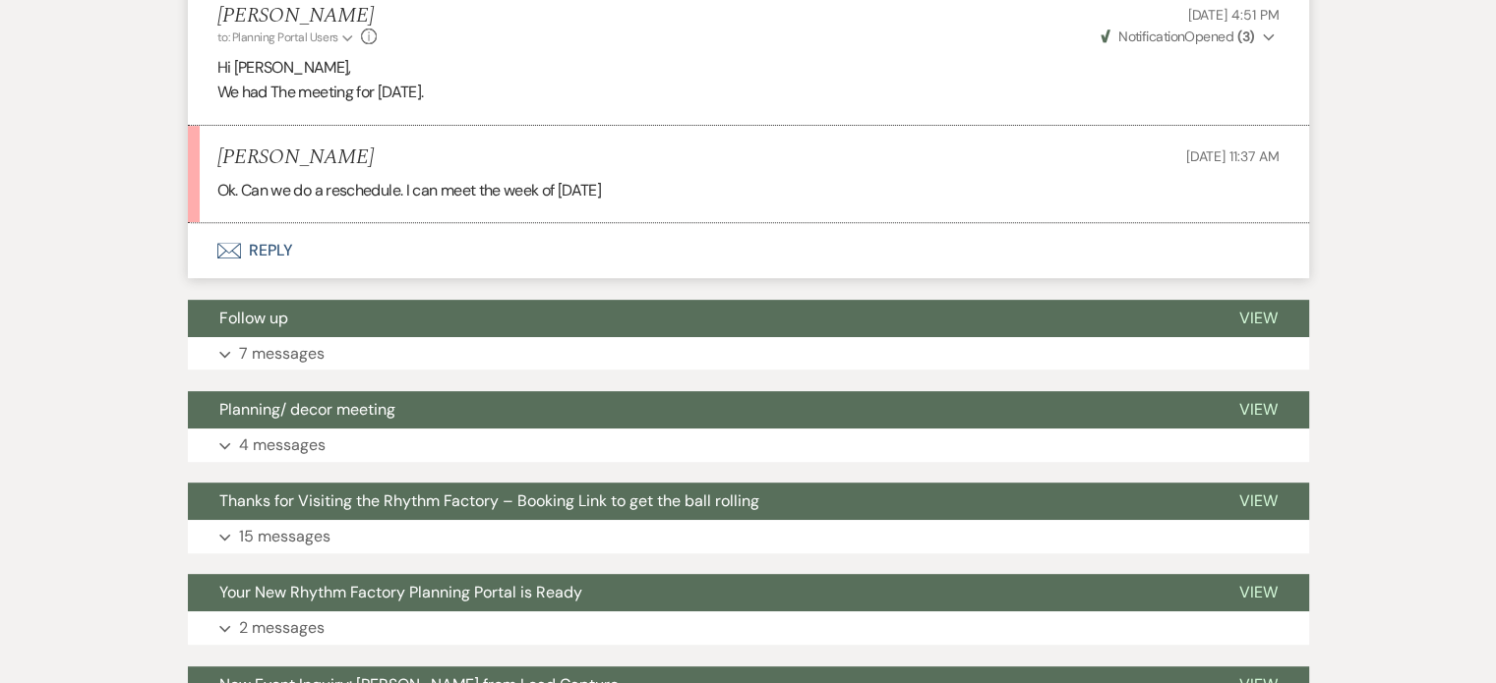
click at [266, 251] on button "Envelope Reply" at bounding box center [748, 250] width 1121 height 55
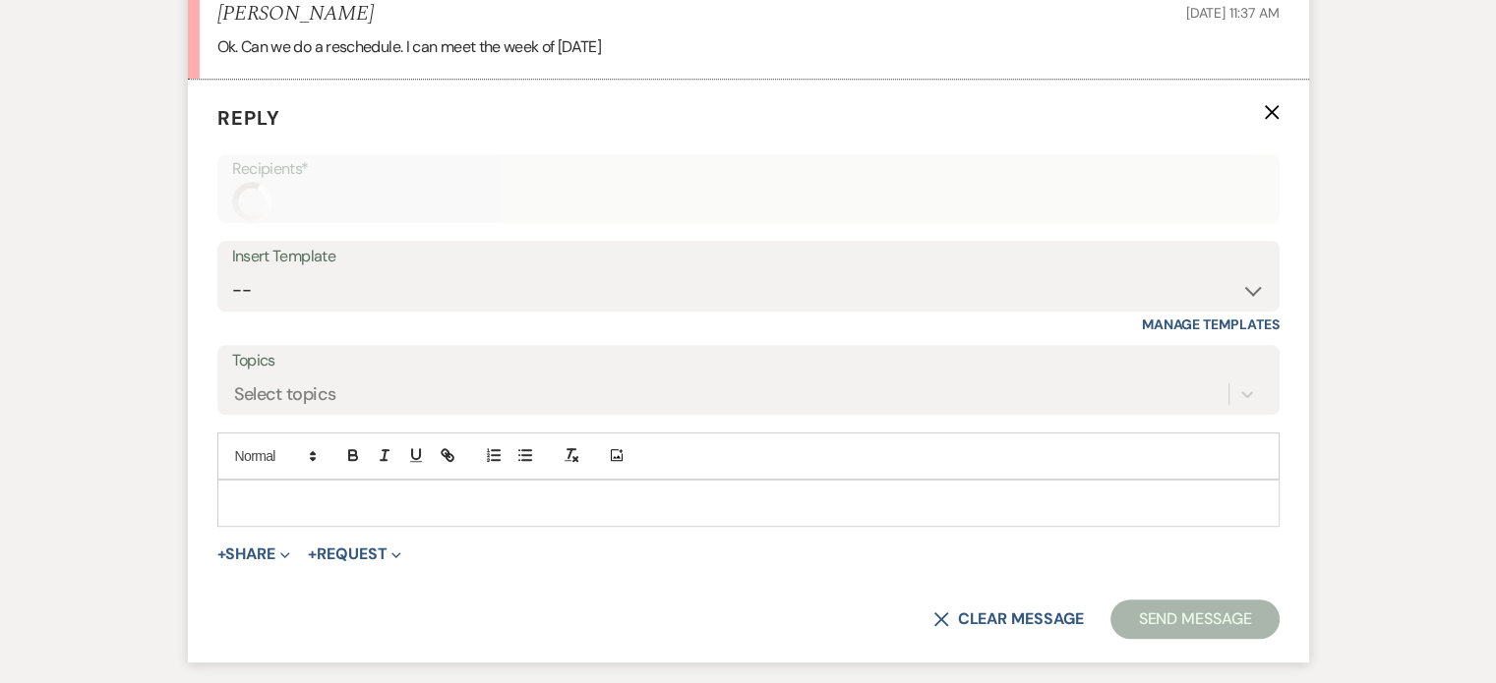
scroll to position [957, 0]
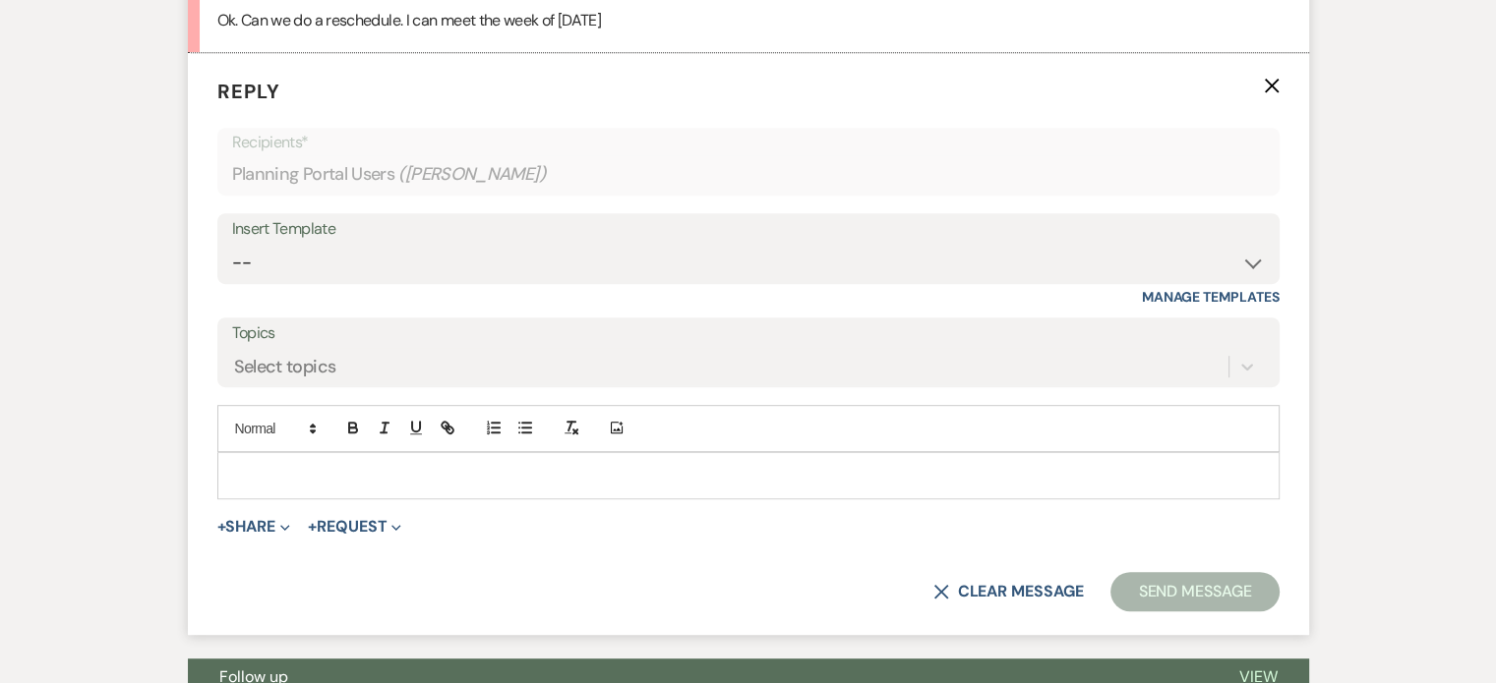
click at [311, 471] on p at bounding box center [748, 476] width 1031 height 22
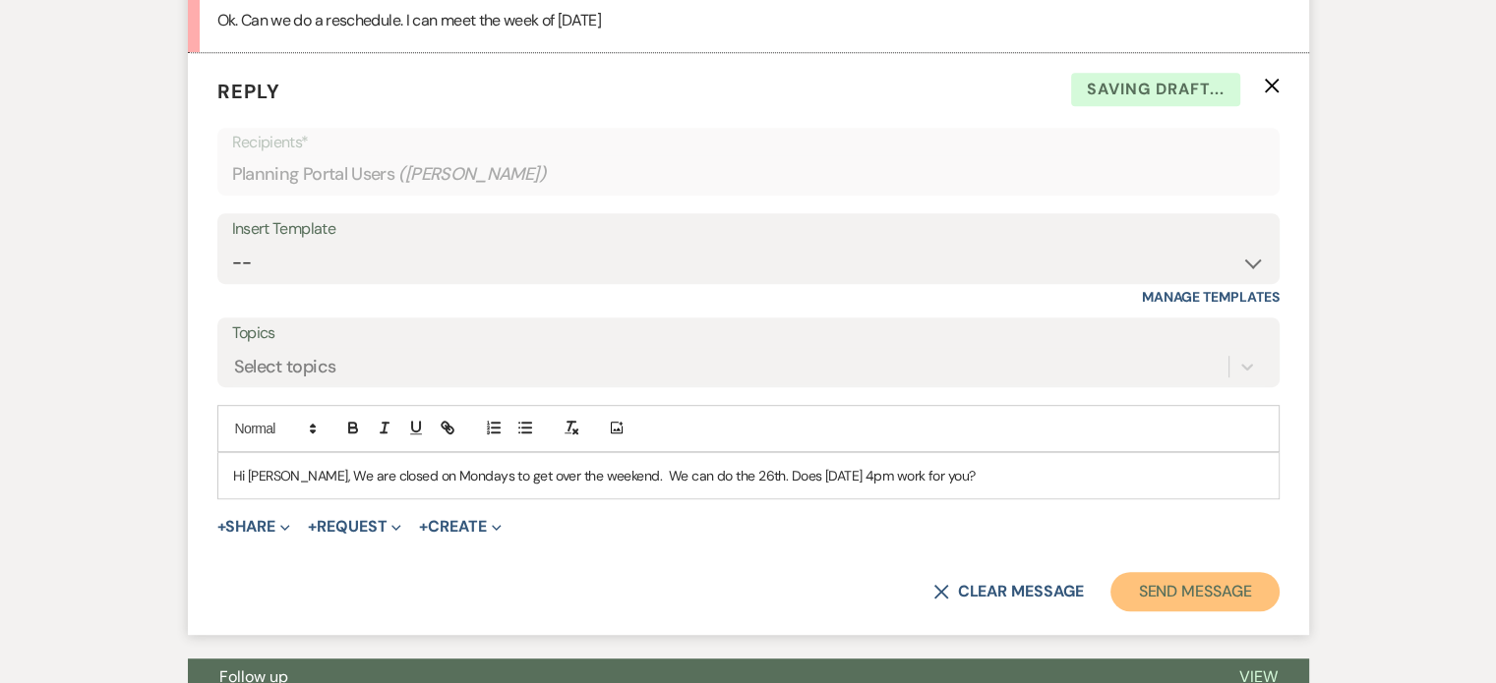
click at [1234, 572] on button "Send Message" at bounding box center [1194, 591] width 168 height 39
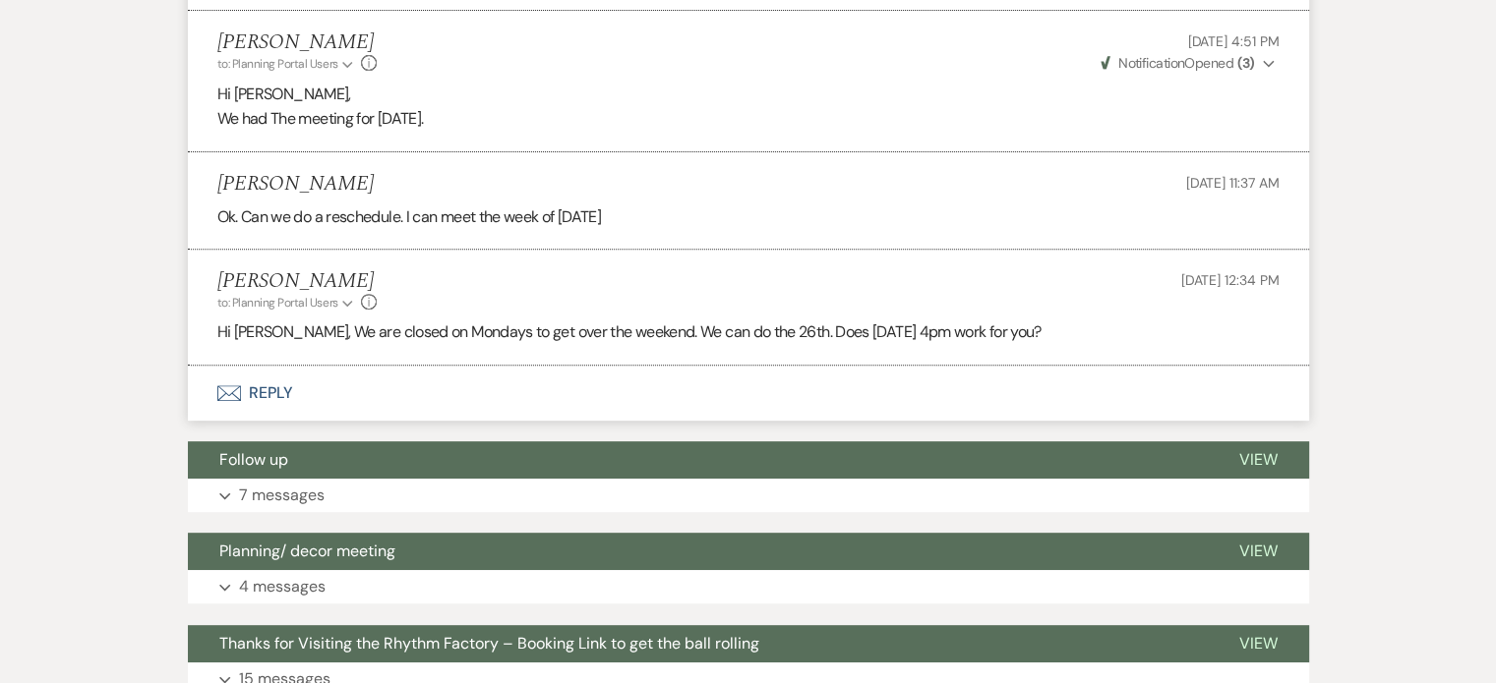
click at [273, 384] on button "Envelope Reply" at bounding box center [748, 393] width 1121 height 55
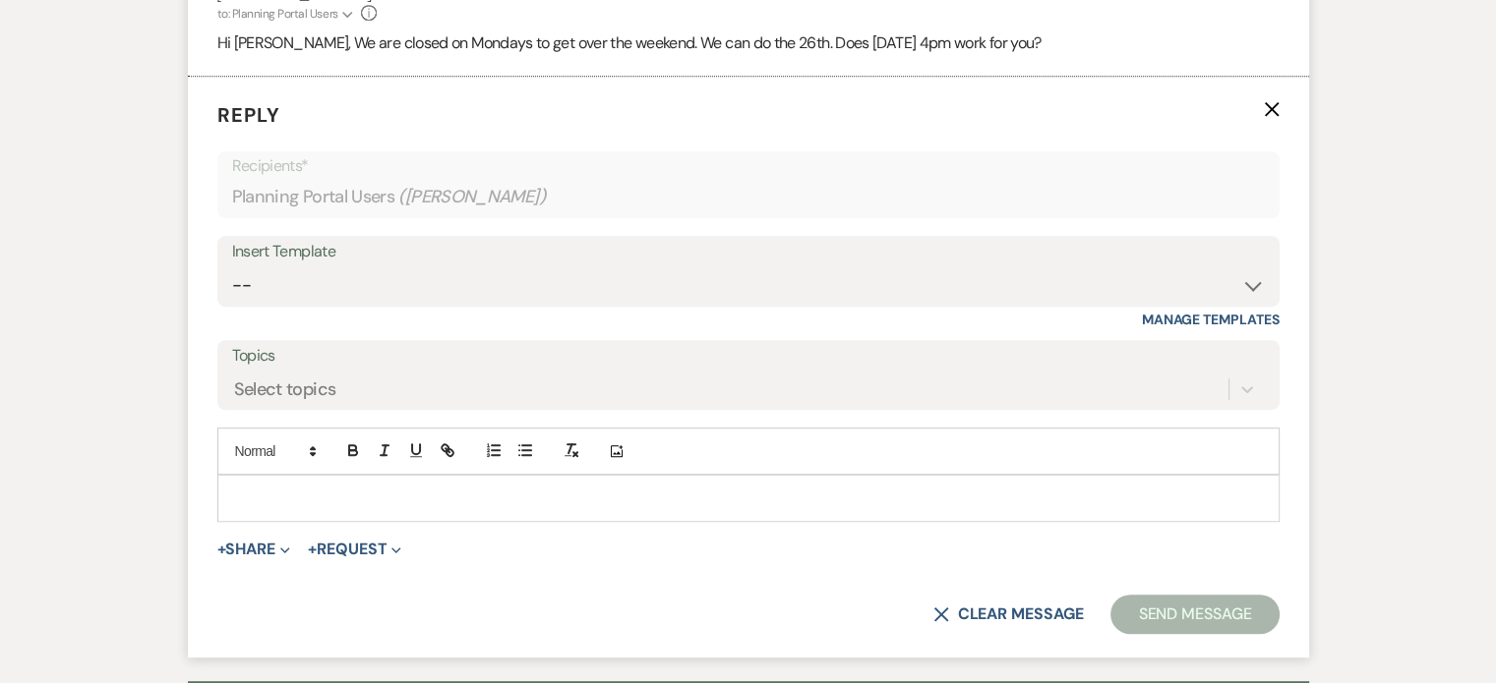
scroll to position [1073, 0]
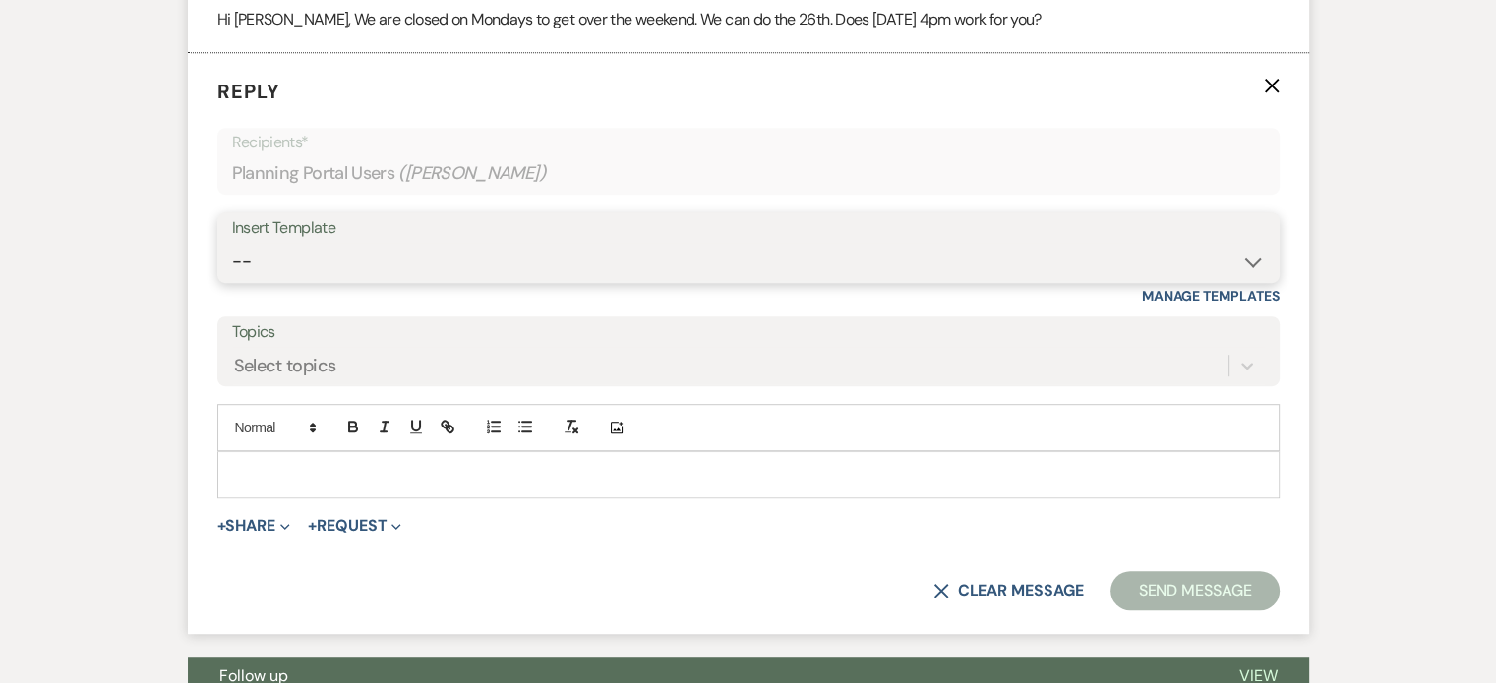
click at [1253, 259] on select "-- Available Date I want PRICE More detail to give price Use our decor Wedding …" at bounding box center [748, 262] width 1033 height 38
select select "3974"
click at [232, 243] on select "-- Available Date I want PRICE More detail to give price Use our decor Wedding …" at bounding box center [748, 262] width 1033 height 38
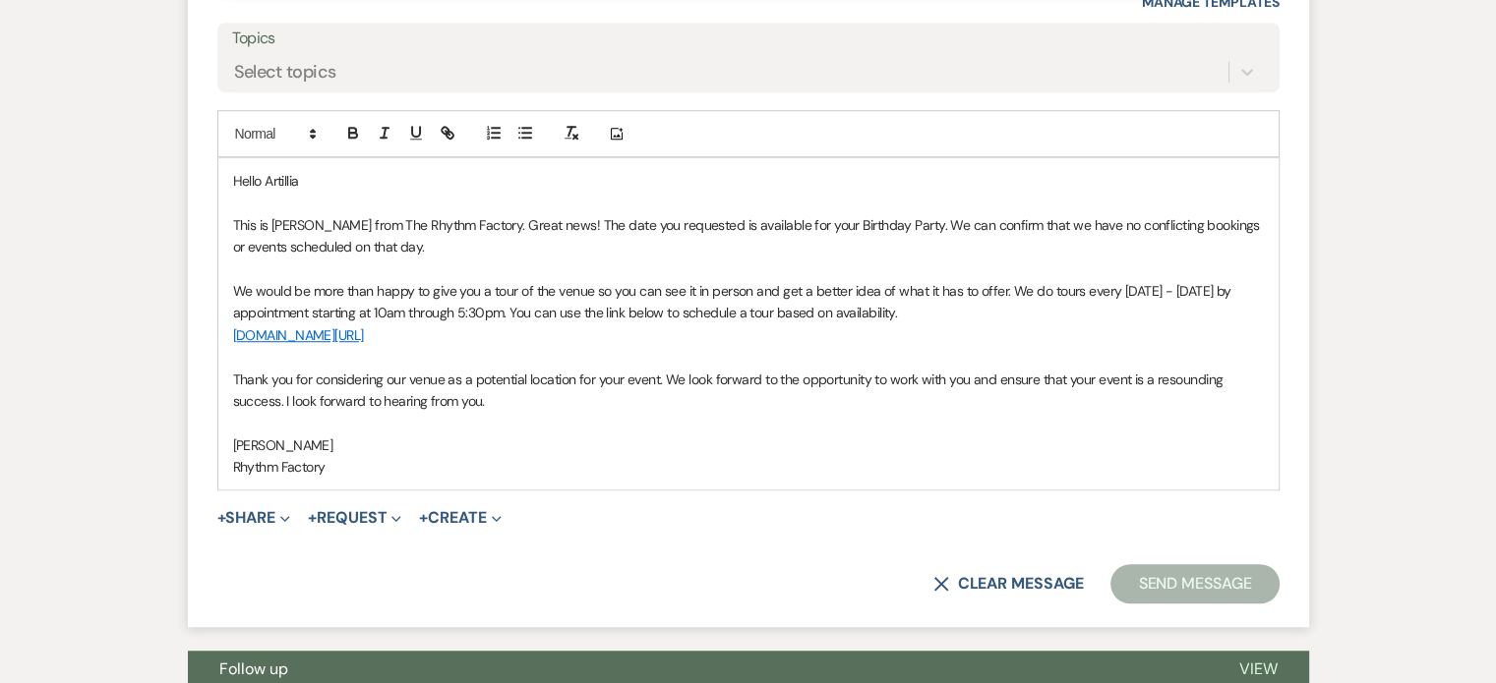
scroll to position [1368, 0]
drag, startPoint x: 232, startPoint y: 213, endPoint x: 926, endPoint y: 316, distance: 701.7
click at [926, 316] on div "Hello Artillia This is [PERSON_NAME] from The Rhythm Factory. Great news! The d…" at bounding box center [748, 322] width 1060 height 331
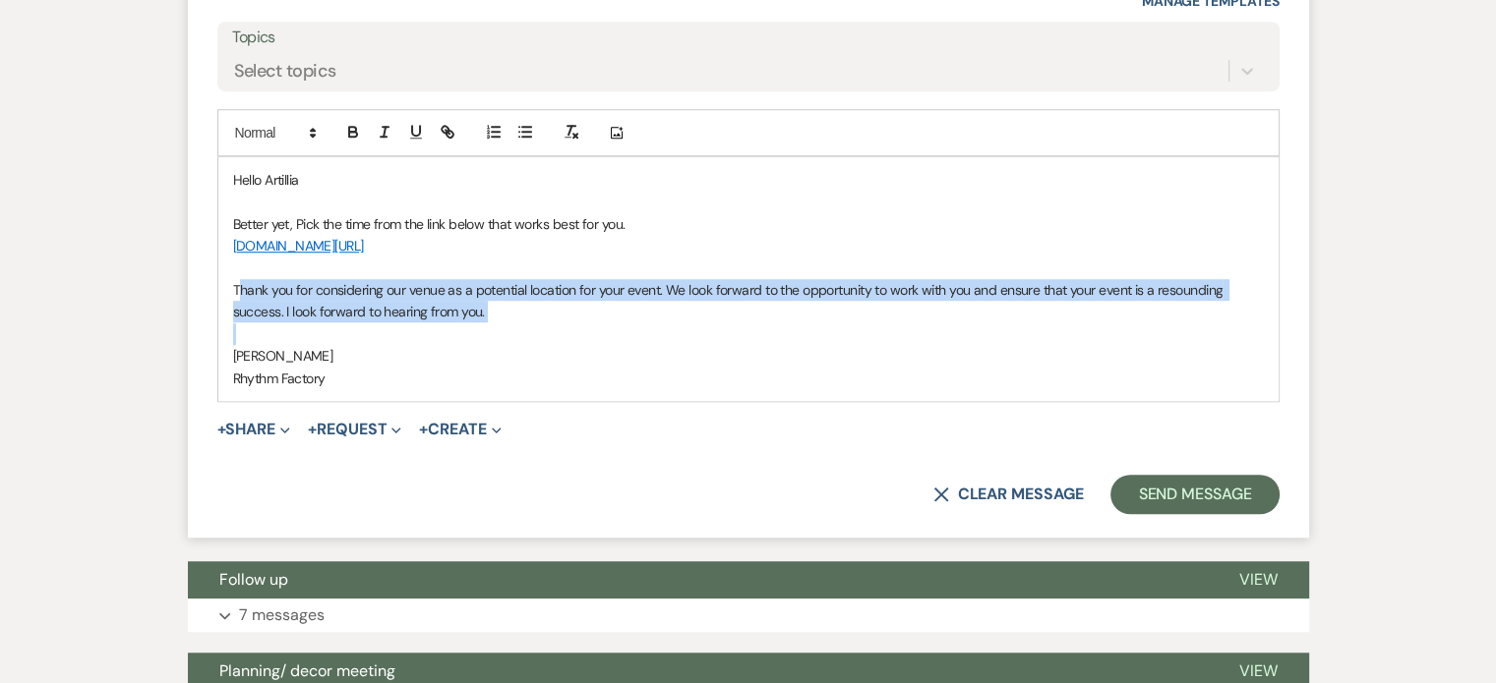
drag, startPoint x: 236, startPoint y: 285, endPoint x: 511, endPoint y: 317, distance: 277.1
click at [612, 321] on div "Hello [PERSON_NAME] Better yet, Pick the time from the link below that works be…" at bounding box center [748, 279] width 1060 height 244
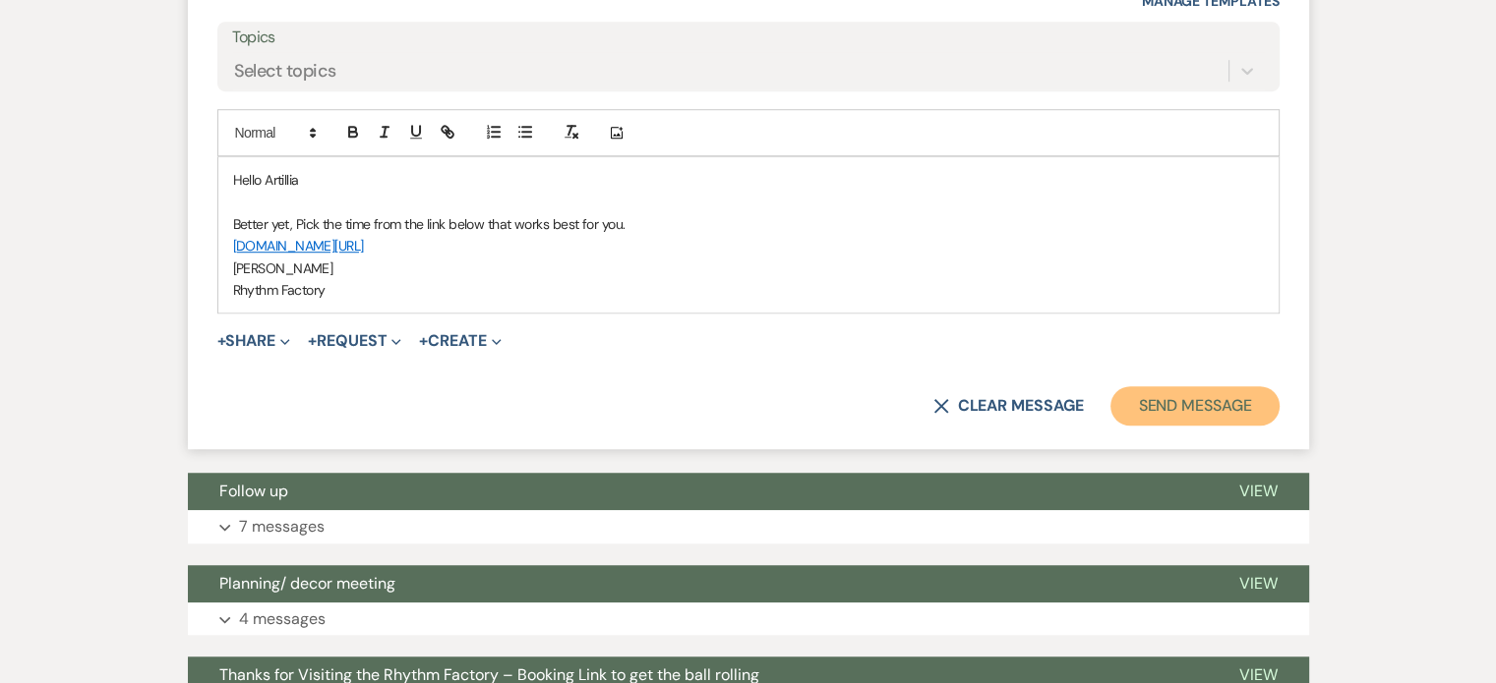
click at [1212, 399] on button "Send Message" at bounding box center [1194, 405] width 168 height 39
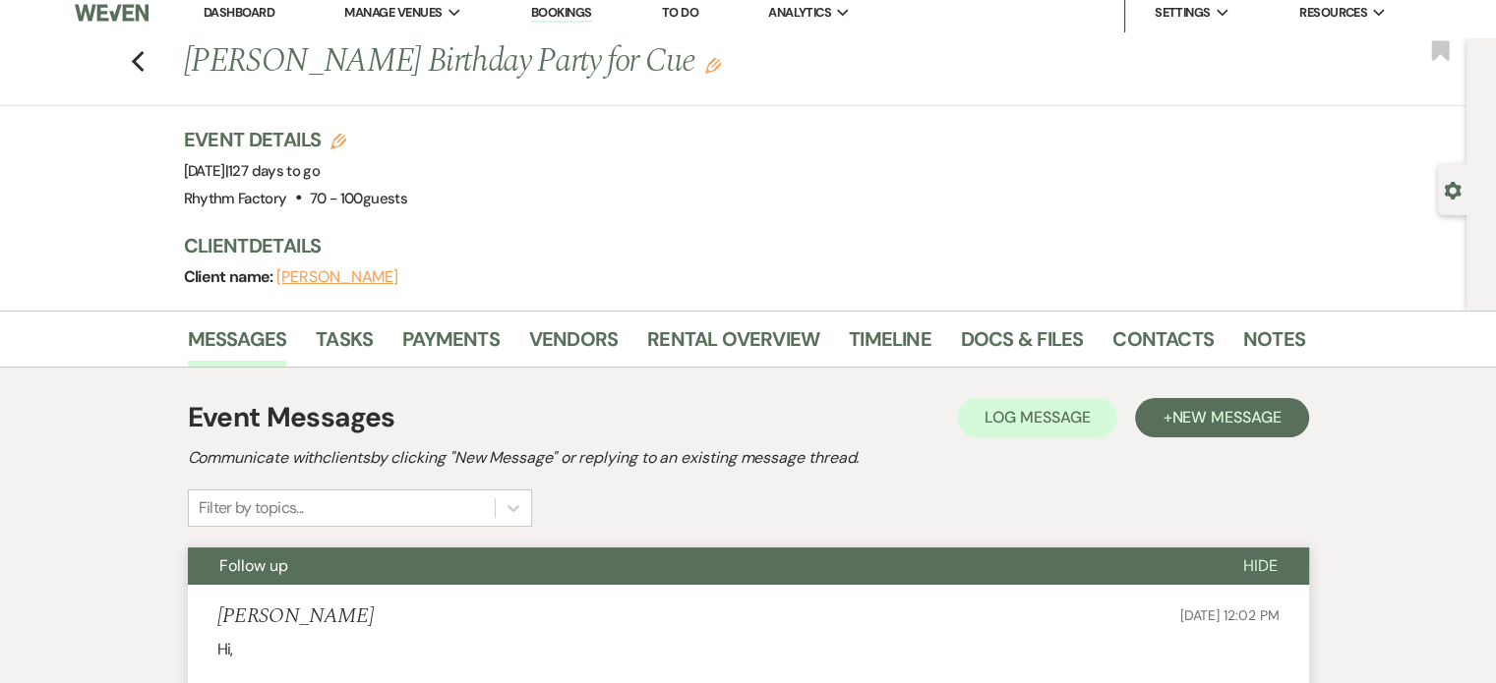
scroll to position [0, 0]
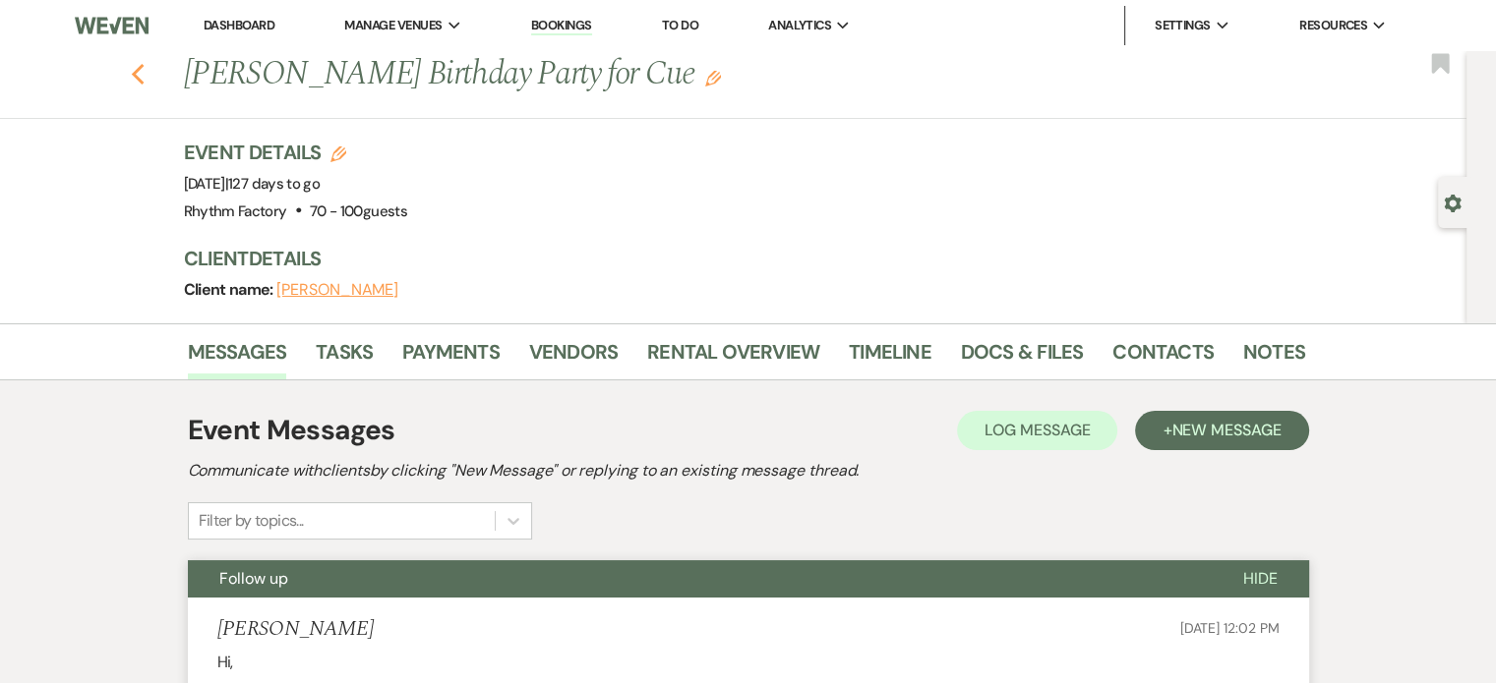
click at [140, 75] on use "button" at bounding box center [137, 75] width 13 height 22
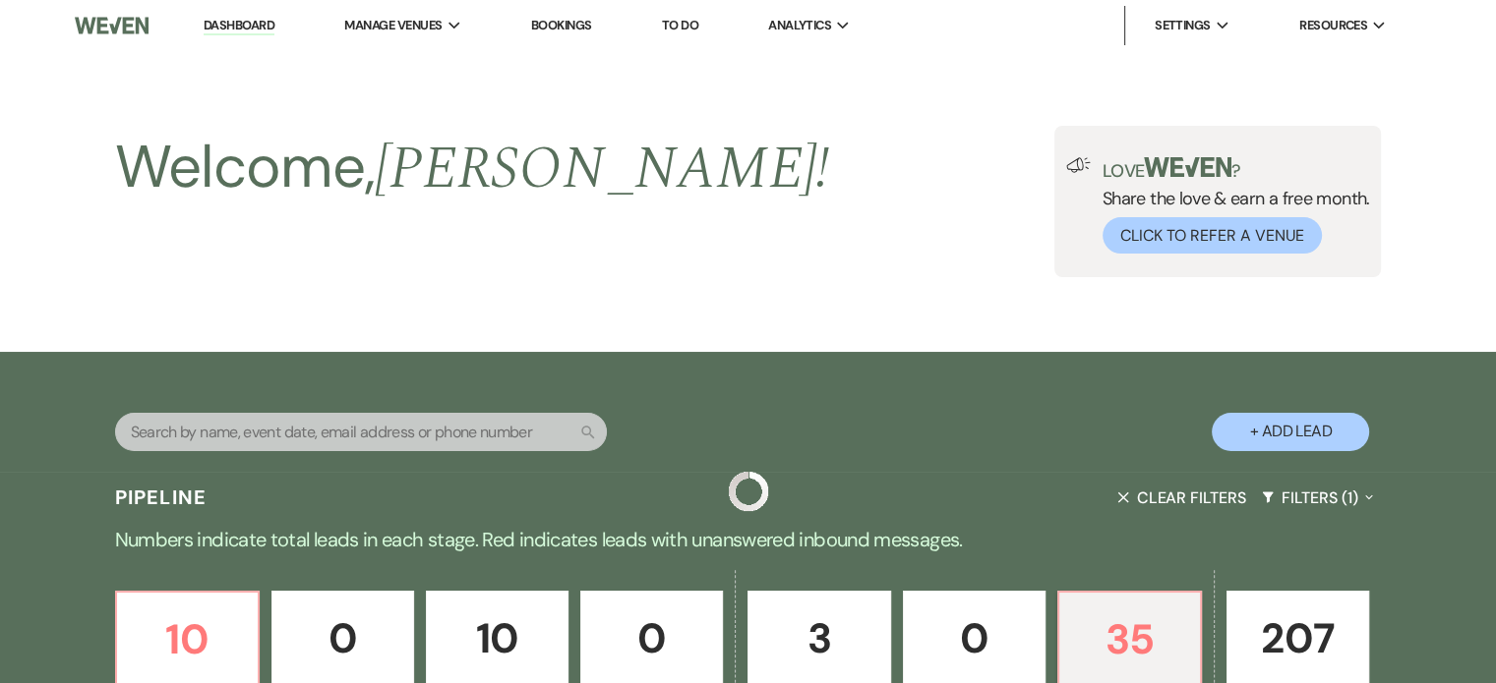
scroll to position [295, 0]
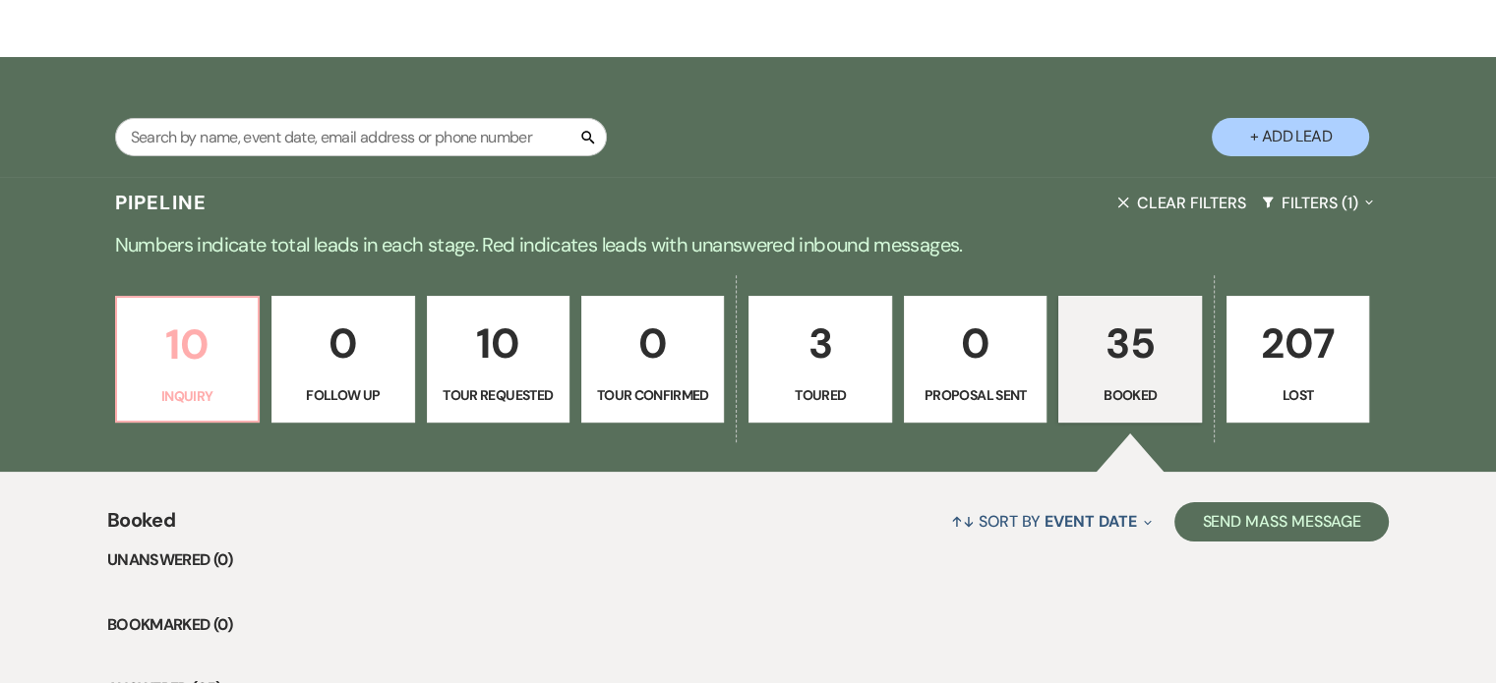
click at [199, 353] on p "10" at bounding box center [187, 345] width 117 height 66
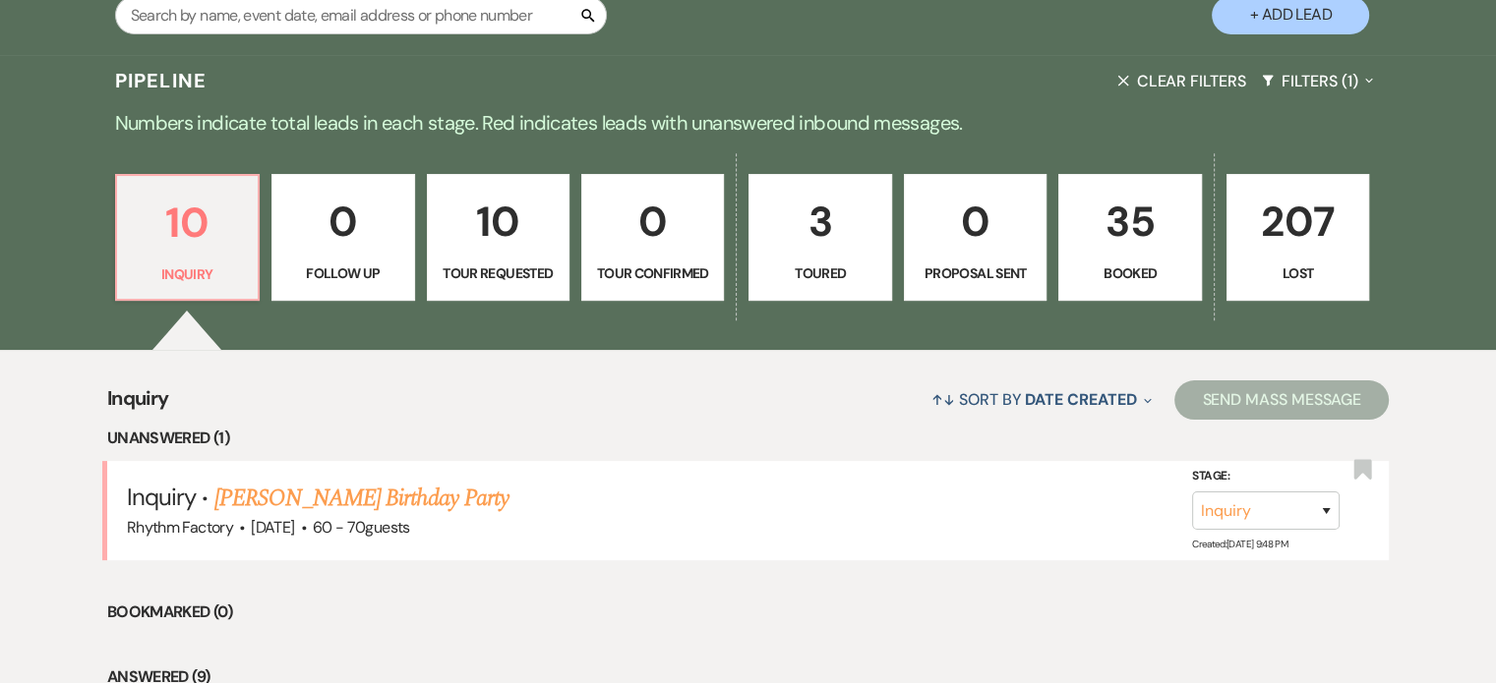
scroll to position [590, 0]
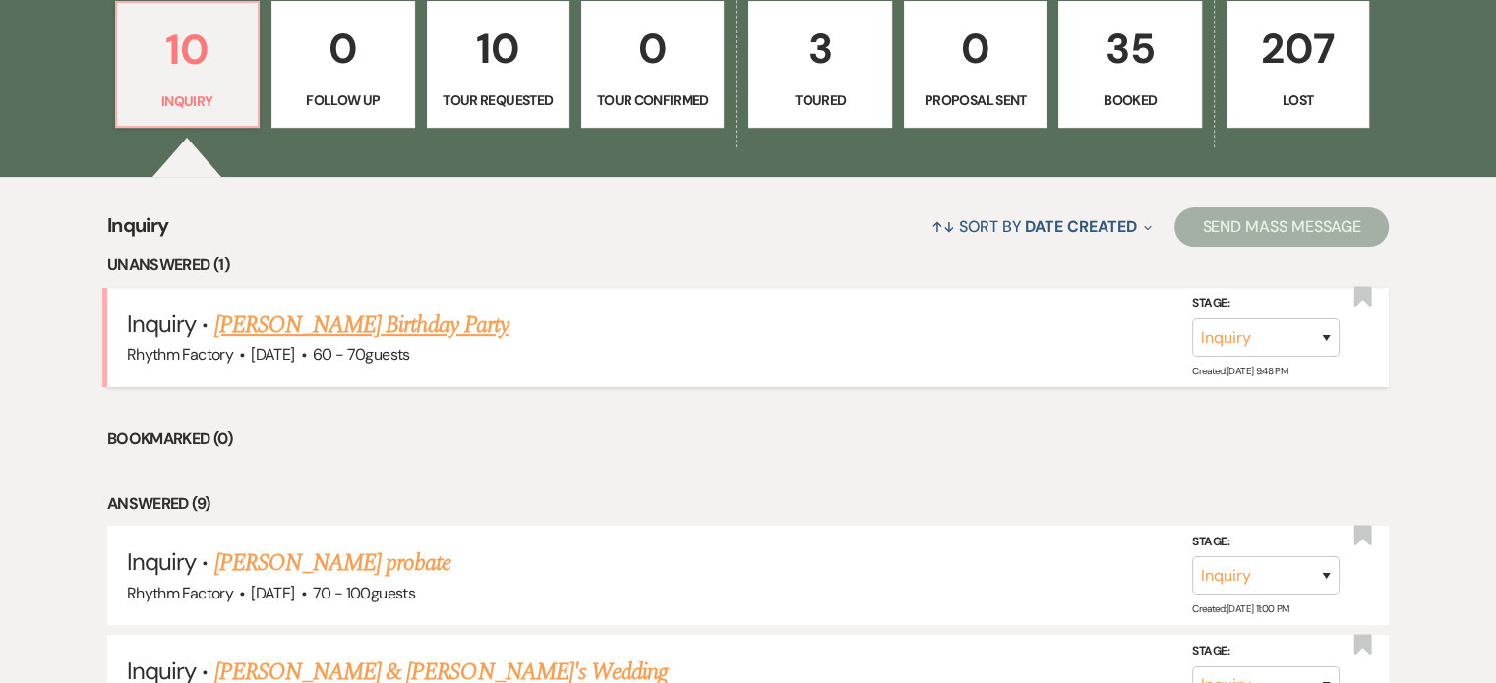
click at [354, 324] on link "[PERSON_NAME] Birthday Party" at bounding box center [361, 325] width 294 height 35
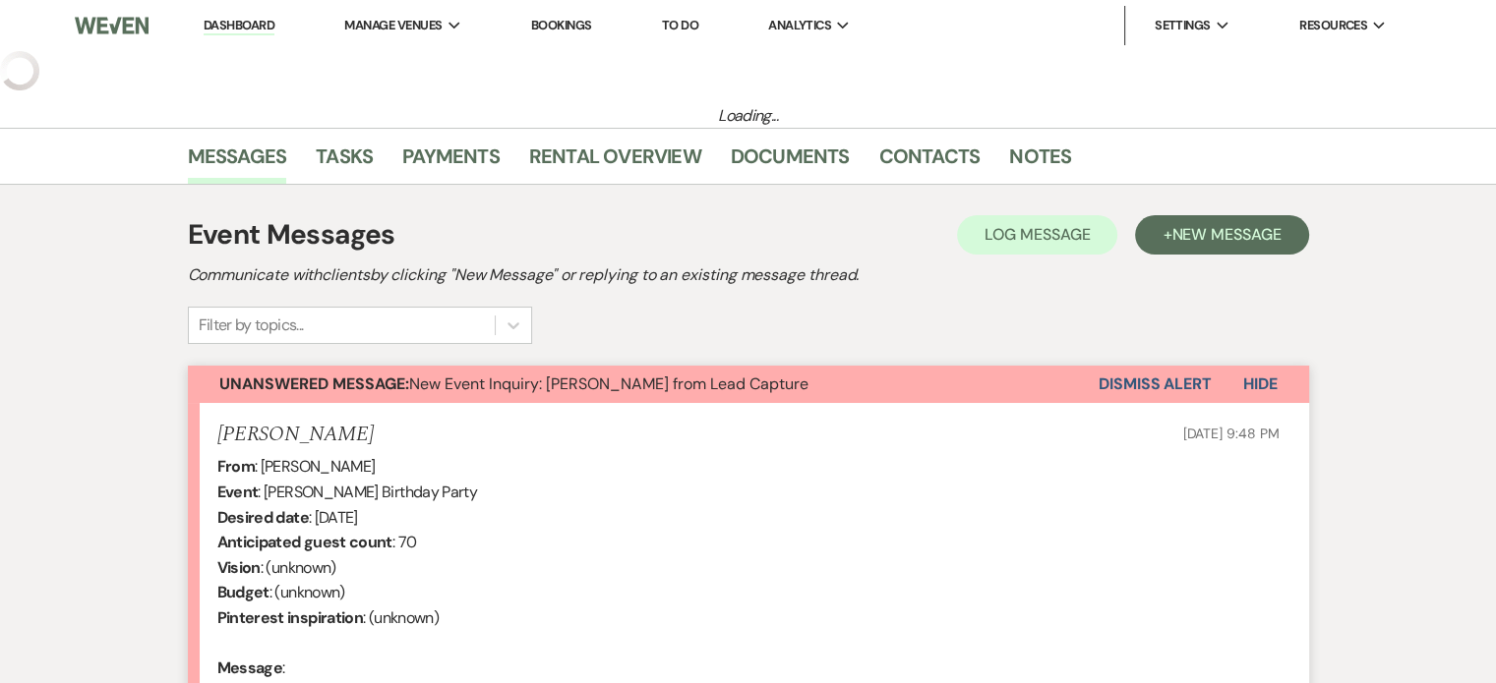
select select "4"
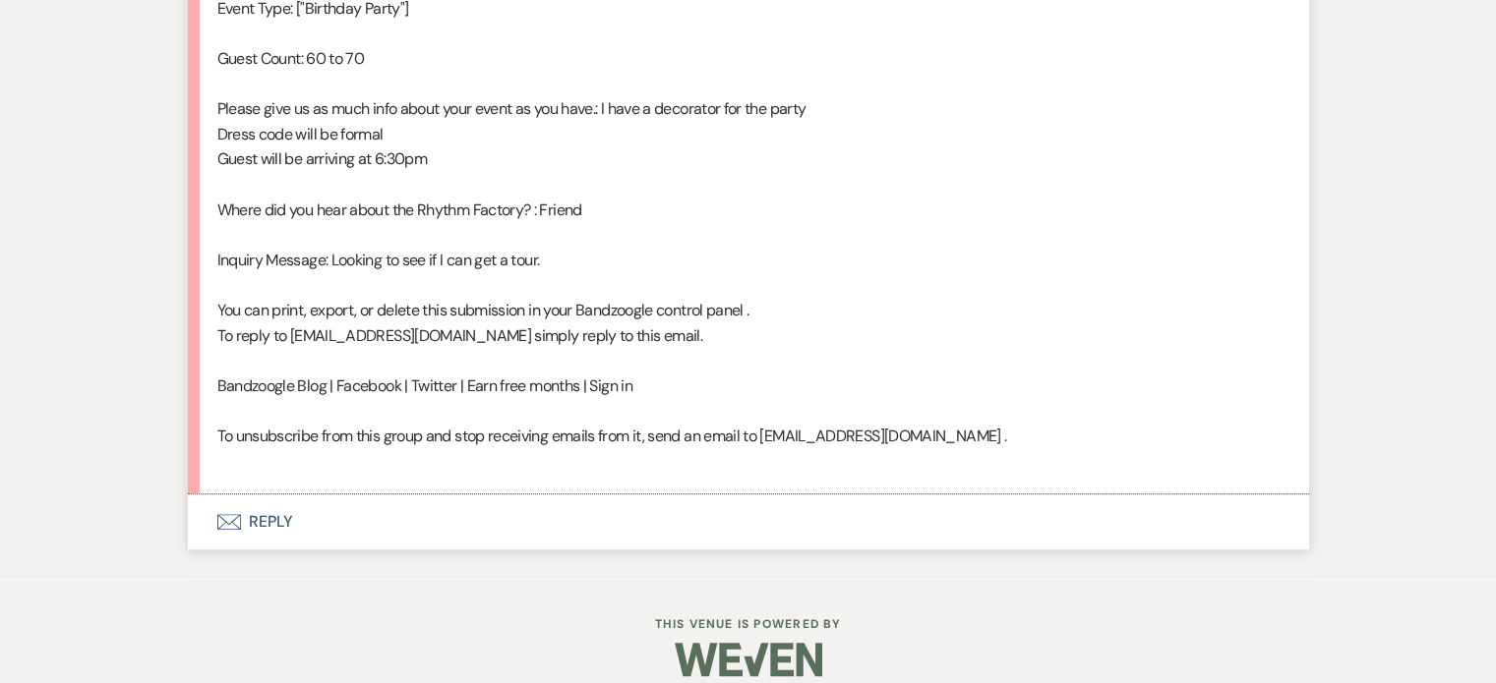
scroll to position [1374, 0]
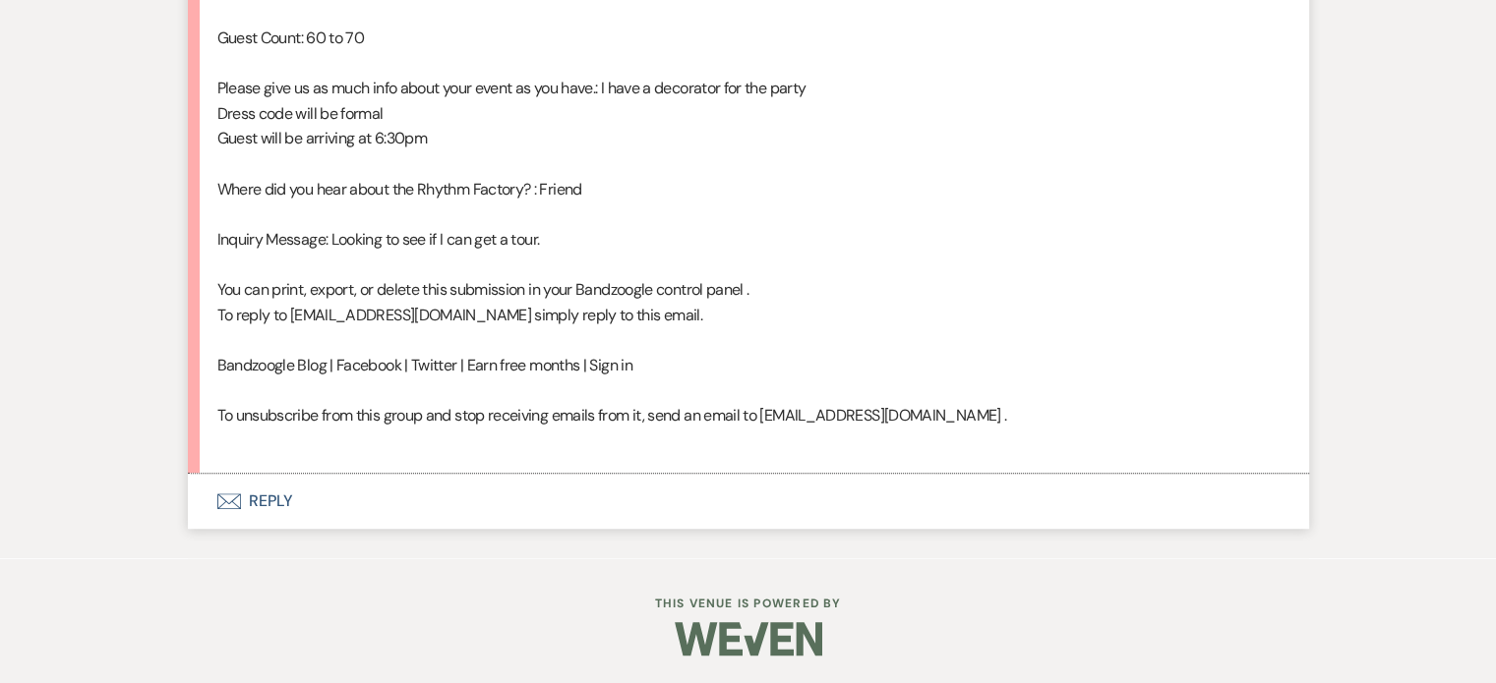
click at [281, 497] on button "Envelope Reply" at bounding box center [748, 501] width 1121 height 55
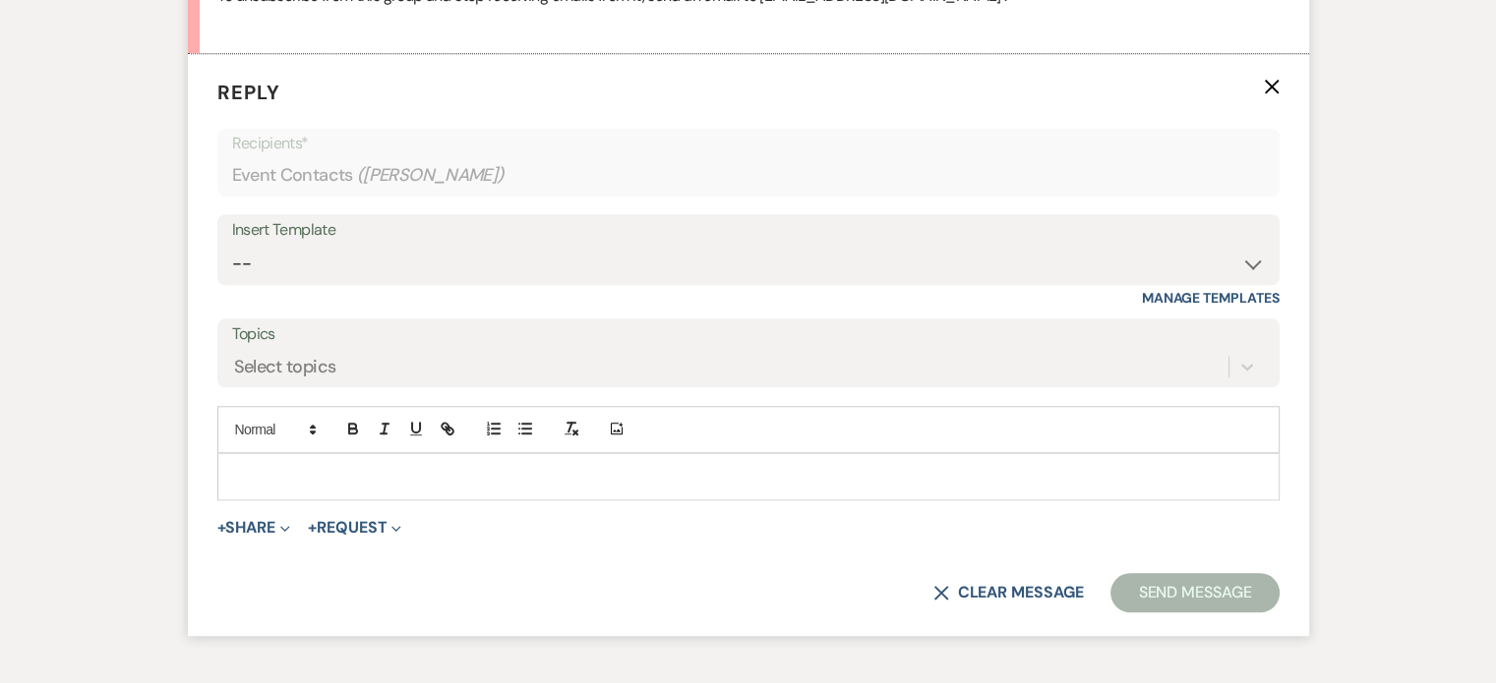
scroll to position [1796, 0]
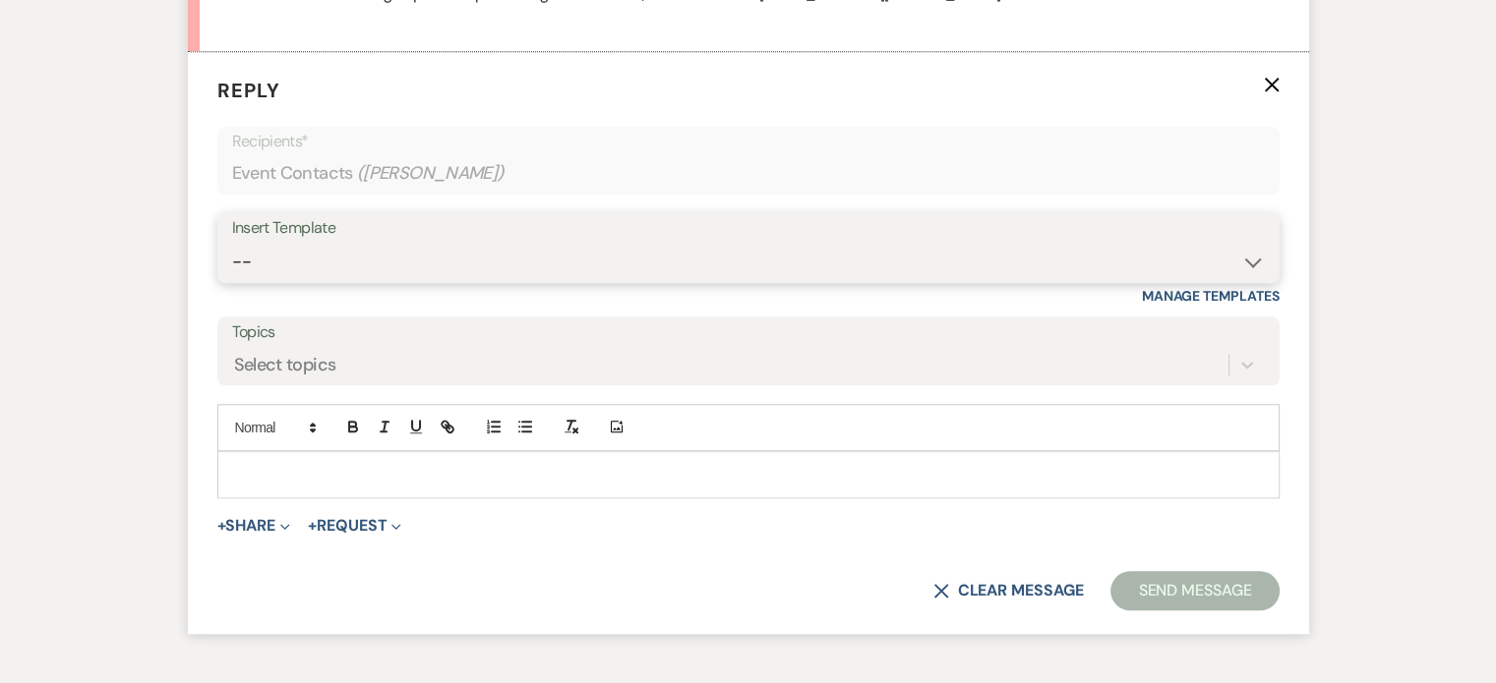
click at [1255, 264] on select "-- Available Date I want PRICE More detail to give price Use our decor Wedding …" at bounding box center [748, 262] width 1033 height 38
select select "3974"
click at [232, 243] on select "-- Available Date I want PRICE More detail to give price Use our decor Wedding …" at bounding box center [748, 262] width 1033 height 38
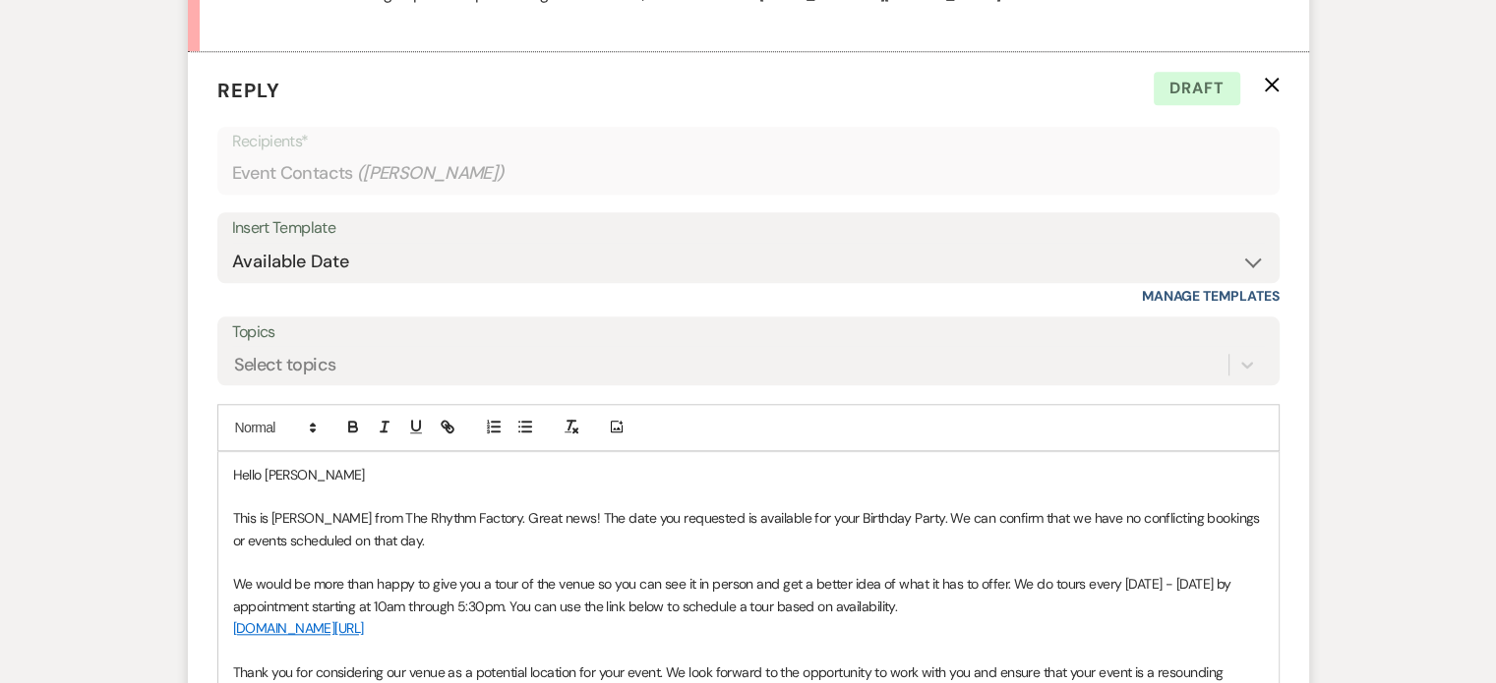
click at [881, 517] on p "This is [PERSON_NAME] from The Rhythm Factory. Great news! The date you request…" at bounding box center [748, 529] width 1031 height 44
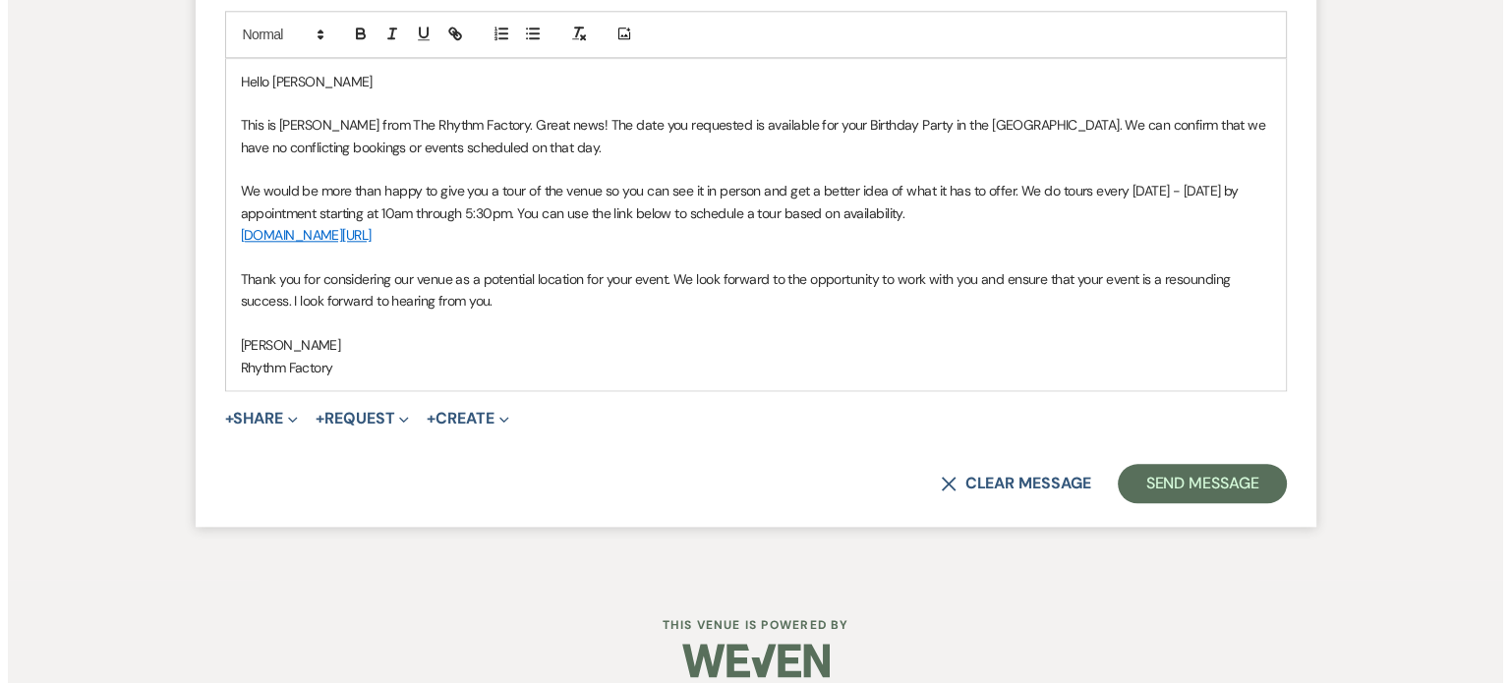
scroll to position [2210, 0]
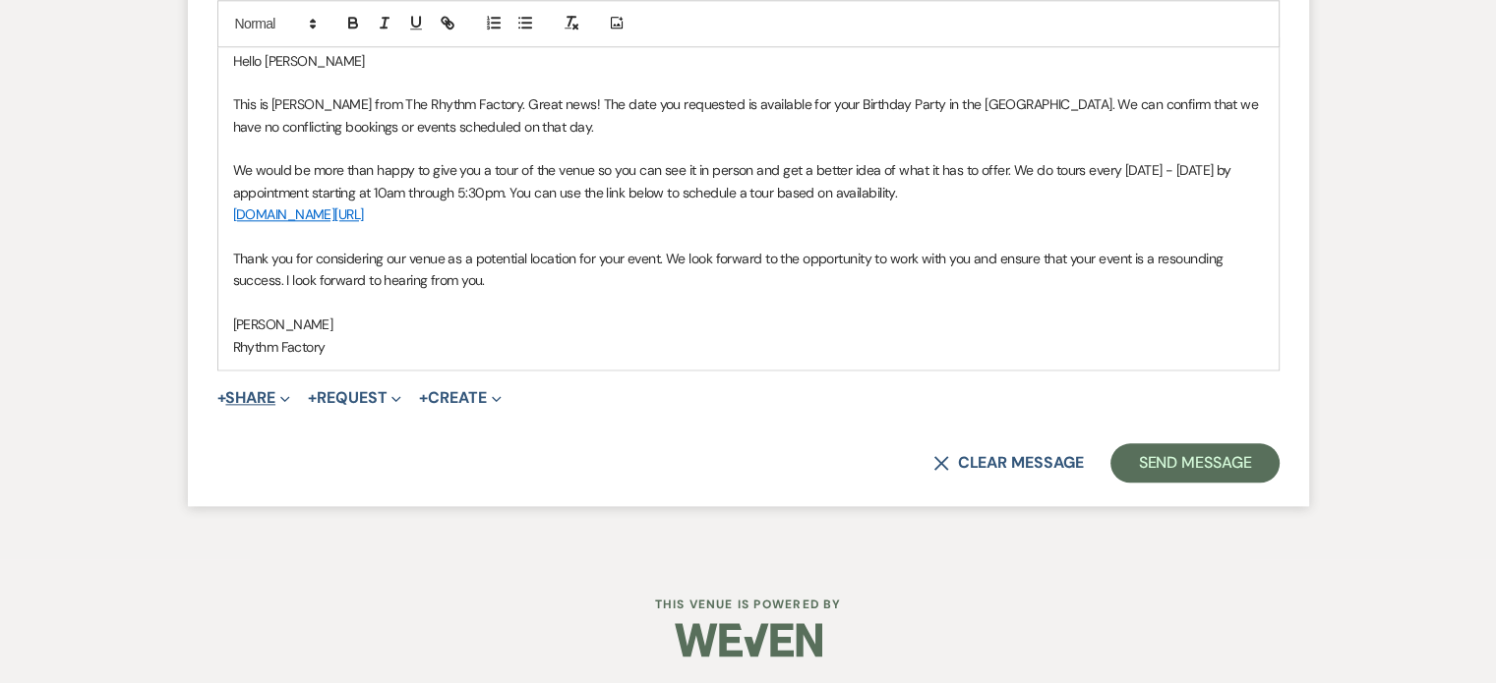
click at [260, 392] on button "+ Share Expand" at bounding box center [254, 398] width 74 height 16
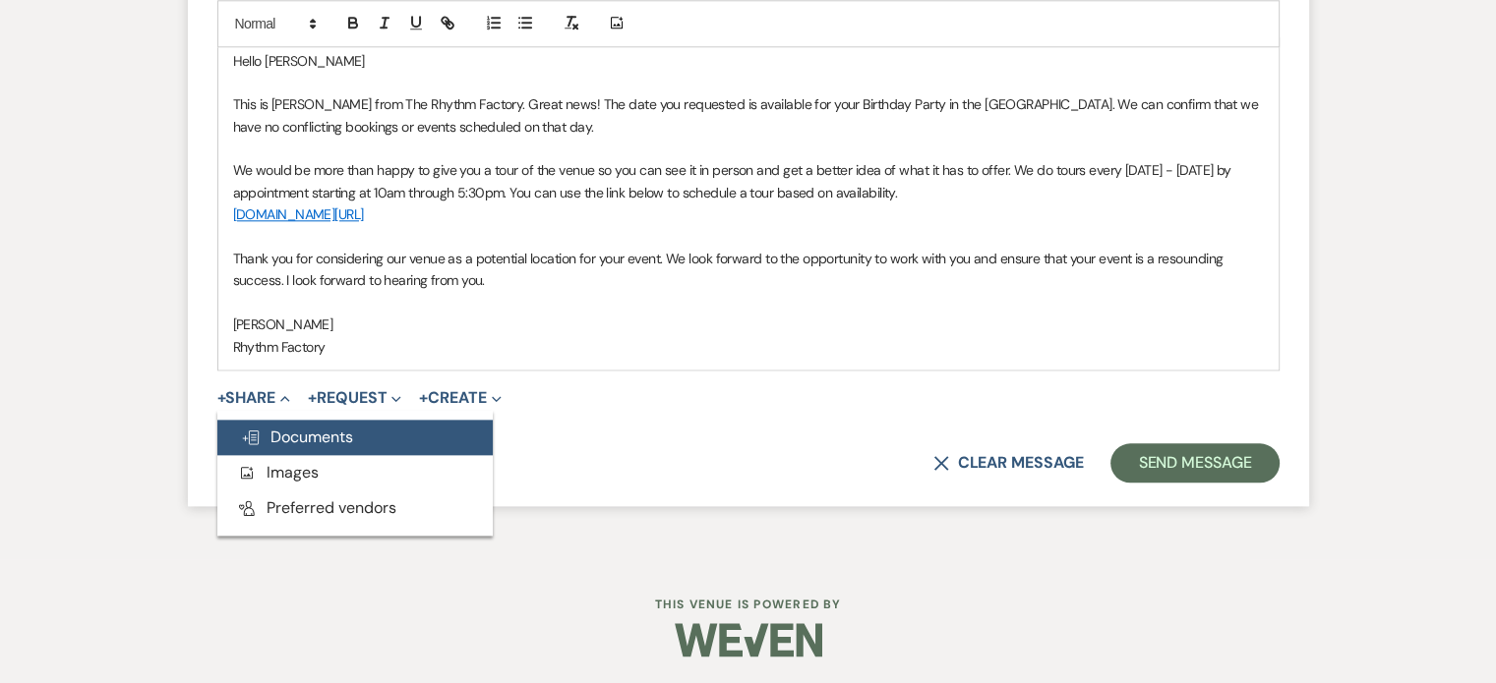
click at [334, 439] on span "Doc Upload Documents" at bounding box center [297, 437] width 112 height 21
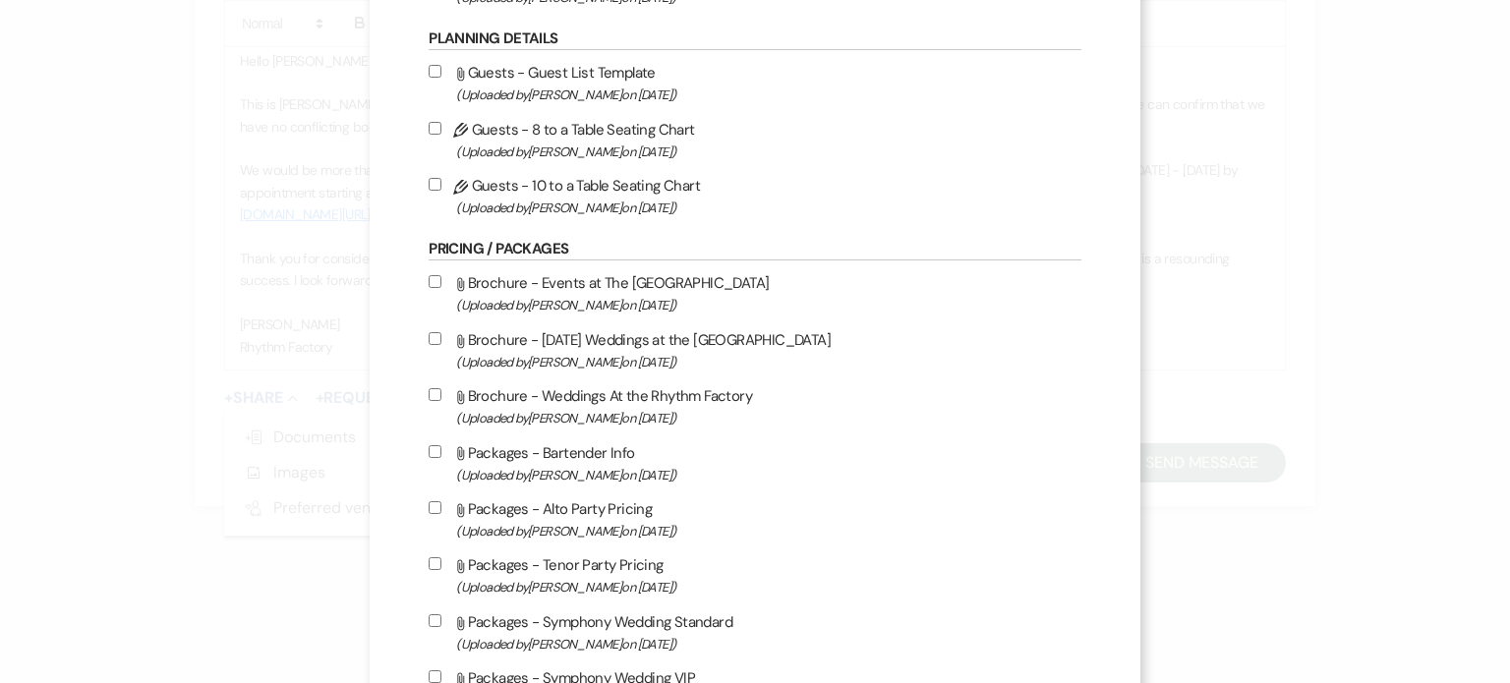
scroll to position [688, 0]
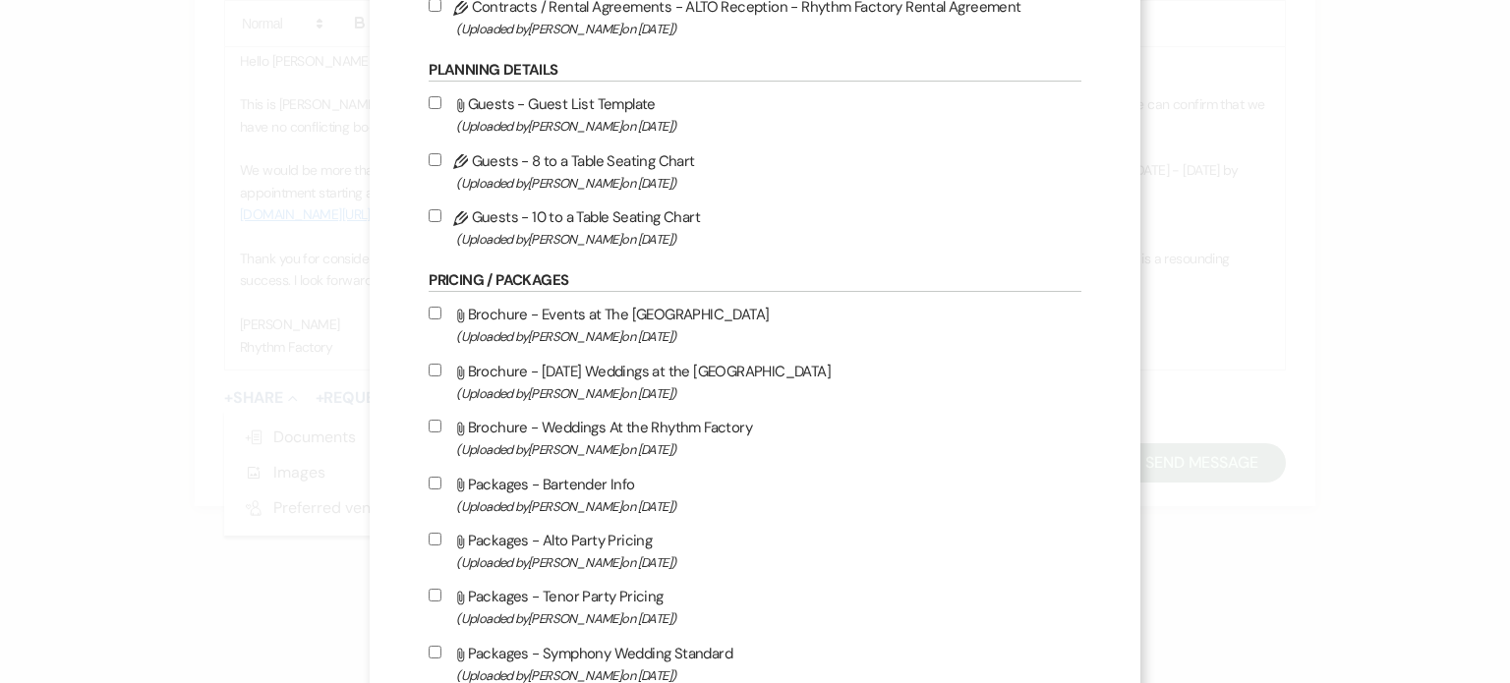
click at [436, 314] on input "Attach File Brochure - Events at The Rhythm Factory (Uploaded by [PERSON_NAME] …" at bounding box center [435, 313] width 13 height 13
checkbox input "true"
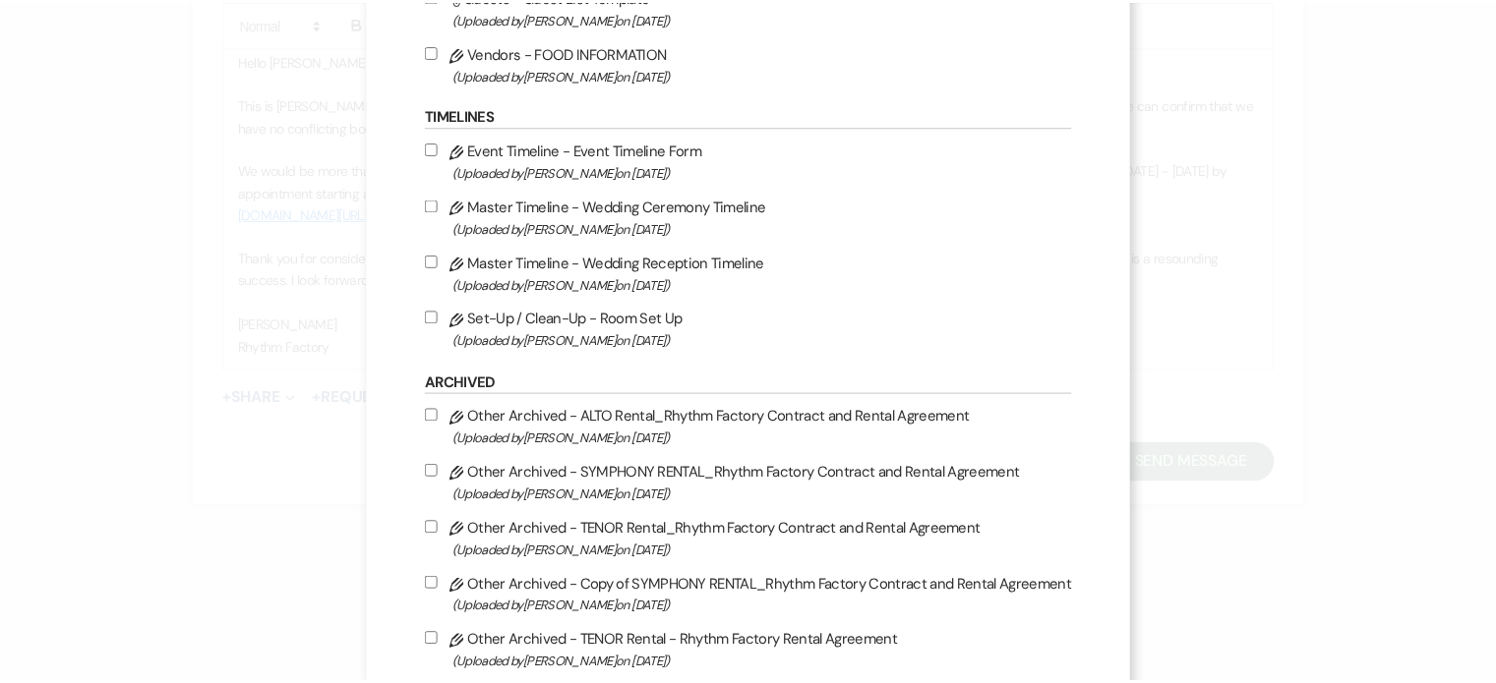
scroll to position [2190, 0]
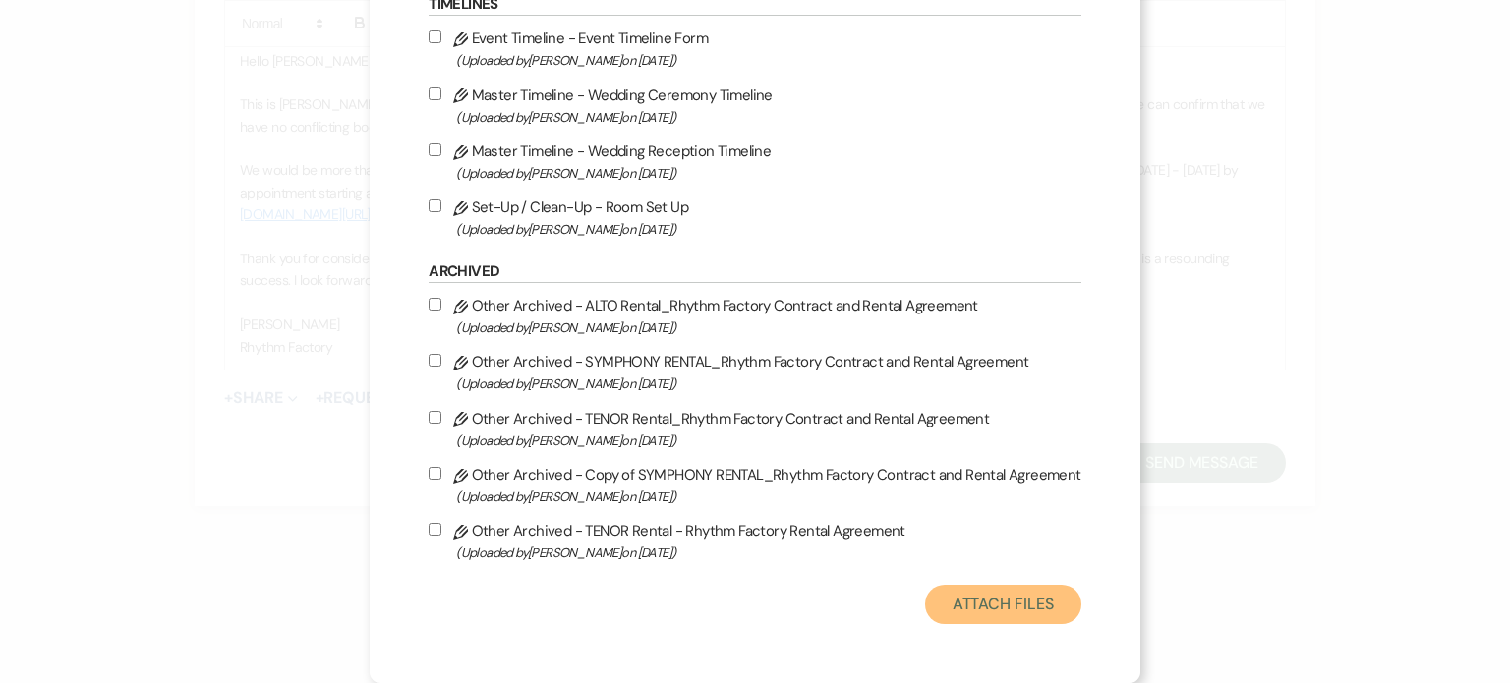
click at [1012, 600] on button "Attach Files" at bounding box center [1003, 604] width 156 height 39
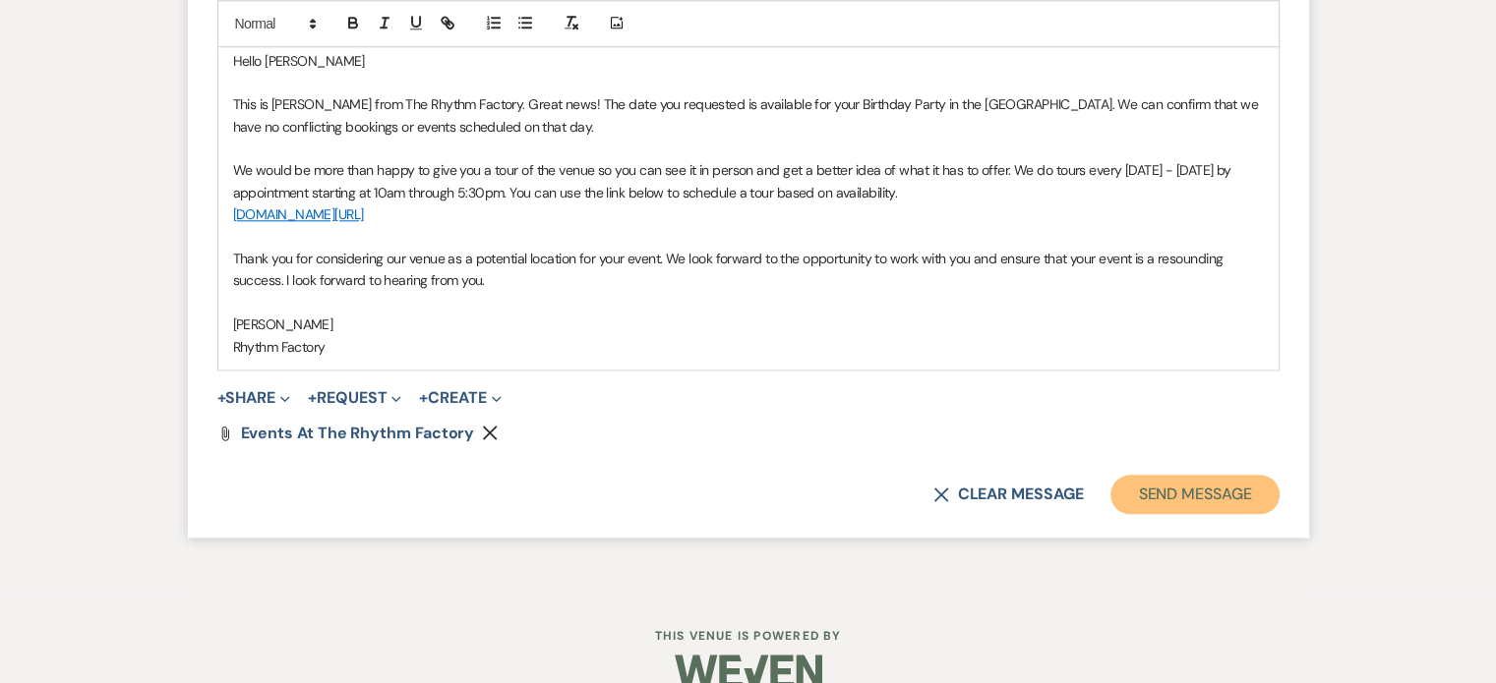
click at [1221, 501] on button "Send Message" at bounding box center [1194, 494] width 168 height 39
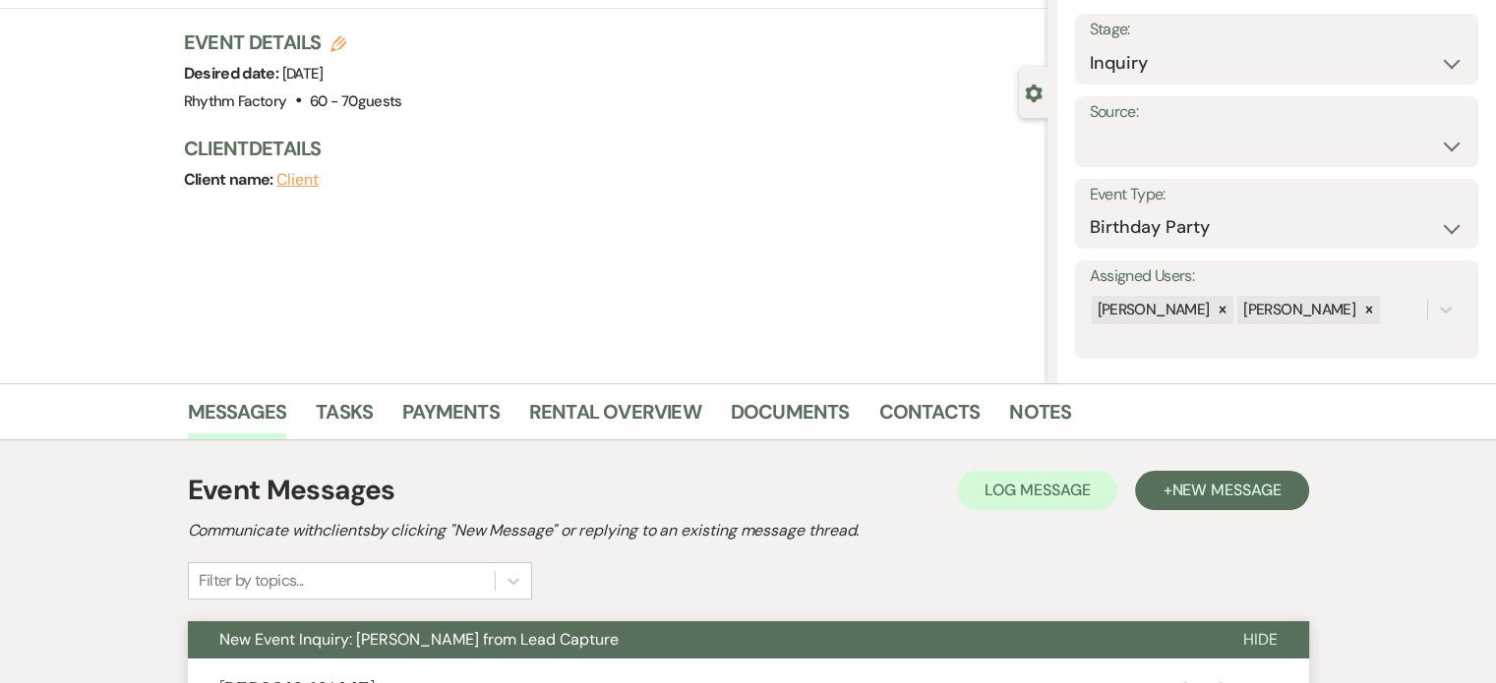
scroll to position [98, 0]
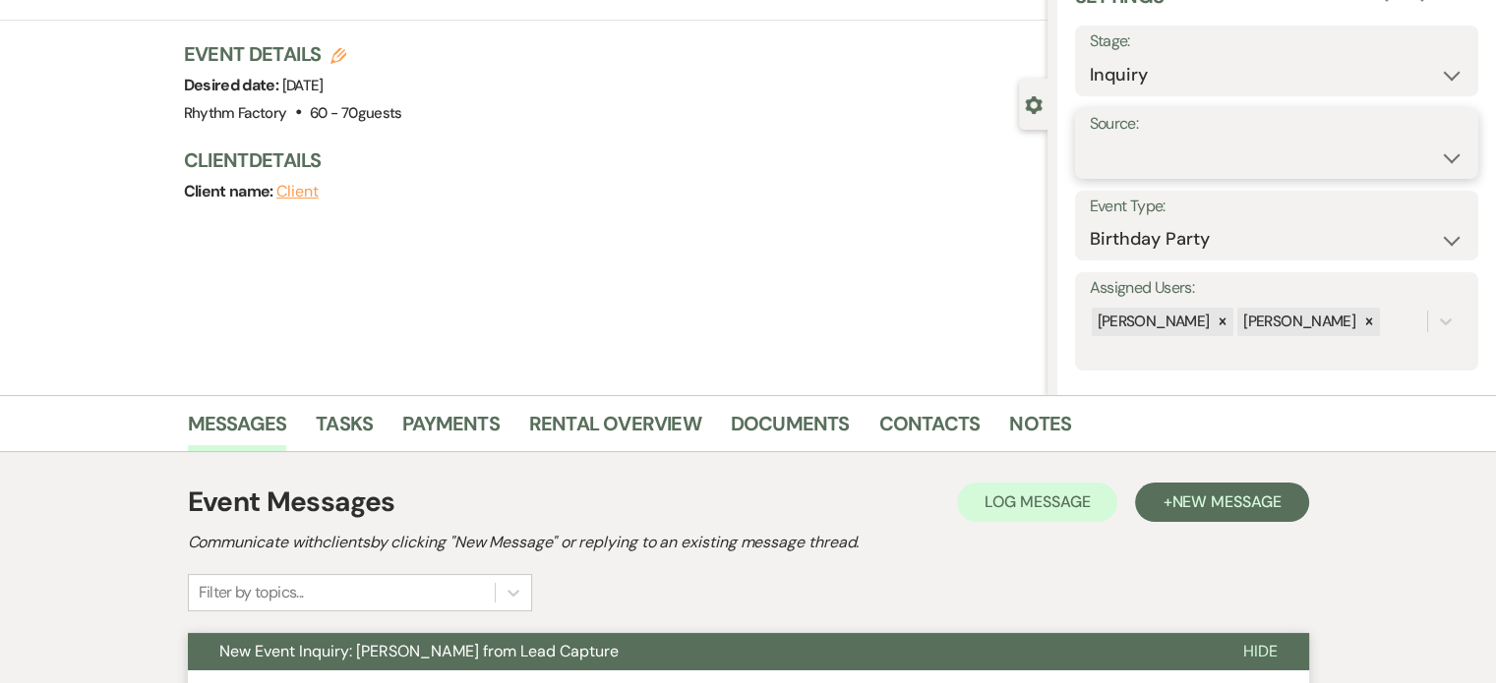
click at [1434, 156] on select "Weven Venue Website Instagram Facebook Pinterest Google The Knot Wedding Wire H…" at bounding box center [1277, 158] width 374 height 38
select select "12"
click at [1090, 139] on select "Weven Venue Website Instagram Facebook Pinterest Google The Knot Wedding Wire H…" at bounding box center [1277, 158] width 374 height 38
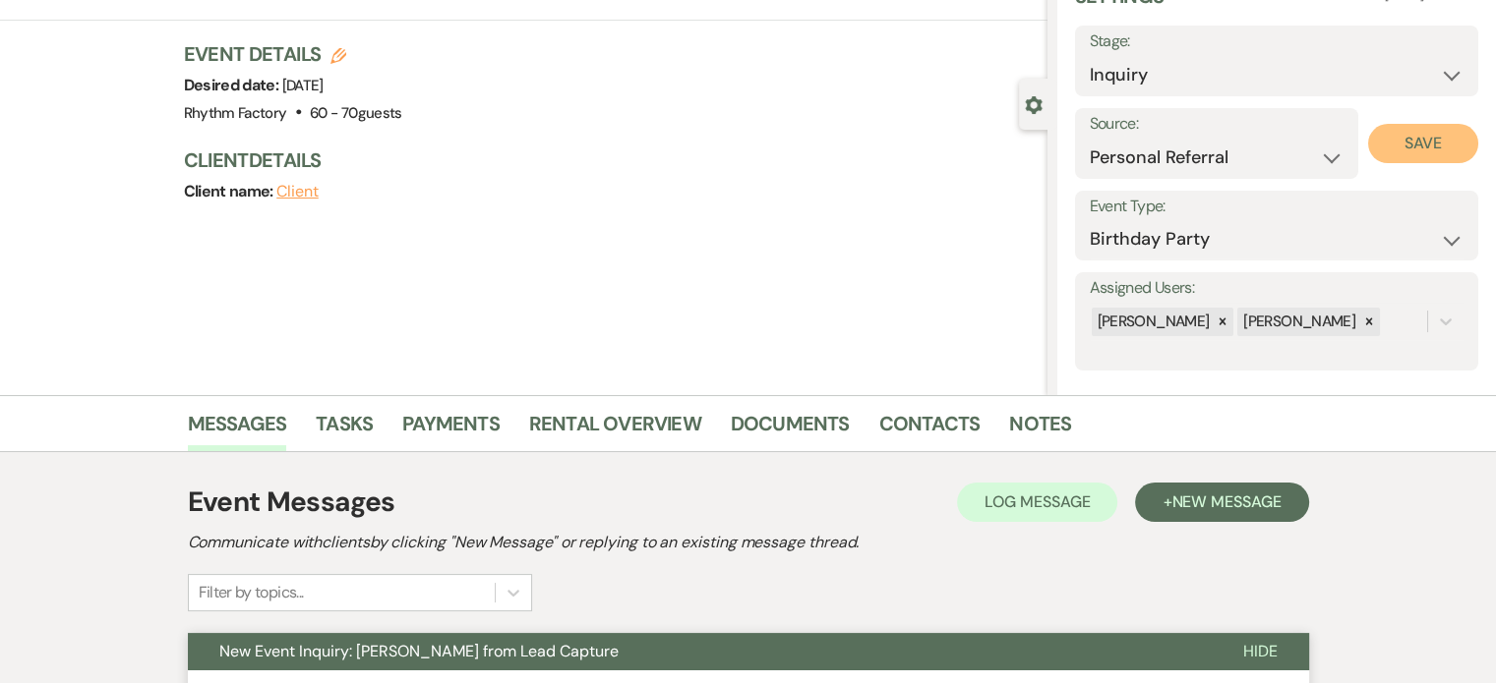
click at [1420, 152] on button "Save" at bounding box center [1423, 143] width 110 height 39
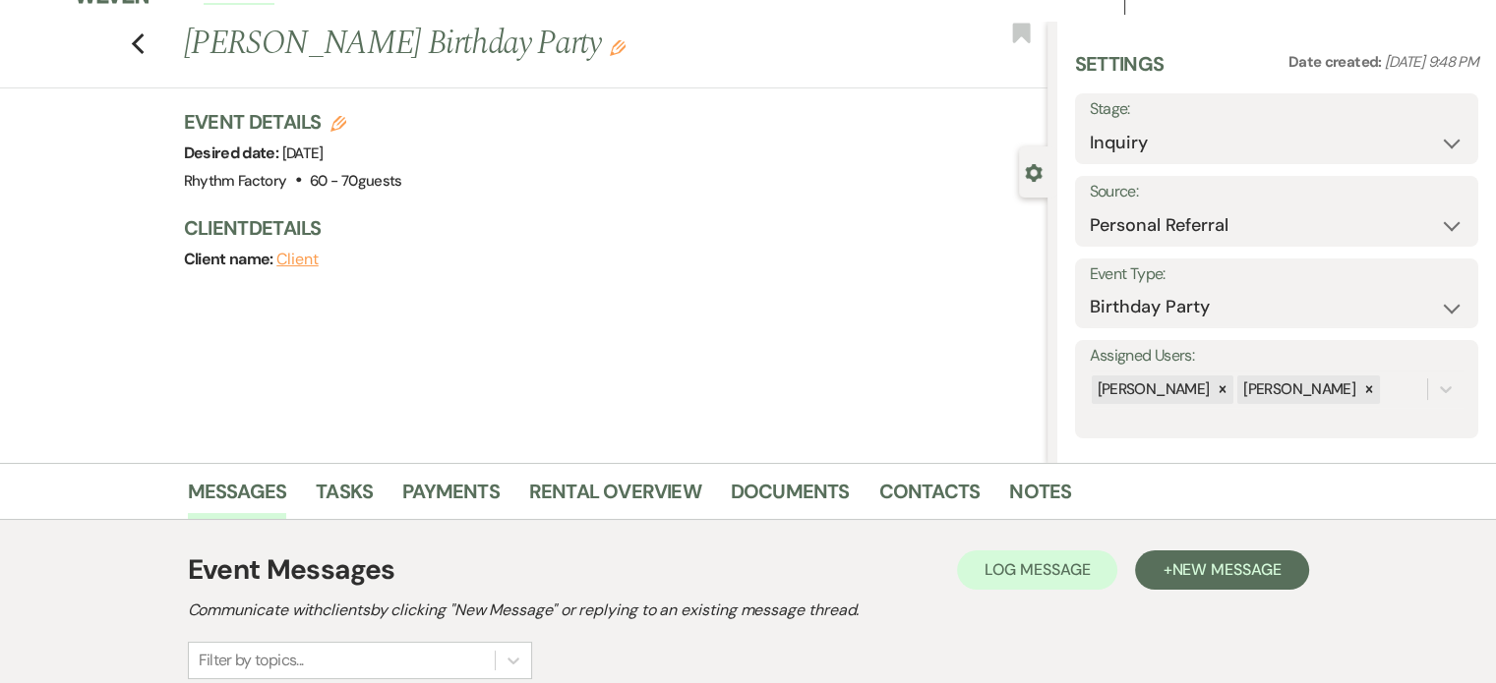
scroll to position [0, 0]
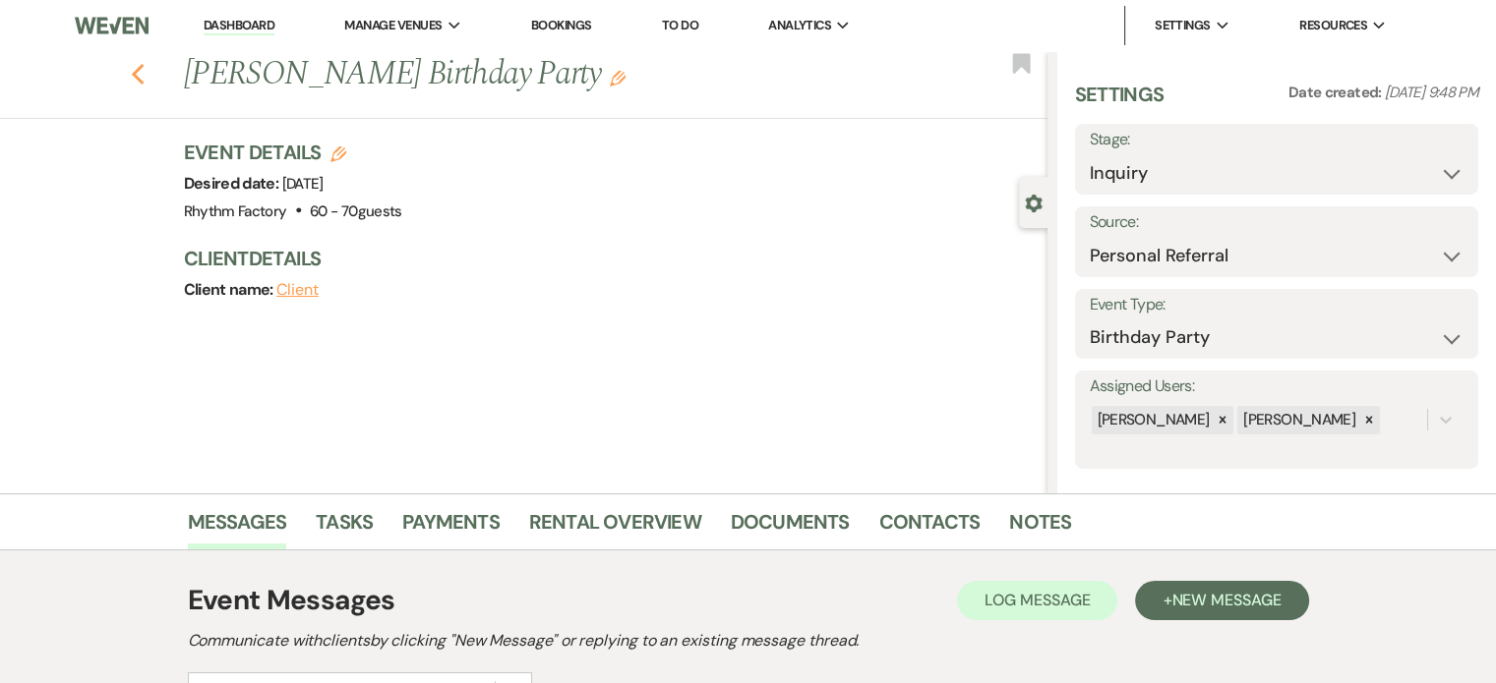
click at [146, 71] on icon "Previous" at bounding box center [138, 75] width 15 height 24
